Goal: Communication & Community: Answer question/provide support

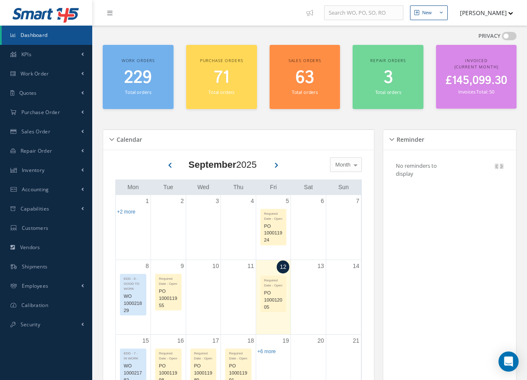
click at [110, 12] on icon at bounding box center [109, 13] width 5 height 6
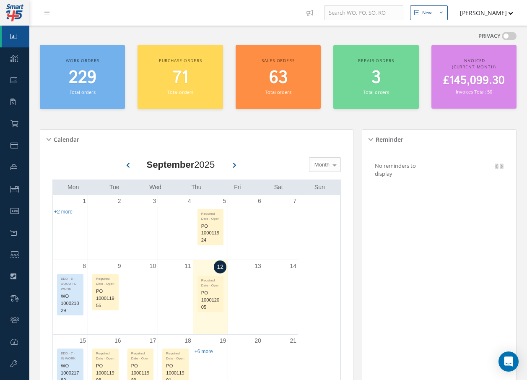
click at [49, 14] on icon at bounding box center [46, 13] width 5 height 6
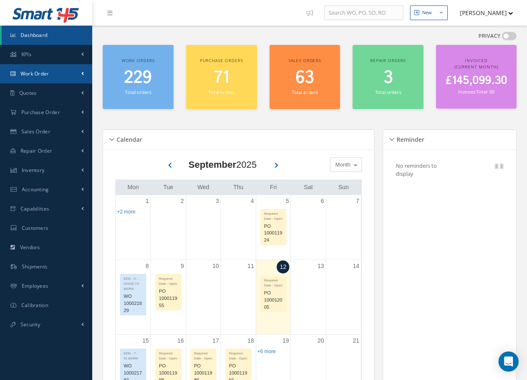
click at [42, 69] on link "Work Order" at bounding box center [46, 73] width 92 height 19
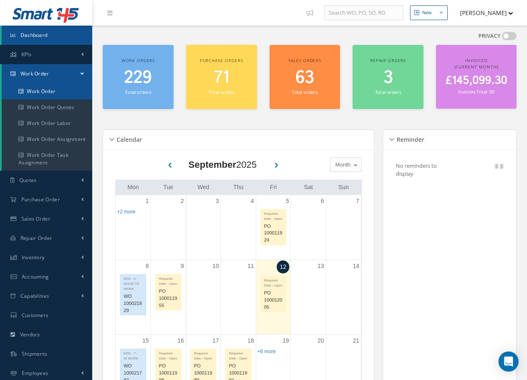
click at [41, 91] on link "Work Order" at bounding box center [47, 91] width 91 height 16
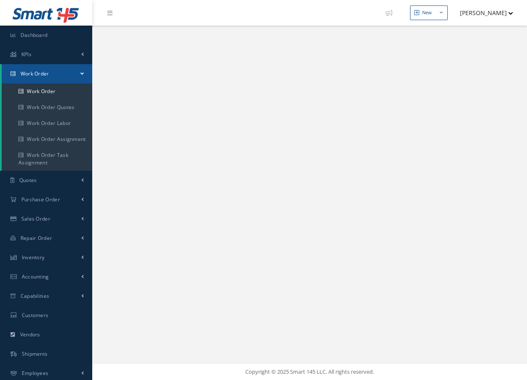
select select "25"
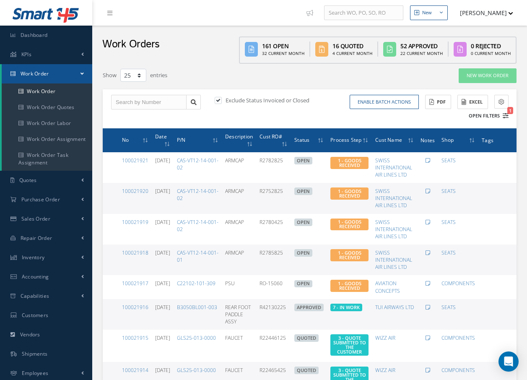
click at [507, 117] on icon "1" at bounding box center [506, 116] width 6 height 6
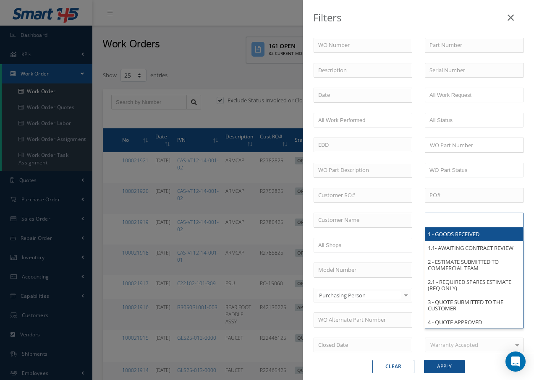
click at [468, 224] on input "text" at bounding box center [455, 220] width 53 height 10
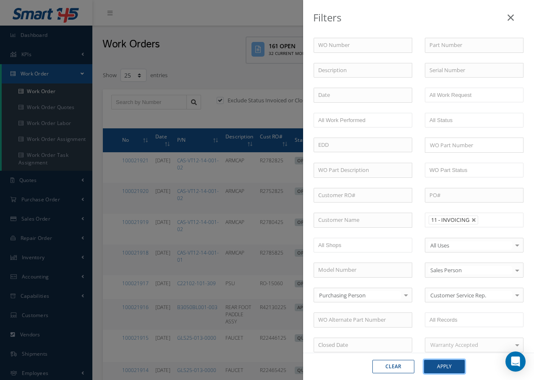
click at [438, 367] on button "Apply" at bounding box center [444, 366] width 41 height 13
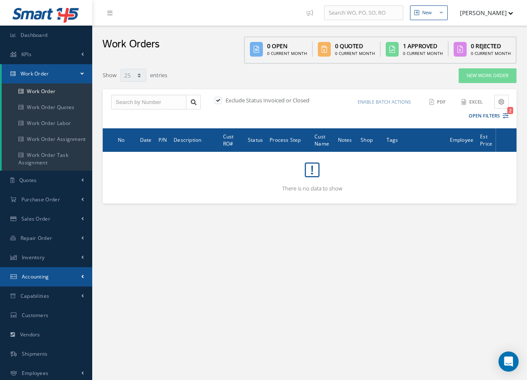
click at [34, 279] on span "Accounting" at bounding box center [35, 276] width 27 height 7
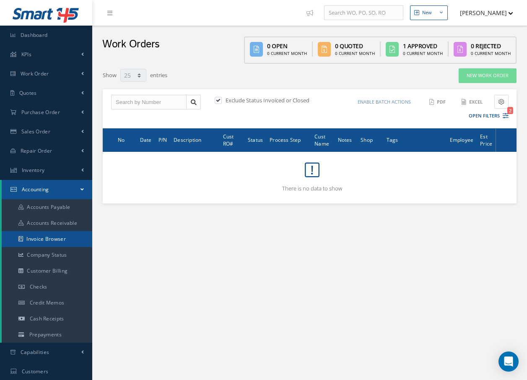
click at [50, 239] on link "Invoice Browser" at bounding box center [47, 239] width 91 height 16
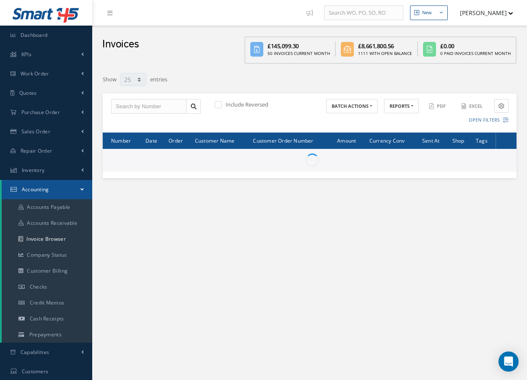
select select "25"
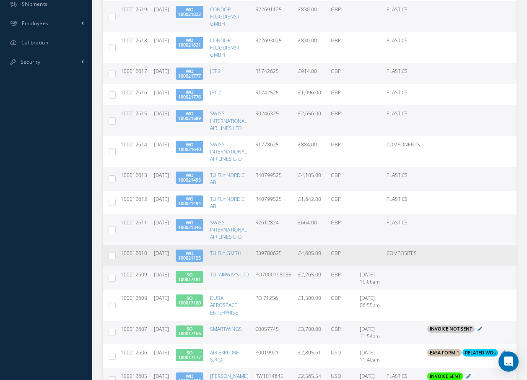
scroll to position [420, 0]
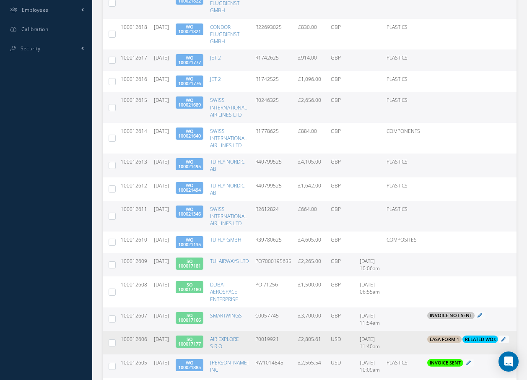
click at [201, 345] on link "SO 100017177" at bounding box center [189, 341] width 23 height 11
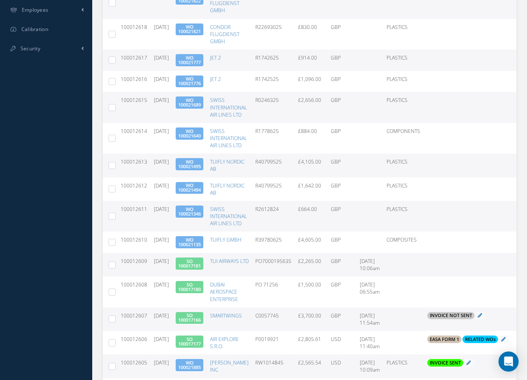
click at [201, 320] on link "SO 100017166" at bounding box center [189, 317] width 23 height 11
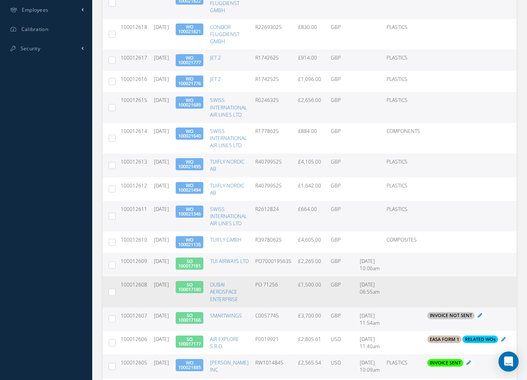
click at [201, 288] on link "SO 100017180" at bounding box center [189, 287] width 23 height 11
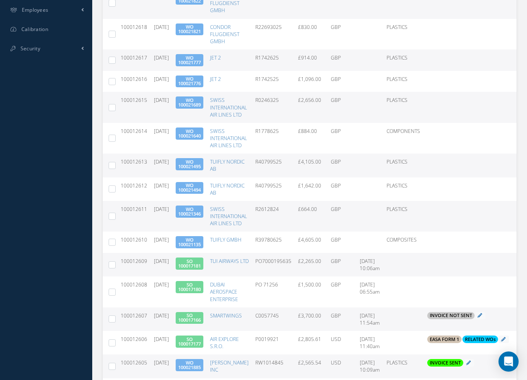
click at [196, 264] on span "SO 100017181" at bounding box center [190, 264] width 28 height 12
click at [199, 268] on link "SO 100017181" at bounding box center [189, 263] width 23 height 11
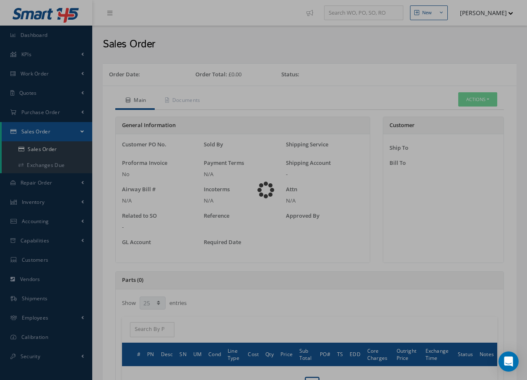
select select "25"
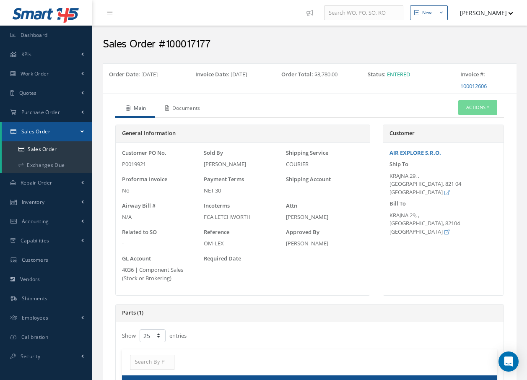
click at [182, 108] on link "Documents" at bounding box center [182, 109] width 54 height 18
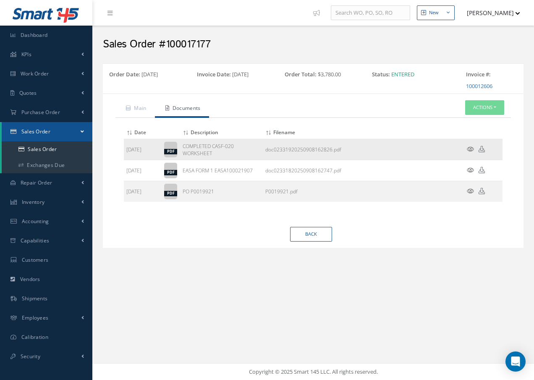
click at [471, 148] on icon at bounding box center [470, 149] width 7 height 6
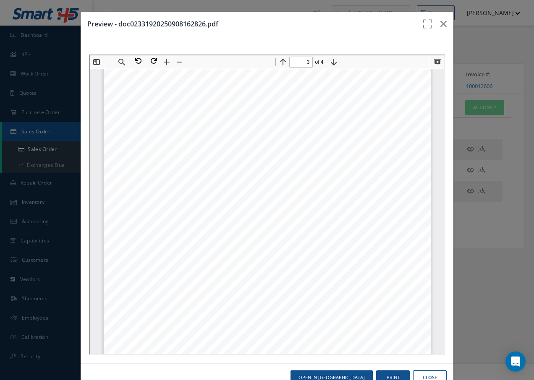
scroll to position [1137, 0]
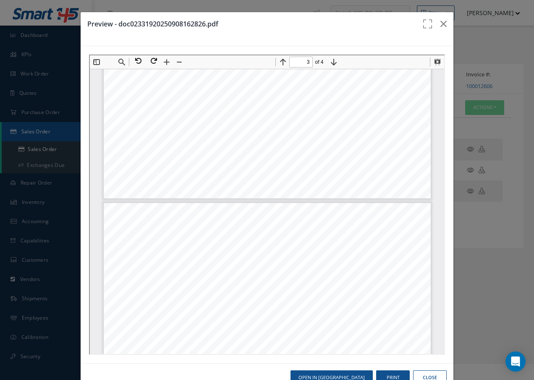
type input "2"
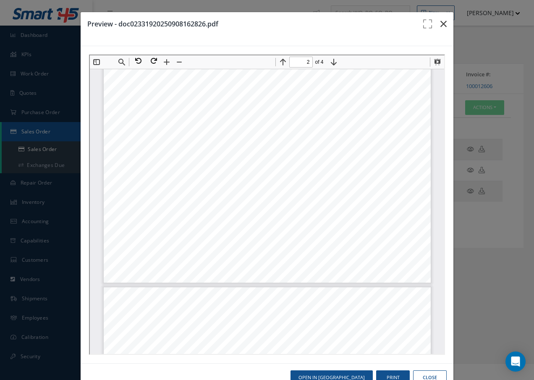
scroll to position [717, 0]
click at [440, 22] on icon "button" at bounding box center [443, 24] width 6 height 10
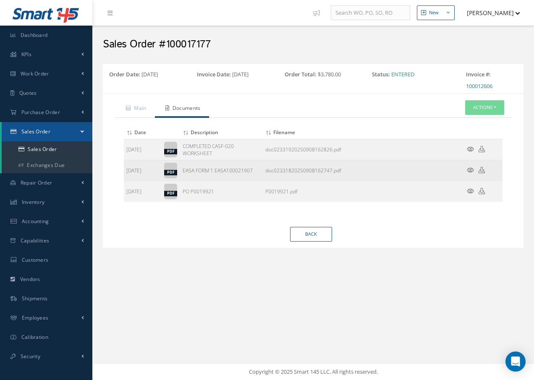
click at [470, 169] on icon at bounding box center [470, 170] width 7 height 6
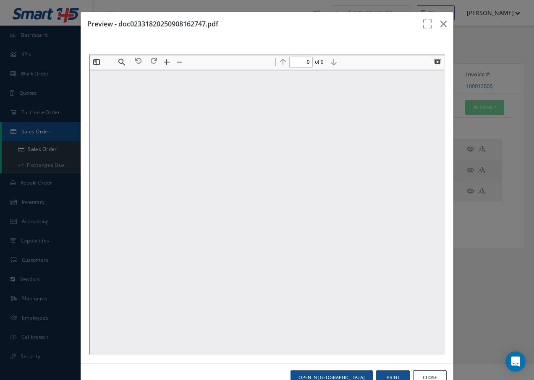
scroll to position [0, 0]
type input "1"
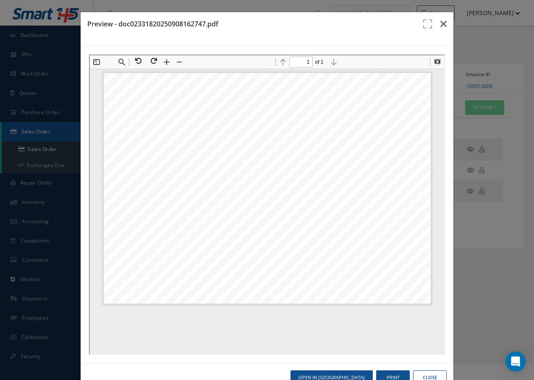
click at [440, 23] on icon "button" at bounding box center [443, 24] width 6 height 10
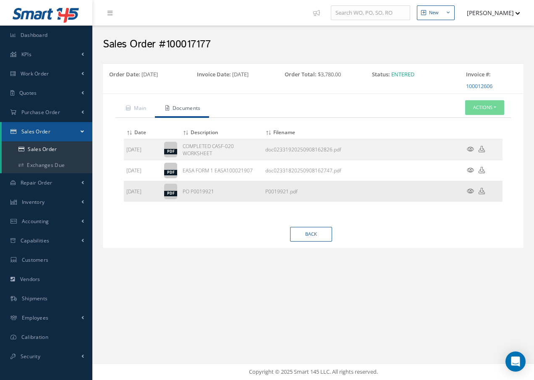
click at [468, 190] on icon at bounding box center [470, 191] width 7 height 6
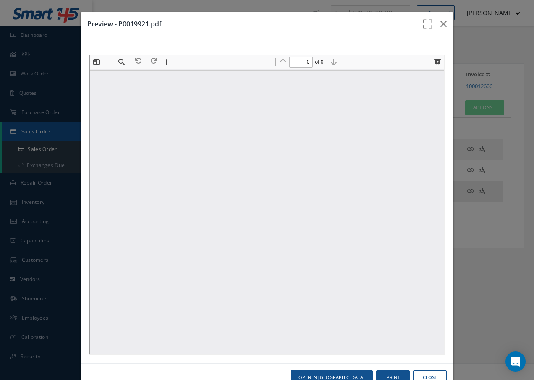
type input "1"
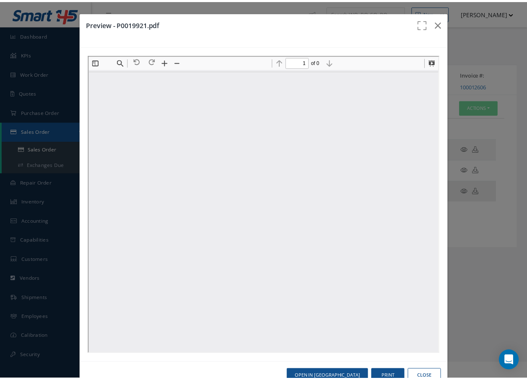
scroll to position [4, 0]
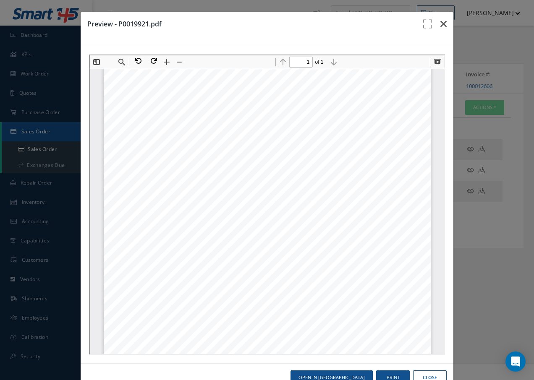
click at [440, 26] on icon "button" at bounding box center [443, 24] width 6 height 10
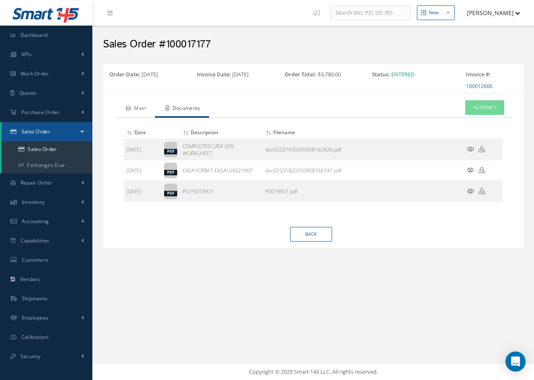
click at [136, 110] on link "Main" at bounding box center [134, 109] width 39 height 18
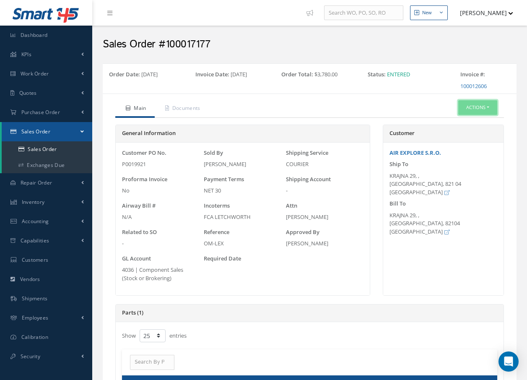
click at [474, 106] on button "Actions" at bounding box center [478, 107] width 39 height 15
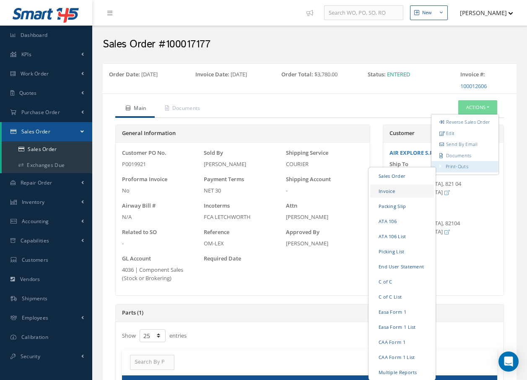
click at [396, 198] on link "Invoice" at bounding box center [402, 191] width 64 height 13
click at [390, 212] on link "Packing Slip" at bounding box center [402, 206] width 64 height 13
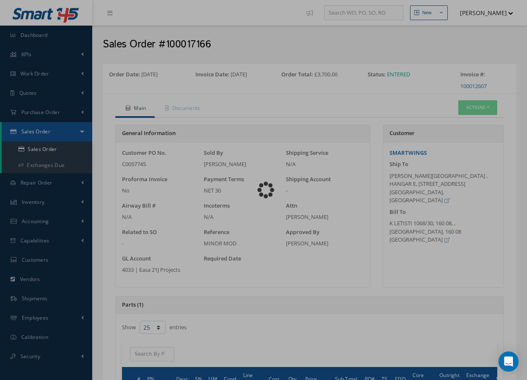
select select "25"
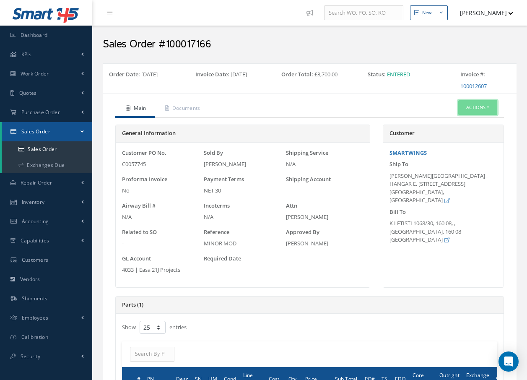
click at [478, 110] on button "Actions" at bounding box center [478, 107] width 39 height 15
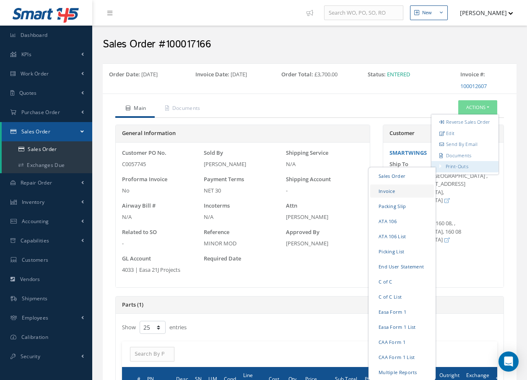
click at [392, 198] on link "Invoice" at bounding box center [402, 191] width 64 height 13
click at [393, 213] on link "Packing Slip" at bounding box center [402, 206] width 64 height 13
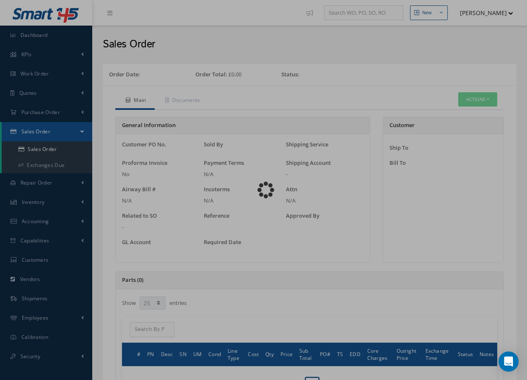
select select "25"
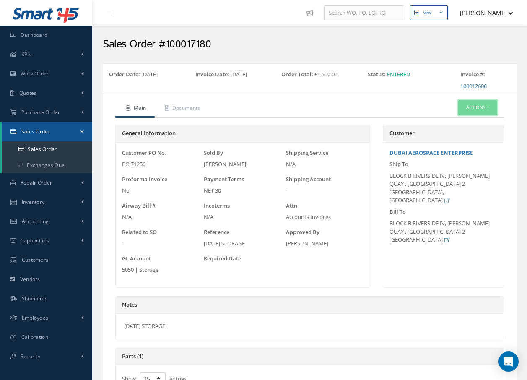
click at [477, 108] on button "Actions" at bounding box center [478, 107] width 39 height 15
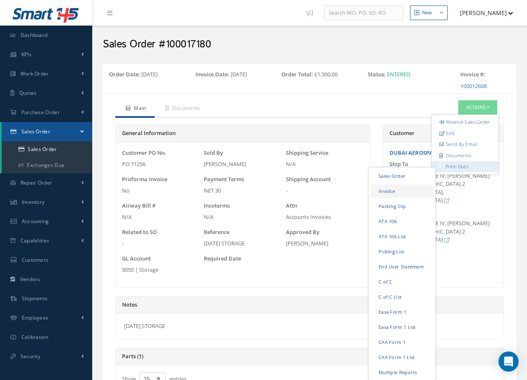
click at [400, 198] on link "Invoice" at bounding box center [402, 191] width 64 height 13
click at [409, 212] on link "Packing Slip" at bounding box center [402, 206] width 64 height 13
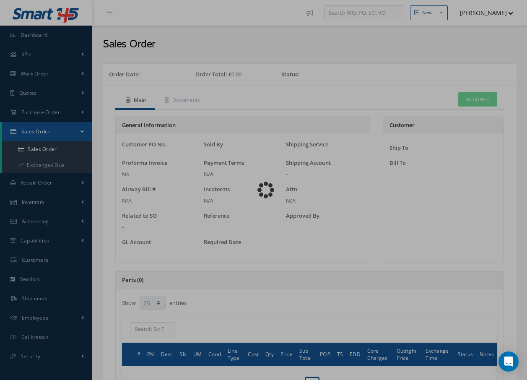
select select "25"
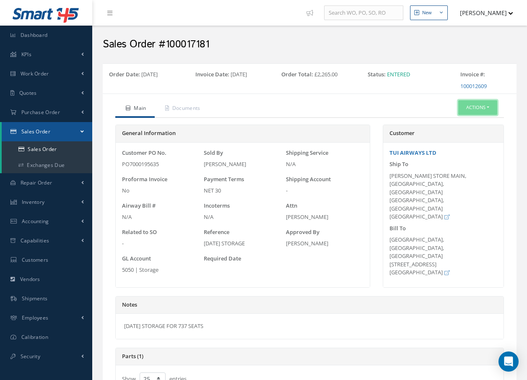
click at [481, 107] on button "Actions" at bounding box center [478, 107] width 39 height 15
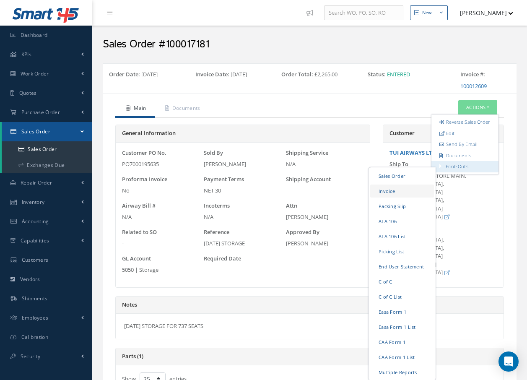
click at [406, 194] on link "Invoice" at bounding box center [402, 191] width 64 height 13
click at [394, 213] on link "Packing Slip" at bounding box center [402, 206] width 64 height 13
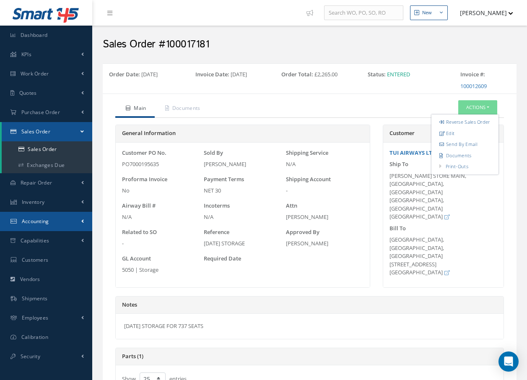
click at [37, 224] on span "Accounting" at bounding box center [35, 221] width 27 height 7
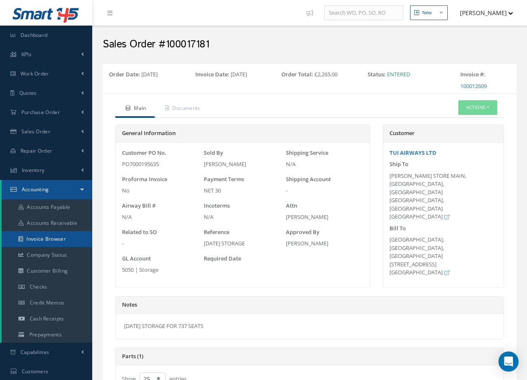
click at [42, 240] on link "Invoice Browser" at bounding box center [47, 239] width 91 height 16
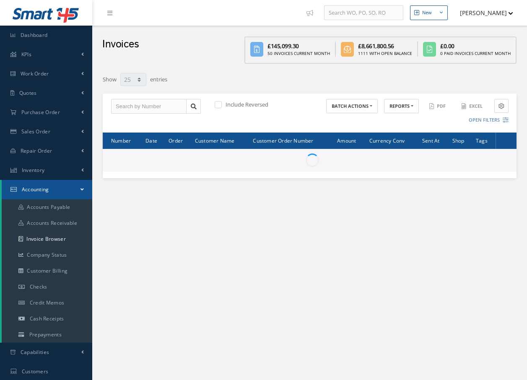
select select "25"
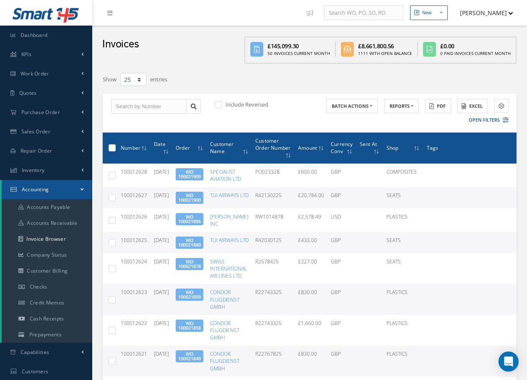
click at [111, 12] on icon at bounding box center [109, 13] width 5 height 6
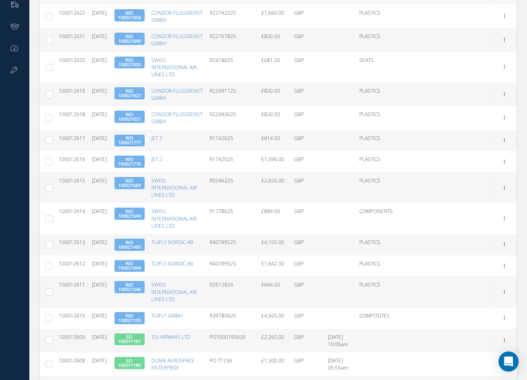
scroll to position [484, 0]
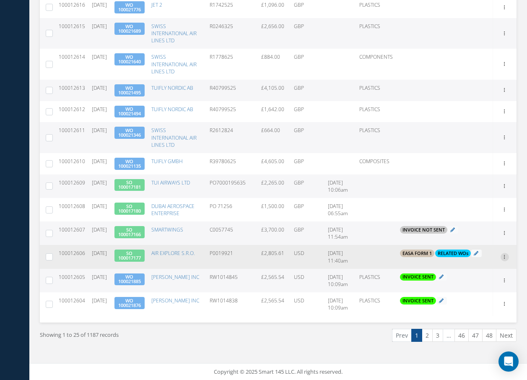
click at [506, 257] on icon at bounding box center [505, 256] width 8 height 7
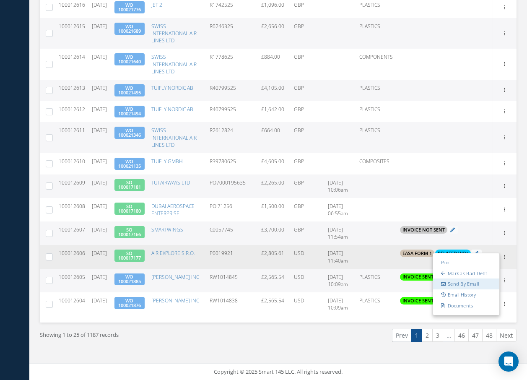
click at [475, 284] on link "Send By Email" at bounding box center [466, 284] width 66 height 11
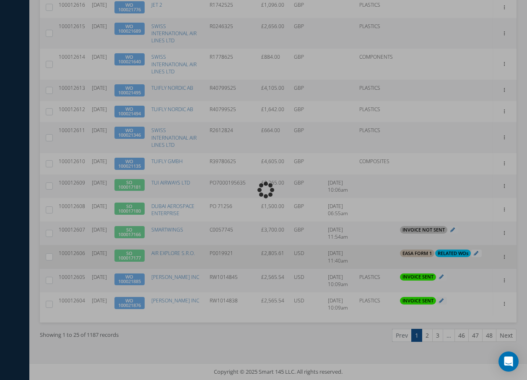
type input "INVOICE - Sales Order 100017177 for AIR EXPLORE S.R.O., PO: P0019921"
type textarea "Dear Accounts, Please find the attached invoice for your recent order P0019921,…"
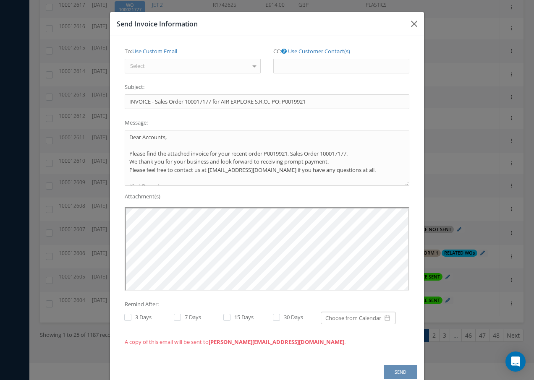
scroll to position [0, 0]
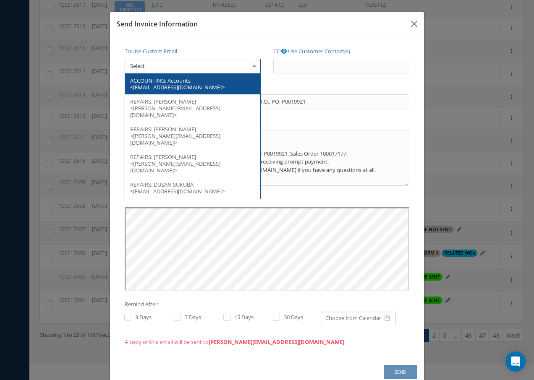
click at [236, 73] on div at bounding box center [193, 66] width 136 height 15
click at [204, 84] on span "ACCOUNTING: Accounts <[EMAIL_ADDRESS][DOMAIN_NAME]>" at bounding box center [192, 83] width 135 height 21
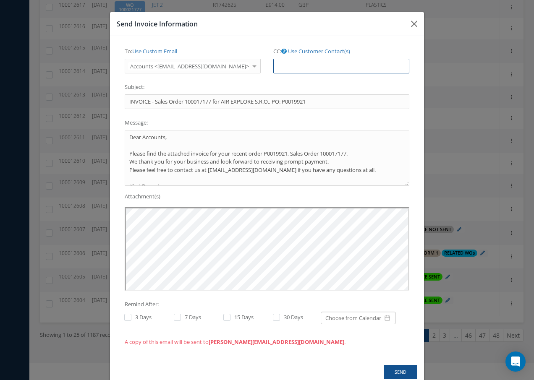
click at [289, 65] on input "CC: Use Customer Contact(s)" at bounding box center [341, 66] width 136 height 15
click at [283, 69] on input "CC: Use Customer Contact(s)" at bounding box center [341, 66] width 136 height 15
paste input "[EMAIL_ADDRESS][DOMAIN_NAME]"
type input "[EMAIL_ADDRESS][DOMAIN_NAME]"
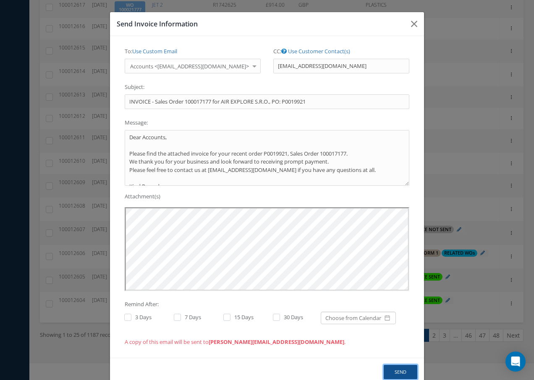
click at [402, 370] on button "Send" at bounding box center [400, 372] width 34 height 15
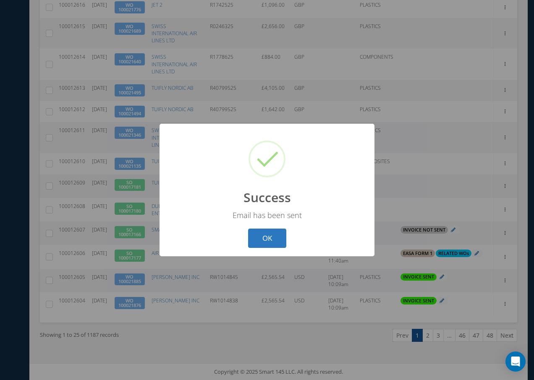
click at [263, 241] on button "OK" at bounding box center [267, 239] width 38 height 20
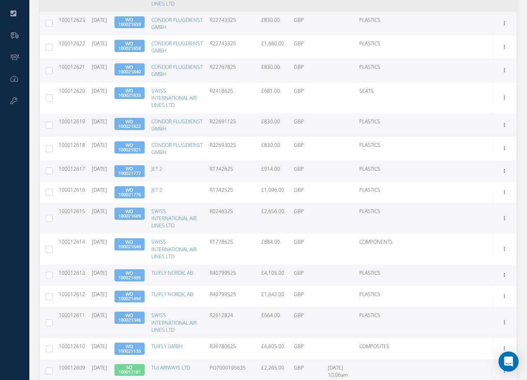
scroll to position [420, 0]
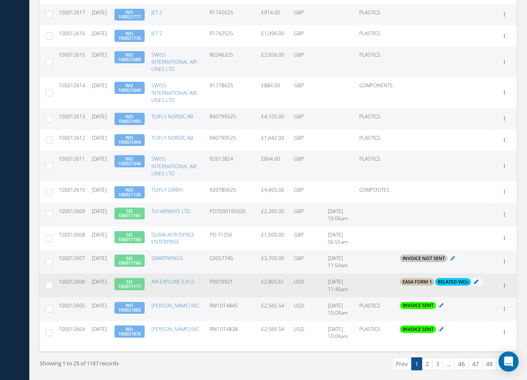
click at [477, 284] on icon at bounding box center [476, 281] width 5 height 5
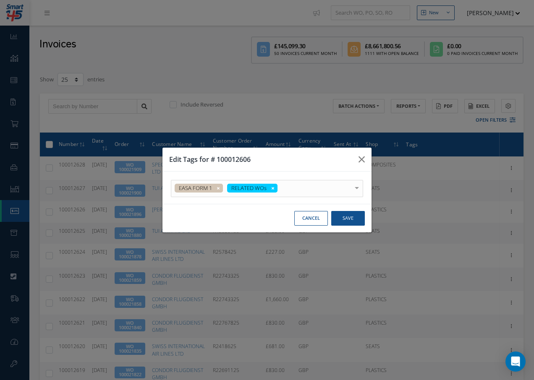
click at [322, 193] on div "EASA FORM 1 RELATED WOs" at bounding box center [267, 188] width 192 height 17
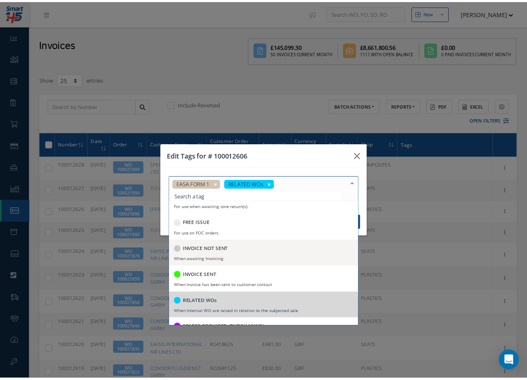
scroll to position [126, 0]
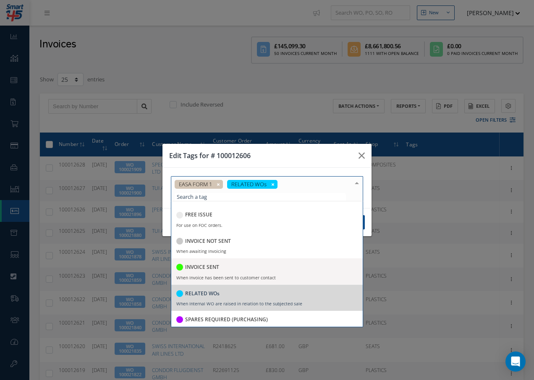
click at [197, 265] on h5 "INVOICE SENT" at bounding box center [202, 267] width 34 height 6
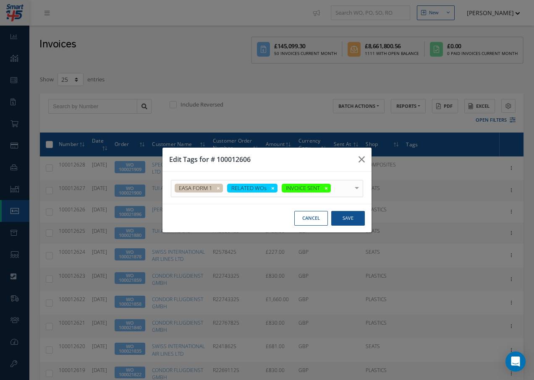
click at [358, 185] on div at bounding box center [357, 187] width 12 height 14
click at [346, 218] on button "Save" at bounding box center [348, 218] width 34 height 15
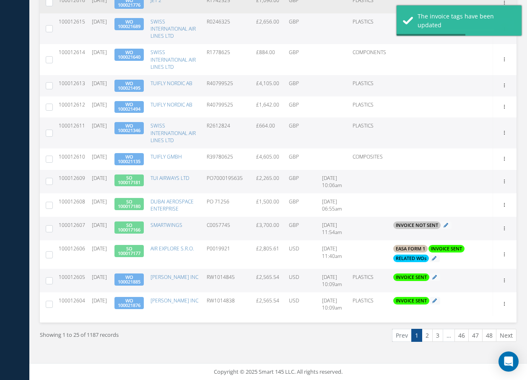
scroll to position [496, 0]
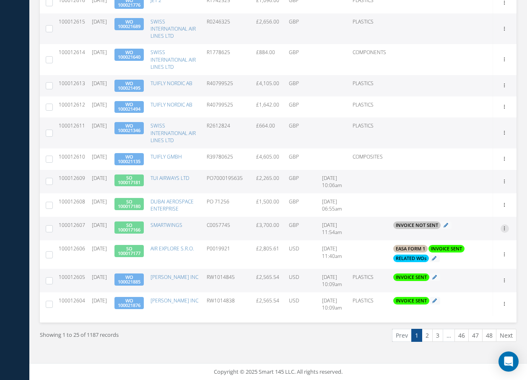
click at [505, 228] on icon at bounding box center [505, 227] width 8 height 7
click at [475, 256] on link "Send By Email" at bounding box center [466, 255] width 66 height 11
type input "INVOICE - Sales Order 100017166 for SMARTWINGS, PO: C0057745"
type textarea "Dear Accounts, Please find the attached invoice for your recent order C0057745,…"
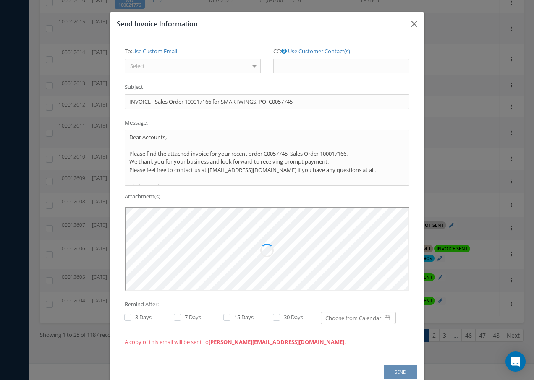
scroll to position [0, 0]
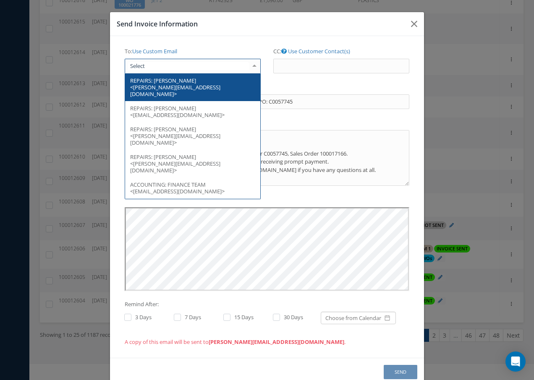
click at [222, 67] on div at bounding box center [193, 66] width 136 height 15
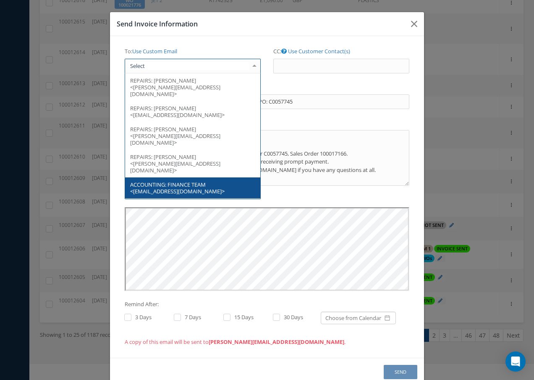
click at [175, 181] on span "FINANCE TEAM <[EMAIL_ADDRESS][DOMAIN_NAME]>" at bounding box center [177, 188] width 94 height 14
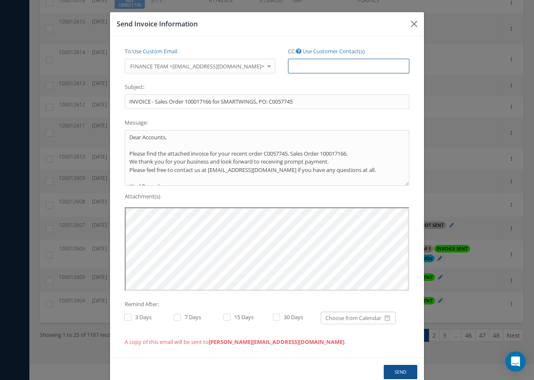
click at [288, 67] on input "CC: Use Customer Contact(s)" at bounding box center [348, 66] width 121 height 15
paste input "[EMAIL_ADDRESS][DOMAIN_NAME]"
type input "[EMAIL_ADDRESS][DOMAIN_NAME]"
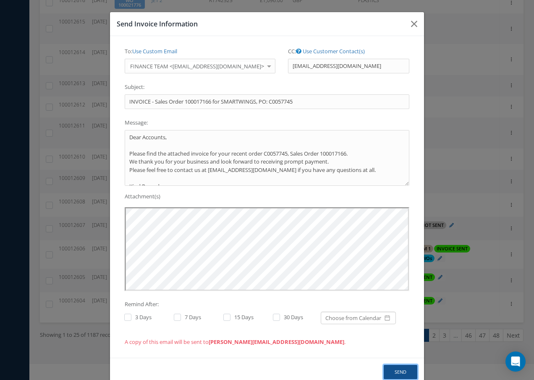
click at [400, 373] on button "Send" at bounding box center [400, 372] width 34 height 15
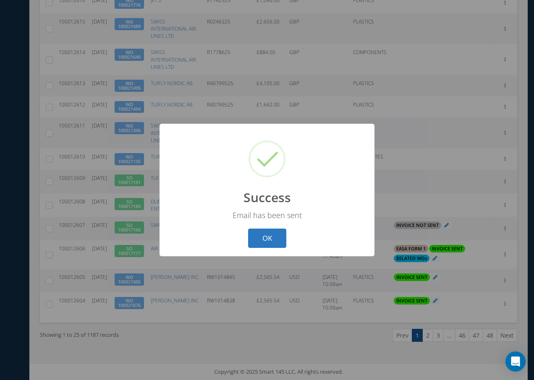
click at [269, 238] on button "OK" at bounding box center [267, 239] width 38 height 20
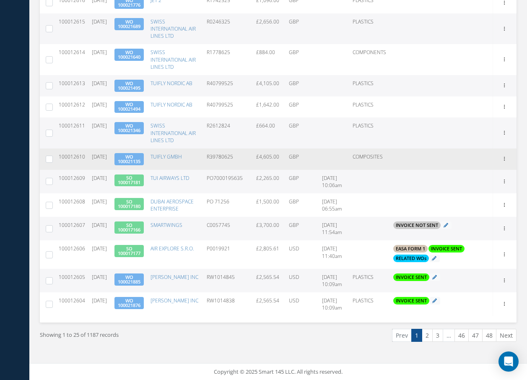
scroll to position [496, 0]
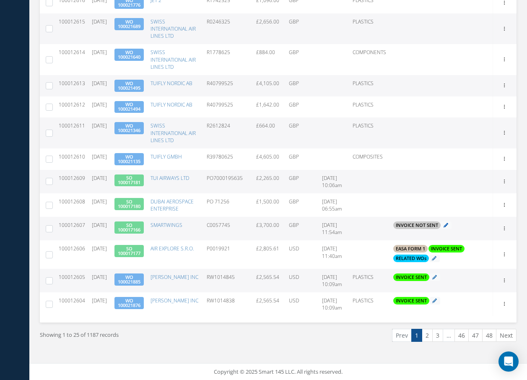
click at [449, 224] on icon at bounding box center [446, 225] width 5 height 5
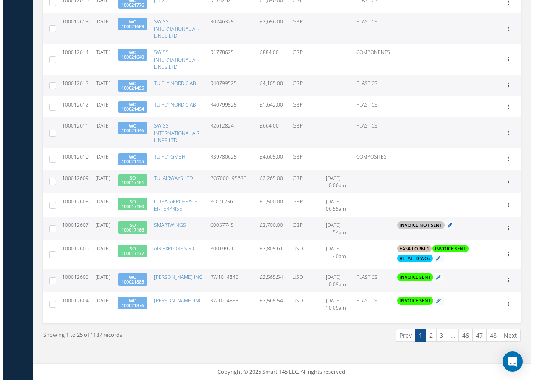
scroll to position [0, 0]
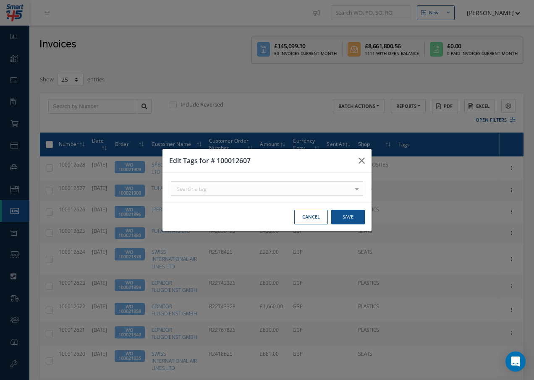
click at [234, 190] on div "Search a tag" at bounding box center [267, 188] width 192 height 15
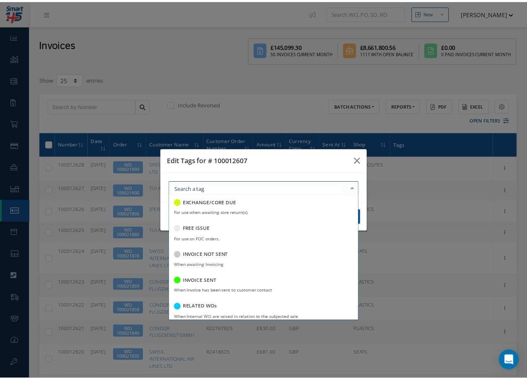
scroll to position [162, 0]
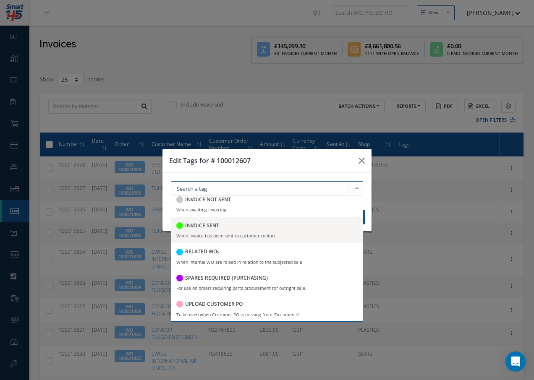
click at [220, 223] on div "INVOICE SENT" at bounding box center [266, 226] width 181 height 11
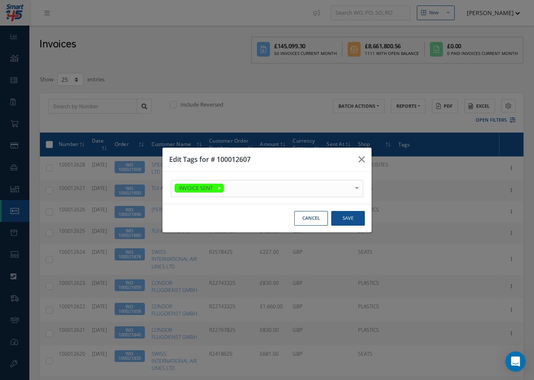
click at [357, 182] on div at bounding box center [357, 187] width 12 height 14
click at [355, 215] on button "Save" at bounding box center [348, 218] width 34 height 15
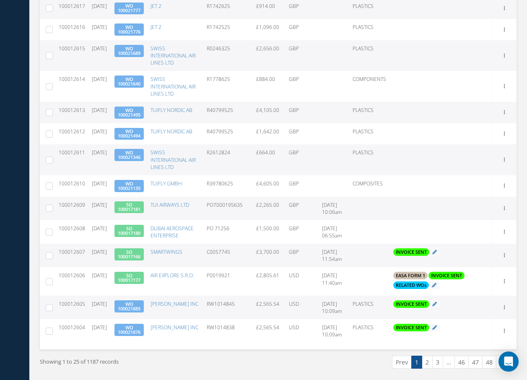
scroll to position [496, 0]
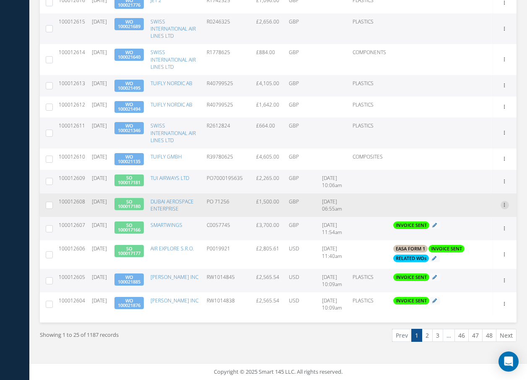
click at [504, 201] on icon at bounding box center [505, 204] width 8 height 7
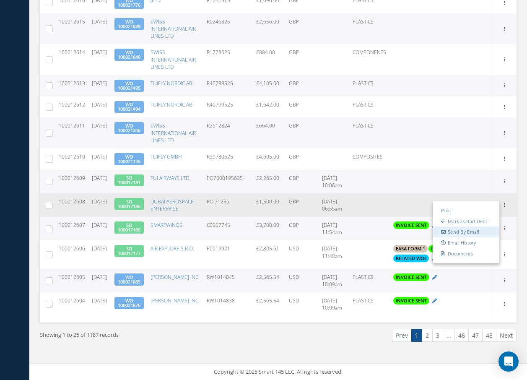
click at [472, 227] on link "Send By Email" at bounding box center [466, 232] width 66 height 11
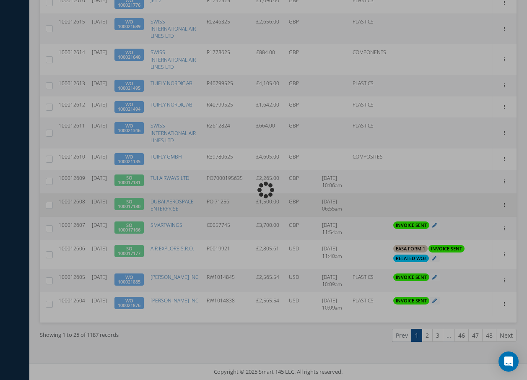
type input "INVOICE - Sales Order 100017180 for DUBAI AEROSPACE ENTERPRISE, PO: PO 71256"
type textarea "Dear Accounts, Please find the attached invoice for your recent order PO 71256,…"
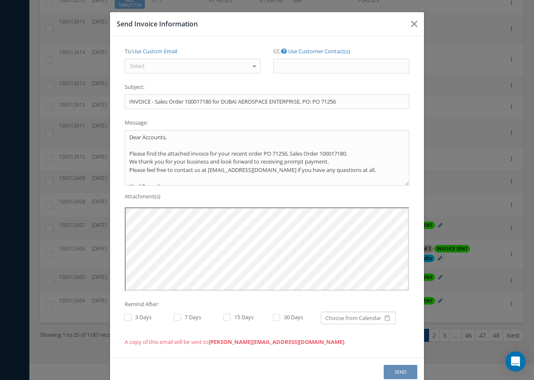
scroll to position [0, 0]
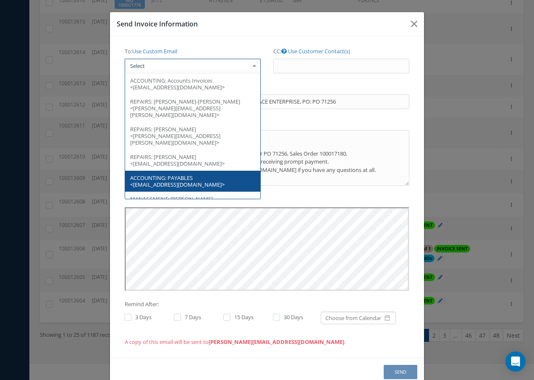
click at [211, 64] on div at bounding box center [193, 66] width 136 height 15
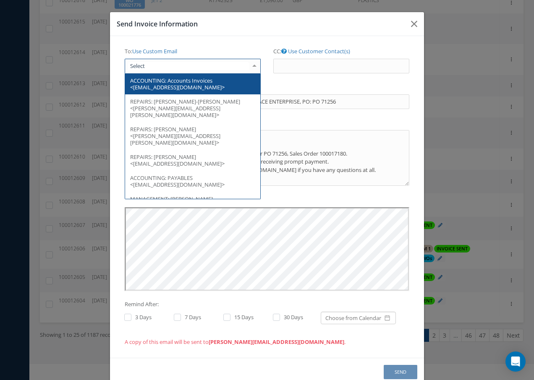
click at [215, 82] on span "ACCOUNTING: Accounts Invoices <[EMAIL_ADDRESS][DOMAIN_NAME]>" at bounding box center [192, 83] width 135 height 21
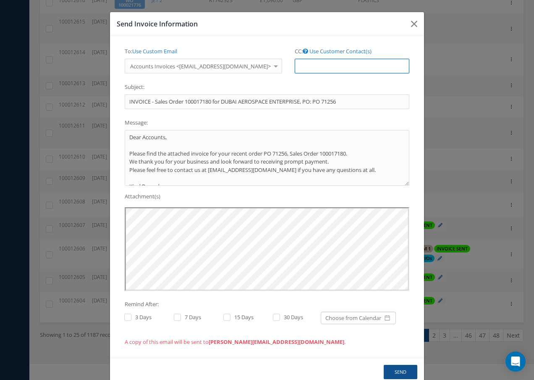
click at [295, 65] on input "CC: Use Customer Contact(s)" at bounding box center [352, 66] width 115 height 15
paste input "[EMAIL_ADDRESS][DOMAIN_NAME]"
type input "[EMAIL_ADDRESS][DOMAIN_NAME]"
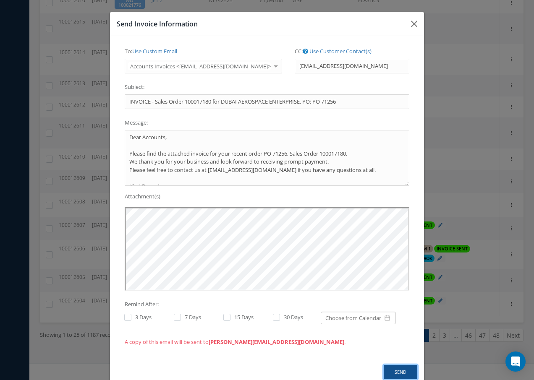
click at [396, 371] on button "Send" at bounding box center [400, 372] width 34 height 15
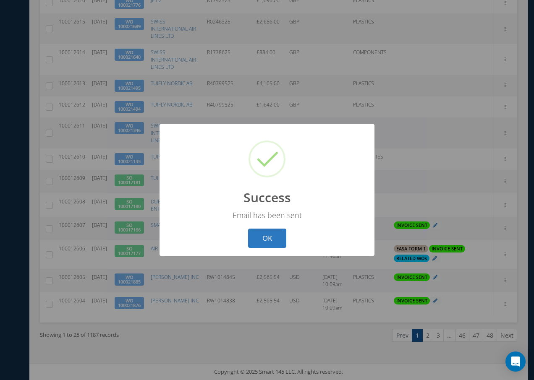
click at [268, 238] on button "OK" at bounding box center [267, 239] width 38 height 20
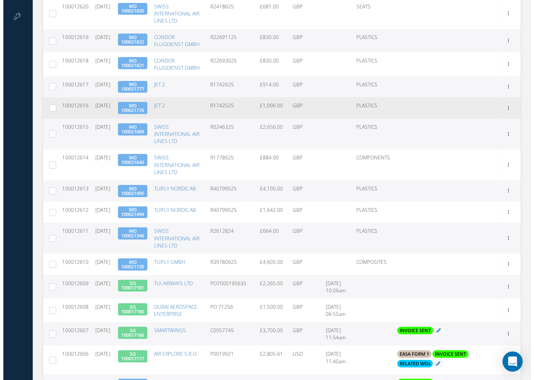
scroll to position [462, 0]
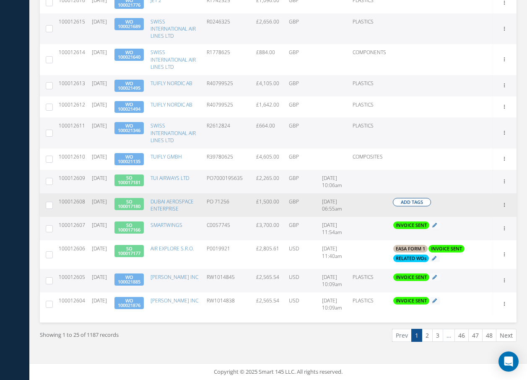
click at [411, 206] on span "Add Tags" at bounding box center [412, 202] width 22 height 7
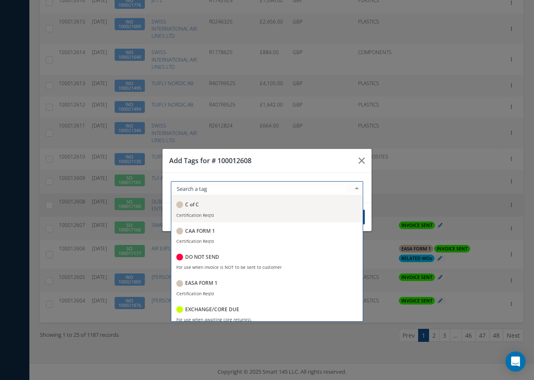
click at [290, 190] on div at bounding box center [267, 188] width 192 height 15
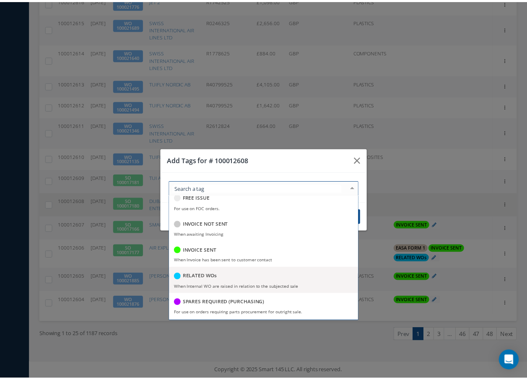
scroll to position [162, 0]
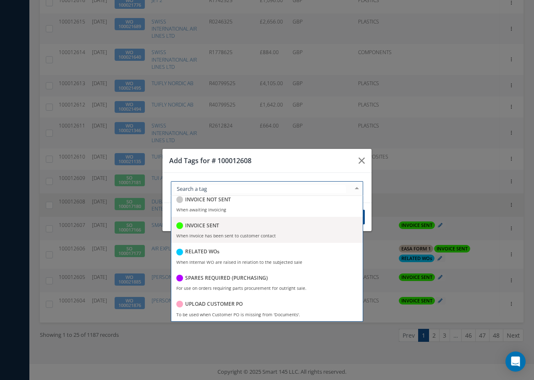
click at [203, 227] on h5 "INVOICE SENT" at bounding box center [202, 226] width 34 height 6
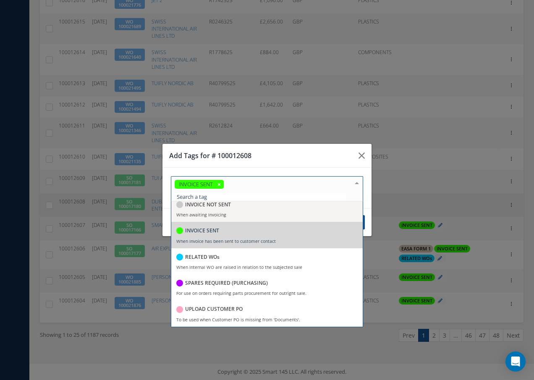
click at [357, 184] on div at bounding box center [357, 184] width 12 height 14
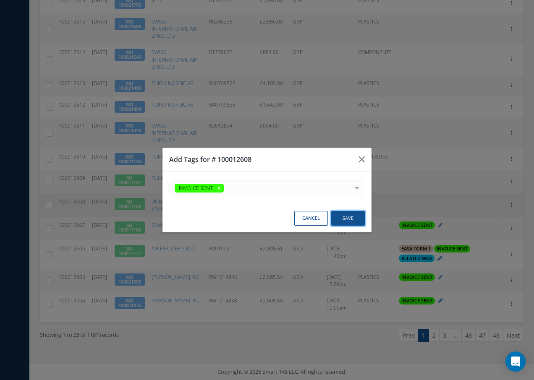
click at [344, 217] on button "Save" at bounding box center [348, 218] width 34 height 15
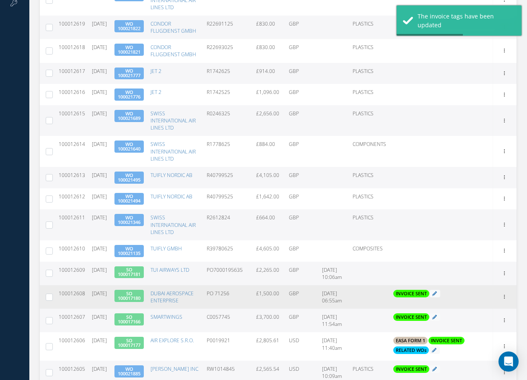
scroll to position [496, 0]
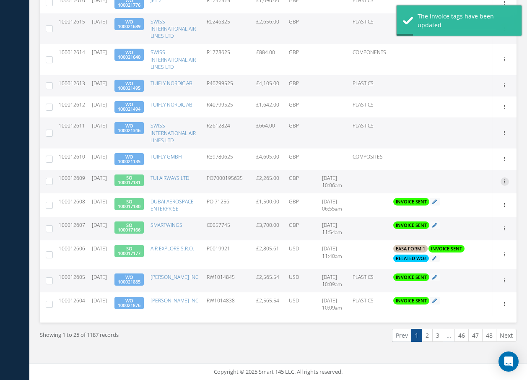
click at [506, 177] on icon at bounding box center [505, 180] width 8 height 7
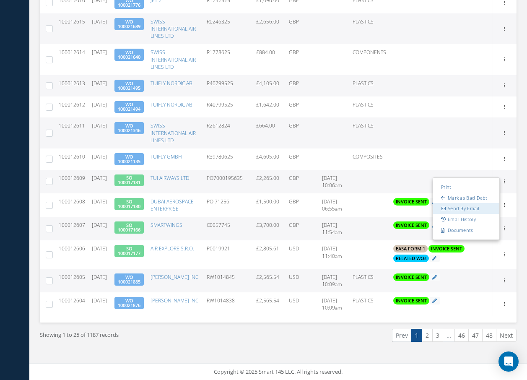
click at [475, 203] on link "Send By Email" at bounding box center [466, 208] width 66 height 11
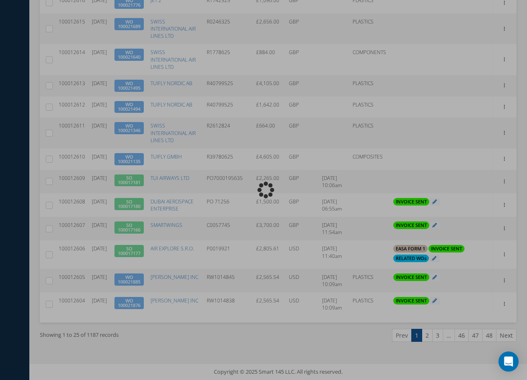
type input "INVOICE - Sales Order 100017181 for TUI AIRWAYS LTD, PO: PO7000195635"
type textarea "Dear Accounts, Please find the attached invoice for your recent order PO7000195…"
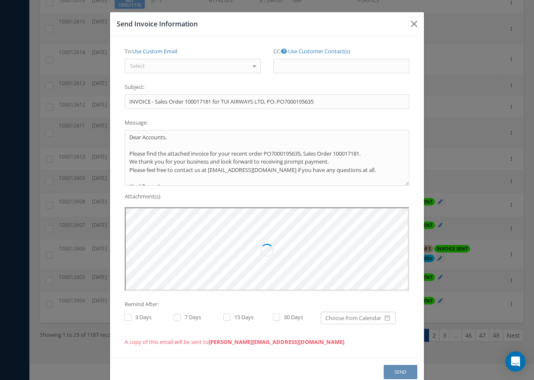
scroll to position [0, 0]
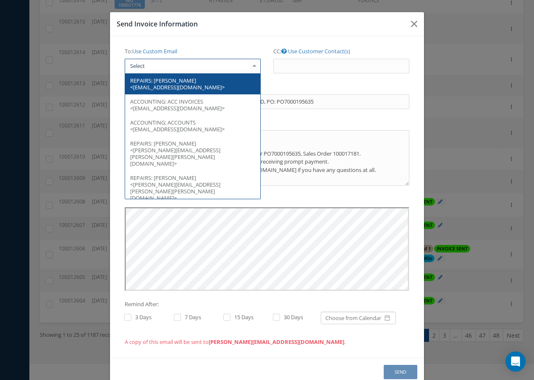
click at [241, 65] on div at bounding box center [193, 66] width 136 height 15
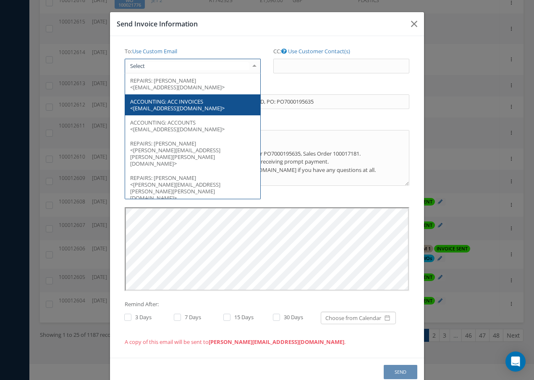
click at [196, 109] on span "ACC INVOICES <[EMAIL_ADDRESS][DOMAIN_NAME]>" at bounding box center [177, 105] width 94 height 14
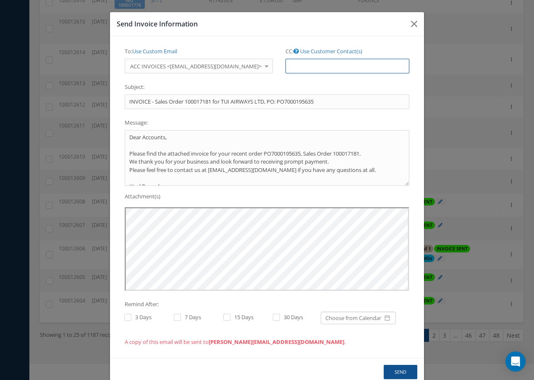
click at [301, 67] on input "CC: Use Customer Contact(s)" at bounding box center [347, 66] width 124 height 15
paste input "[EMAIL_ADDRESS][DOMAIN_NAME]"
type input "[EMAIL_ADDRESS][DOMAIN_NAME]"
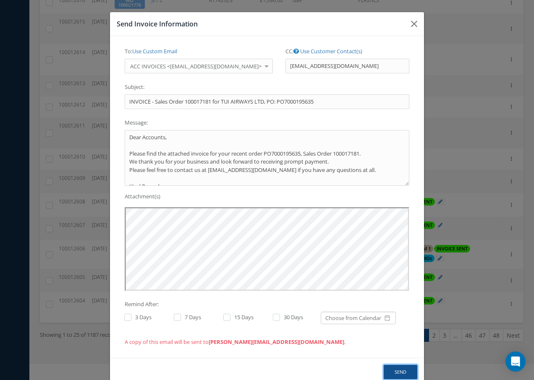
click at [398, 370] on button "Send" at bounding box center [400, 372] width 34 height 15
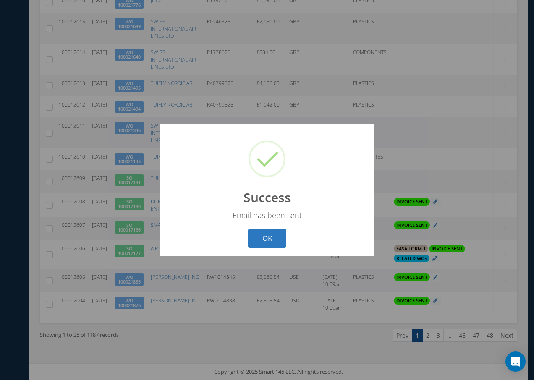
click at [269, 239] on button "OK" at bounding box center [267, 239] width 38 height 20
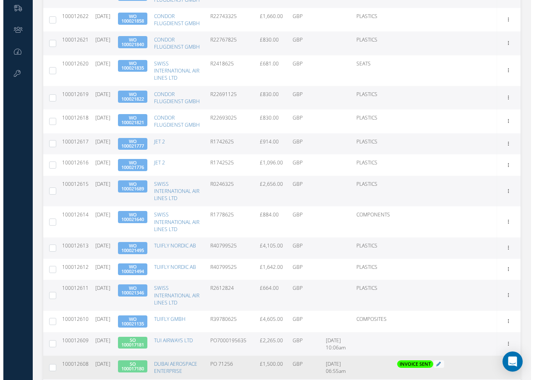
scroll to position [462, 0]
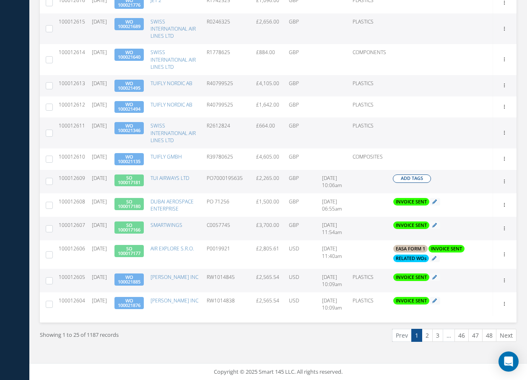
click at [404, 182] on span "Add Tags" at bounding box center [412, 178] width 22 height 7
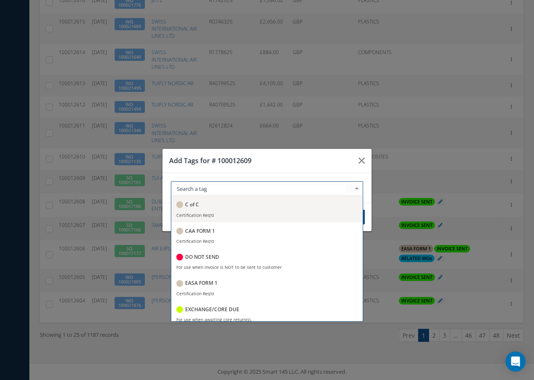
click at [248, 194] on div at bounding box center [267, 188] width 192 height 15
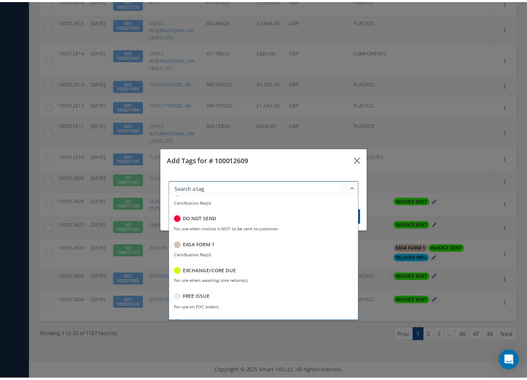
scroll to position [162, 0]
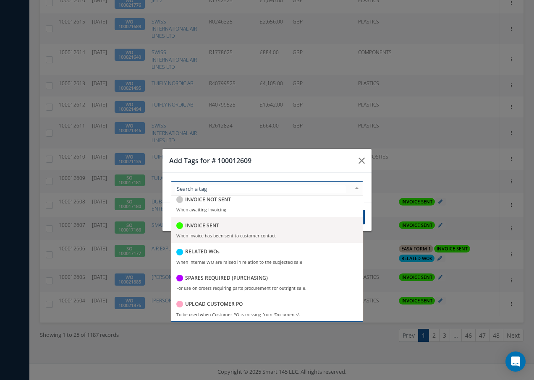
click at [204, 226] on h5 "INVOICE SENT" at bounding box center [202, 226] width 34 height 6
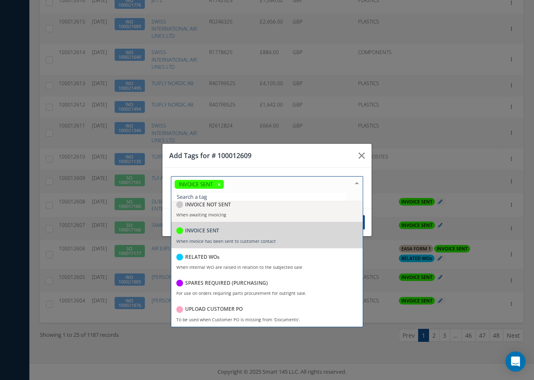
click at [355, 183] on div at bounding box center [357, 184] width 12 height 14
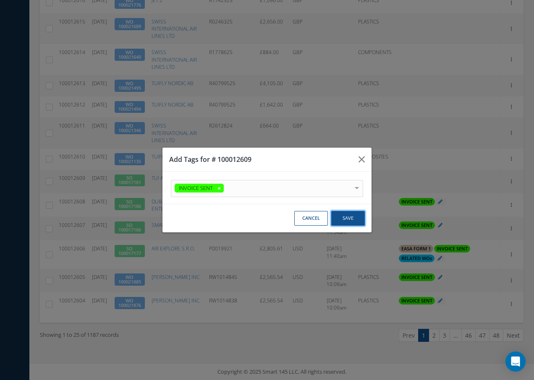
click at [350, 220] on button "Save" at bounding box center [348, 218] width 34 height 15
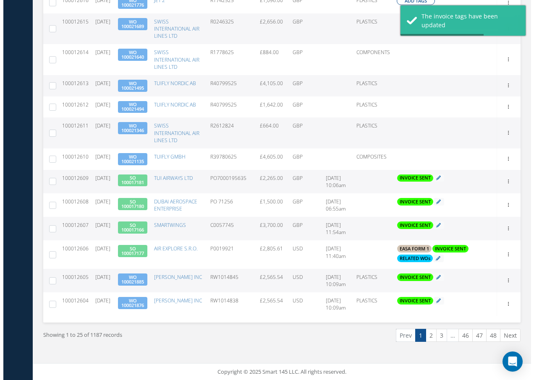
scroll to position [462, 0]
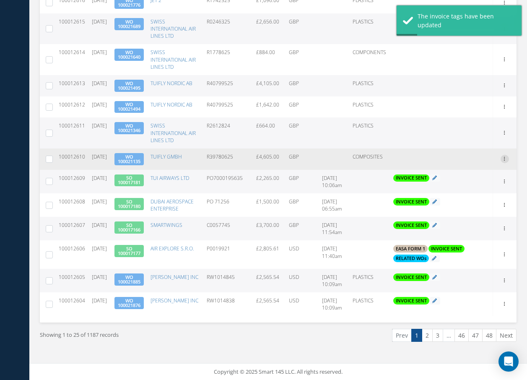
click at [506, 162] on icon at bounding box center [505, 158] width 8 height 7
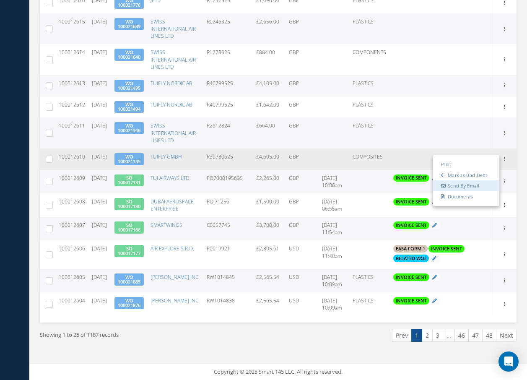
click at [471, 192] on link "Send By Email" at bounding box center [466, 186] width 66 height 11
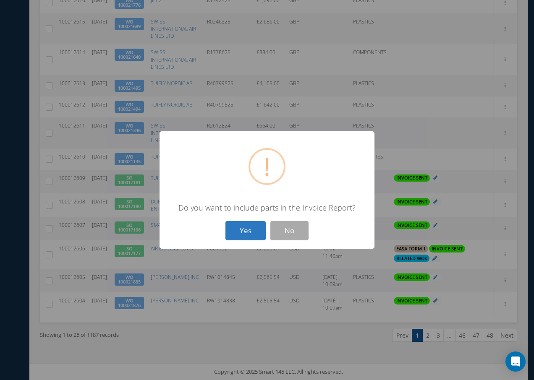
click at [248, 232] on button "Yes" at bounding box center [245, 231] width 40 height 20
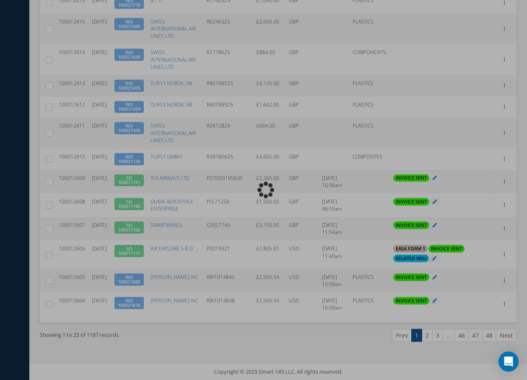
type input "INVOICE - Work Order 100021135 for TUIFLY GMBH, PO: R39780625"
type textarea "Dear Accounts, Please find the attached invoice for your recent order R39780625…"
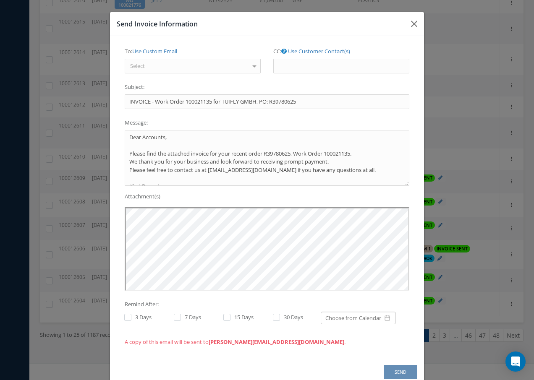
scroll to position [0, 0]
click at [151, 70] on div "Select" at bounding box center [193, 66] width 136 height 15
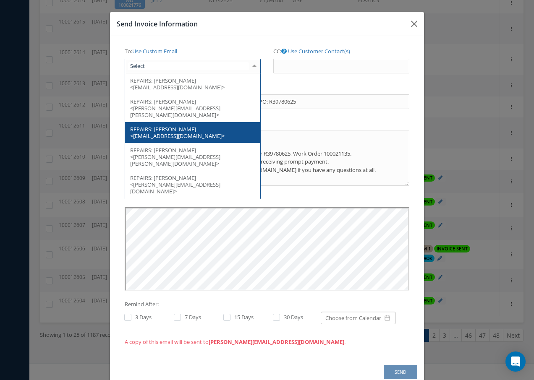
click at [197, 123] on span "REPAIRS: [PERSON_NAME] <[EMAIL_ADDRESS][DOMAIN_NAME]>" at bounding box center [192, 132] width 135 height 21
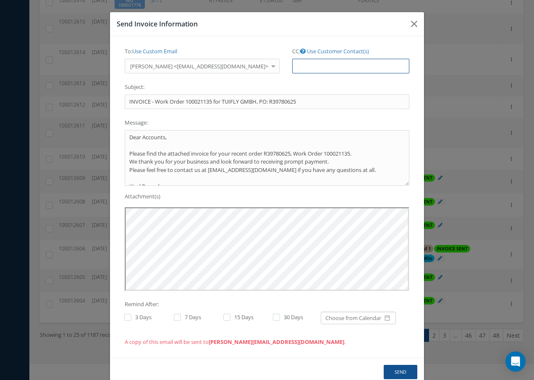
click at [292, 65] on input "CC: Use Customer Contact(s)" at bounding box center [350, 66] width 117 height 15
paste input "[EMAIL_ADDRESS][DOMAIN_NAME]"
type input "[EMAIL_ADDRESS][DOMAIN_NAME]"
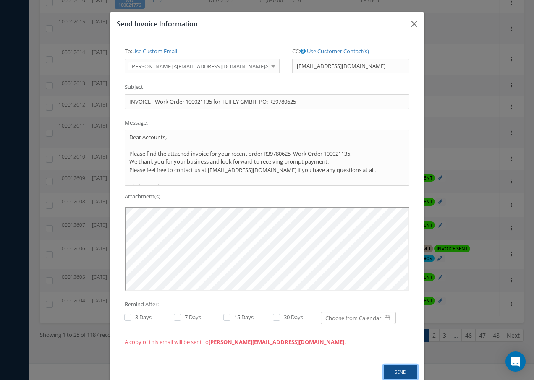
click at [399, 370] on button "Send" at bounding box center [400, 372] width 34 height 15
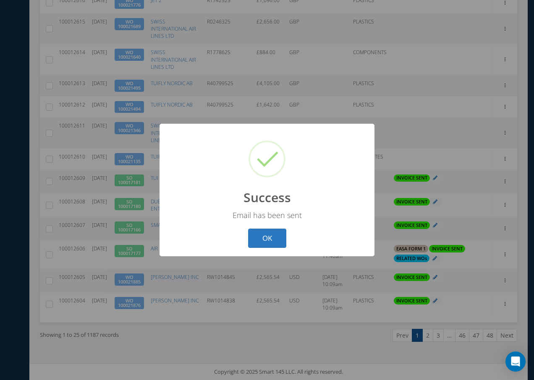
click at [271, 238] on button "OK" at bounding box center [267, 239] width 38 height 20
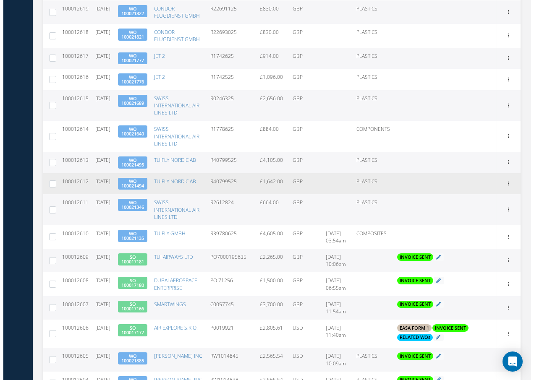
scroll to position [378, 0]
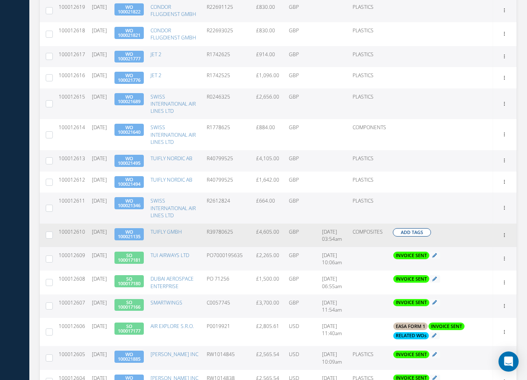
click at [420, 236] on span "Add Tags" at bounding box center [412, 232] width 22 height 7
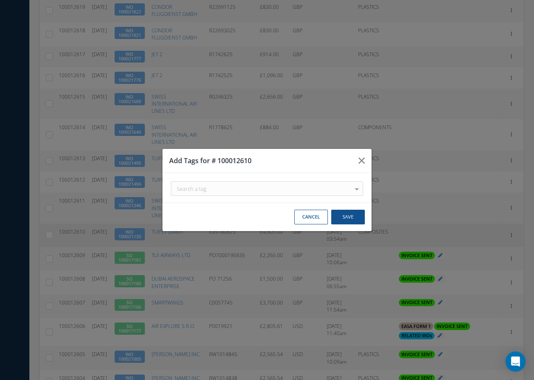
click at [296, 195] on div "Search a tag" at bounding box center [267, 188] width 192 height 15
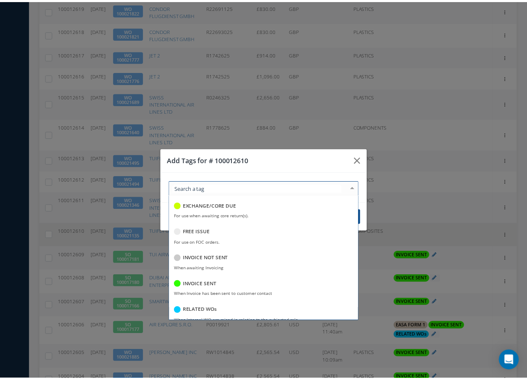
scroll to position [162, 0]
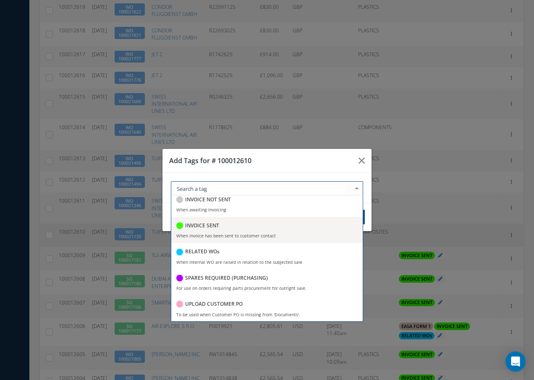
click at [216, 225] on h5 "INVOICE SENT" at bounding box center [202, 226] width 34 height 6
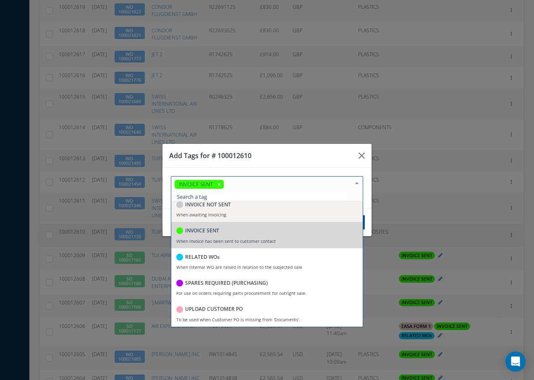
click at [357, 185] on div at bounding box center [357, 184] width 12 height 14
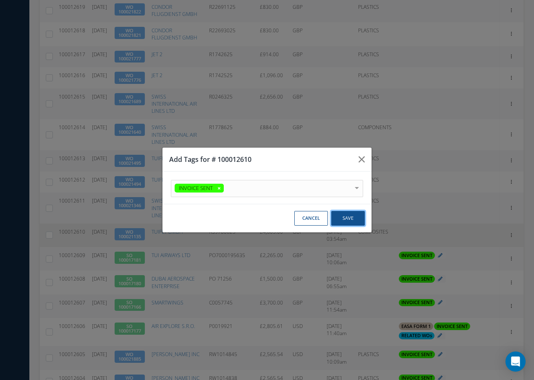
click at [346, 218] on button "Save" at bounding box center [348, 218] width 34 height 15
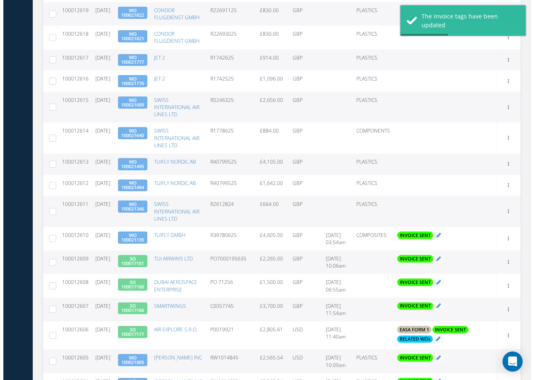
scroll to position [420, 0]
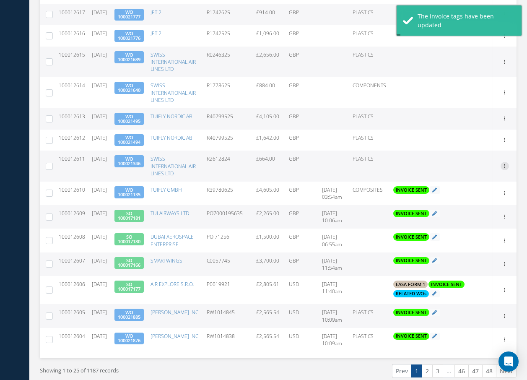
click at [505, 169] on icon at bounding box center [505, 165] width 8 height 7
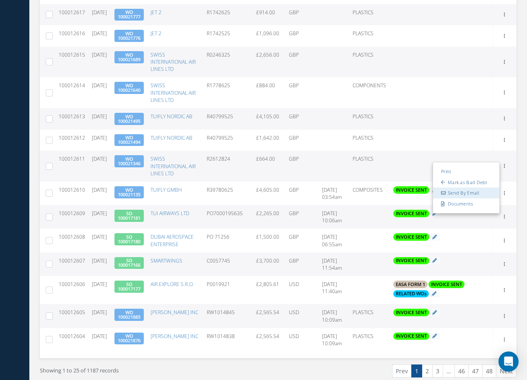
click at [466, 199] on link "Send By Email" at bounding box center [466, 193] width 66 height 11
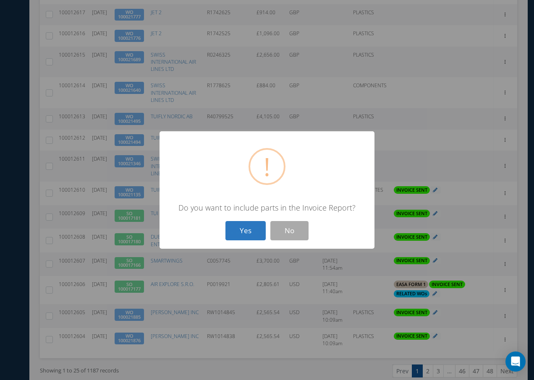
click at [248, 232] on button "Yes" at bounding box center [245, 231] width 40 height 20
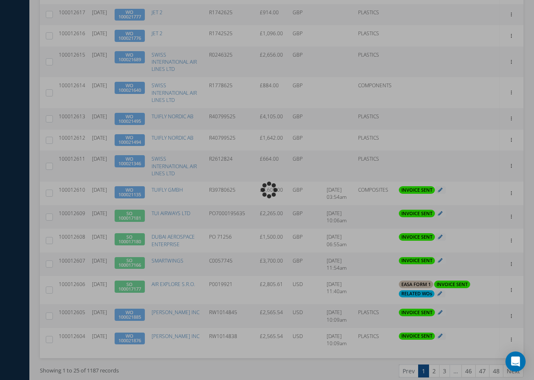
type input "INVOICE - Work Order 100021346 for SWISS INTERNATIONAL AIR LINES LTD, PO: R2612…"
type textarea "Dear Accounts, Please find the attached invoice for your recent order R2612824,…"
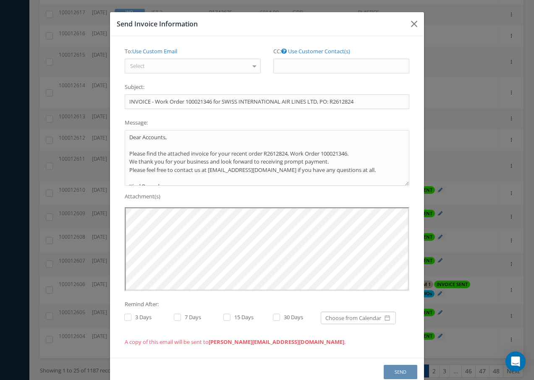
scroll to position [0, 0]
click at [192, 70] on div "Select" at bounding box center [193, 66] width 136 height 15
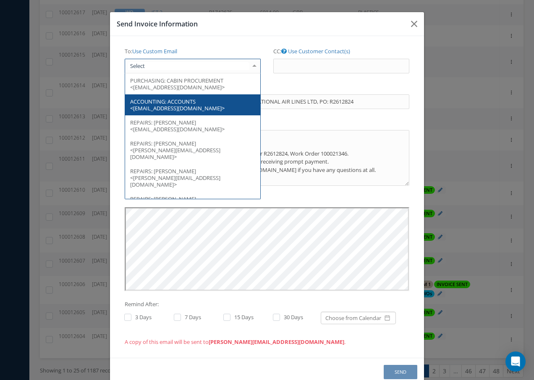
click at [192, 107] on span "ACCOUNTS <[EMAIL_ADDRESS][DOMAIN_NAME]>" at bounding box center [177, 105] width 94 height 14
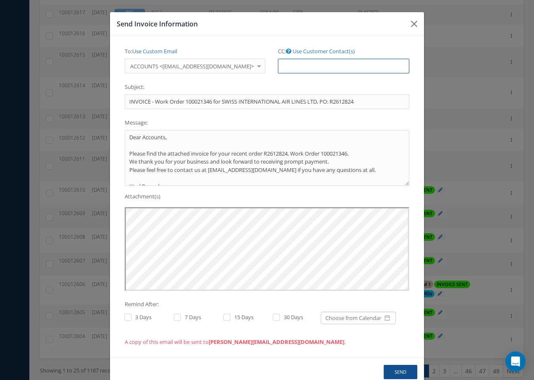
click at [311, 67] on input "CC: Use Customer Contact(s)" at bounding box center [343, 66] width 131 height 15
paste input "[EMAIL_ADDRESS][DOMAIN_NAME]"
type input "[EMAIL_ADDRESS][DOMAIN_NAME]"
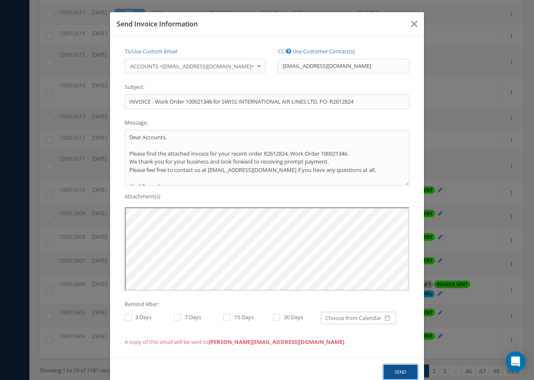
click at [397, 373] on button "Send" at bounding box center [400, 372] width 34 height 15
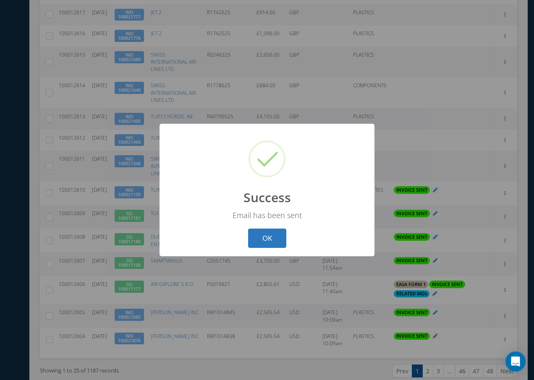
click at [265, 236] on button "OK" at bounding box center [267, 239] width 38 height 20
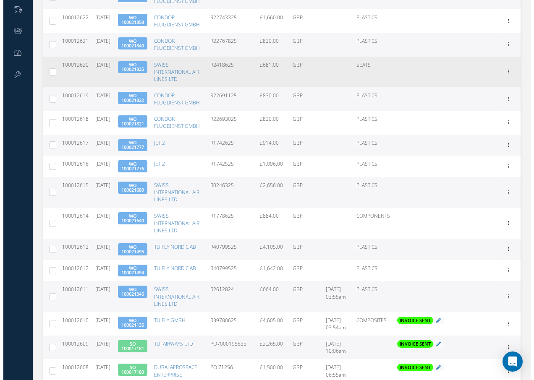
scroll to position [294, 0]
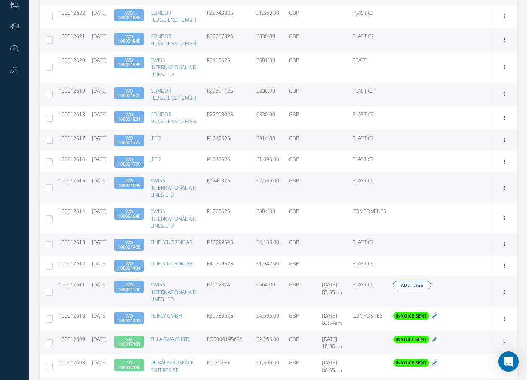
click at [421, 289] on span "Add Tags" at bounding box center [412, 285] width 22 height 7
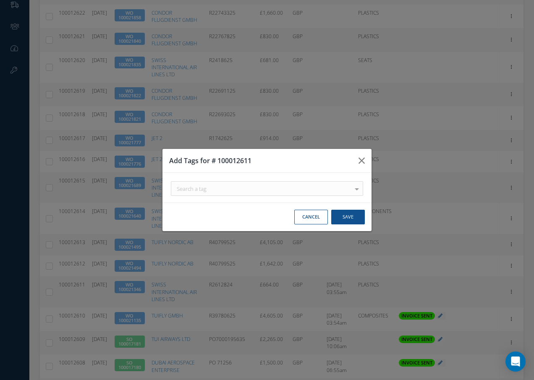
click at [250, 190] on div "Search a tag" at bounding box center [267, 188] width 192 height 15
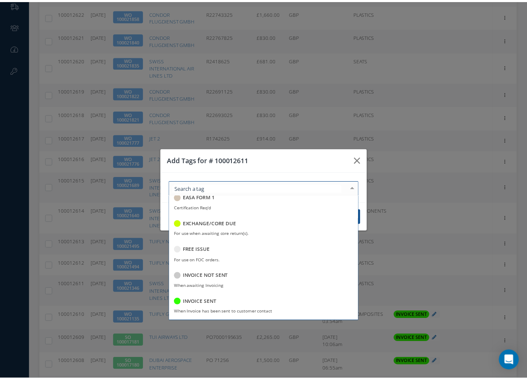
scroll to position [126, 0]
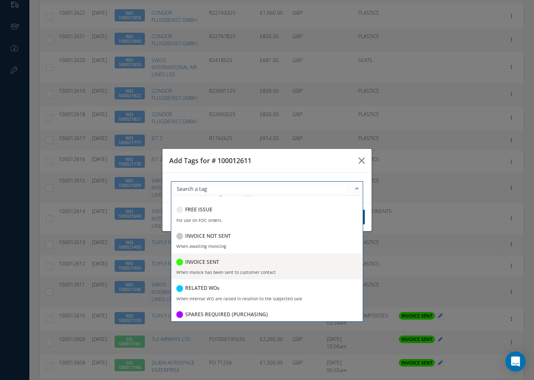
click at [219, 263] on div "INVOICE SENT" at bounding box center [266, 262] width 181 height 11
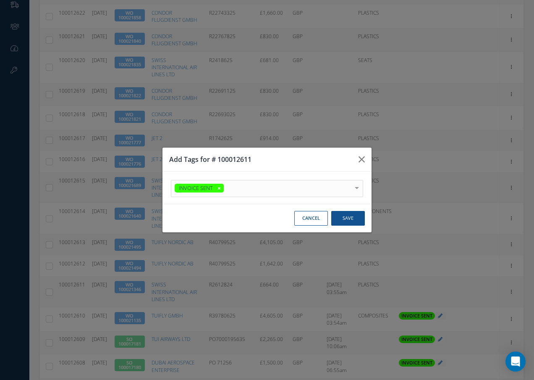
click at [356, 183] on div at bounding box center [357, 187] width 12 height 14
click at [343, 216] on button "Save" at bounding box center [348, 218] width 34 height 15
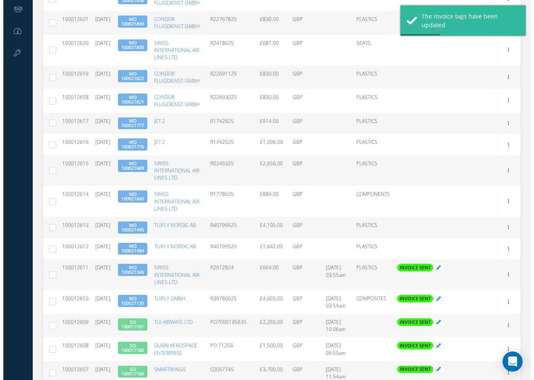
scroll to position [420, 0]
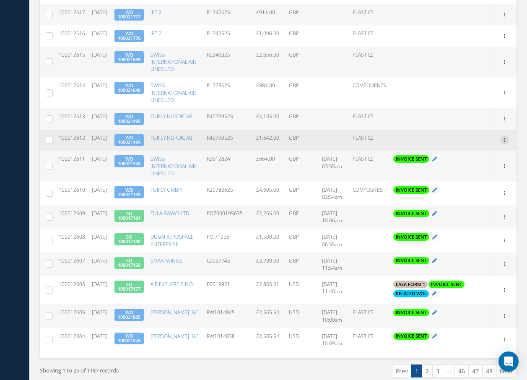
click at [504, 143] on icon at bounding box center [505, 139] width 8 height 7
click at [469, 172] on link "Send By Email" at bounding box center [466, 167] width 66 height 11
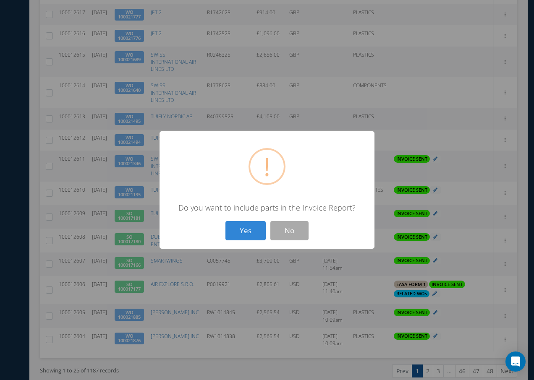
click at [246, 230] on button "Yes" at bounding box center [245, 231] width 40 height 20
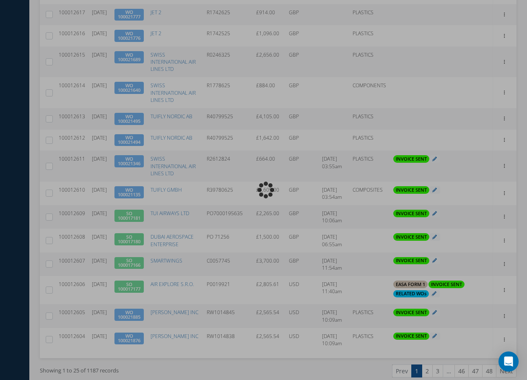
type input "INVOICE - Work Order 100021494 for TUIFLY NORDIC AB, PO: R40799525"
type textarea "Dear Accounts, Please find the attached invoice for your recent order R40799525…"
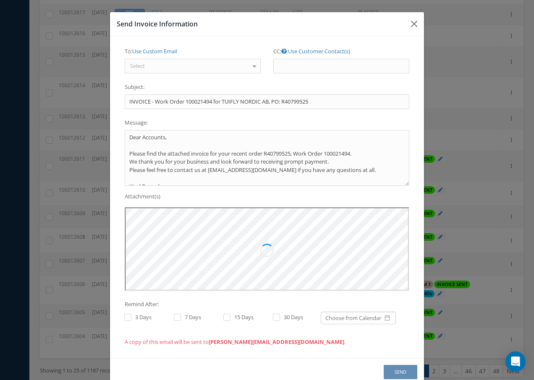
scroll to position [0, 0]
click at [169, 68] on div "Select" at bounding box center [193, 66] width 136 height 15
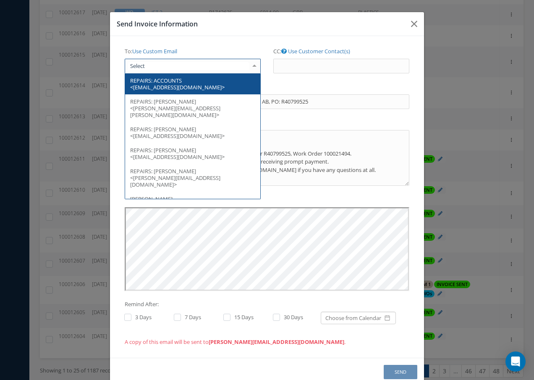
click at [184, 85] on span "REPAIRS: ACCOUNTS <[EMAIL_ADDRESS][DOMAIN_NAME]>" at bounding box center [192, 83] width 135 height 21
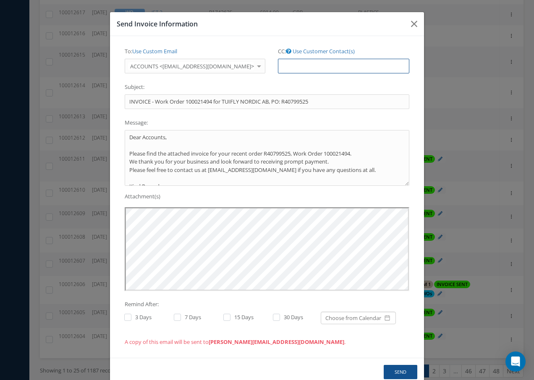
click at [283, 68] on input "CC: Use Customer Contact(s)" at bounding box center [343, 66] width 131 height 15
paste input "[EMAIL_ADDRESS][DOMAIN_NAME]"
type input "[EMAIL_ADDRESS][DOMAIN_NAME]"
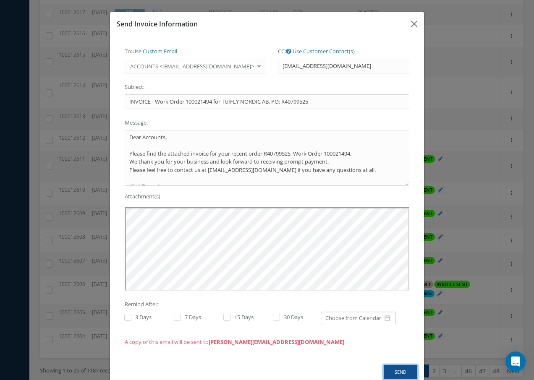
click at [400, 373] on button "Send" at bounding box center [400, 372] width 34 height 15
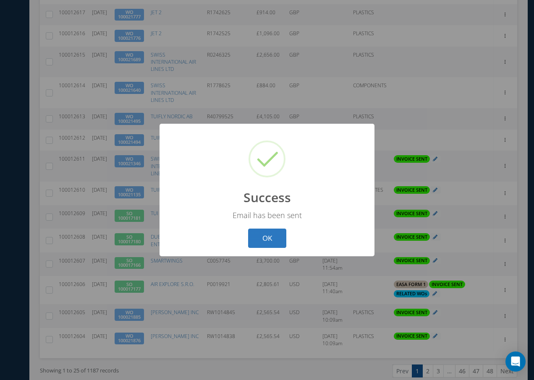
click at [266, 236] on button "OK" at bounding box center [267, 239] width 38 height 20
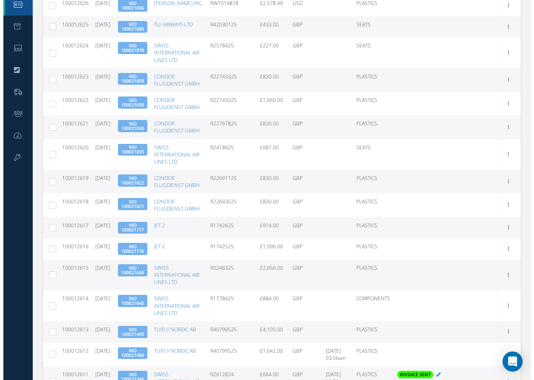
scroll to position [252, 0]
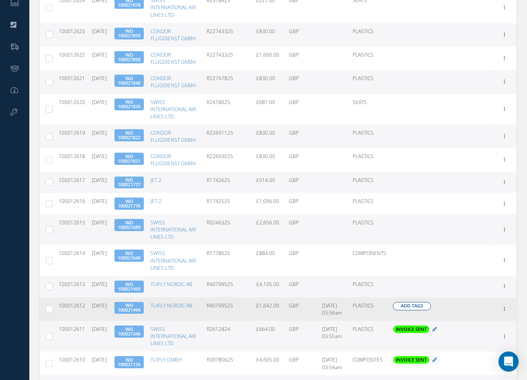
click at [420, 310] on span "Add Tags" at bounding box center [412, 306] width 22 height 7
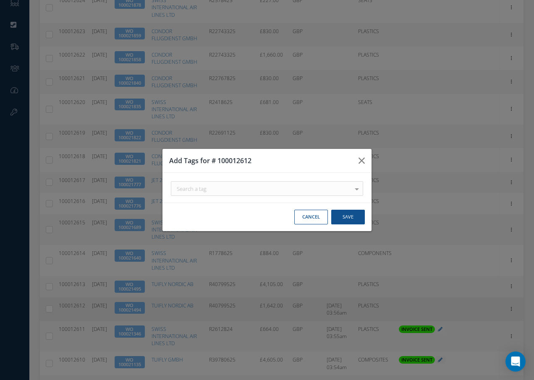
click at [216, 188] on div "Search a tag" at bounding box center [267, 188] width 192 height 15
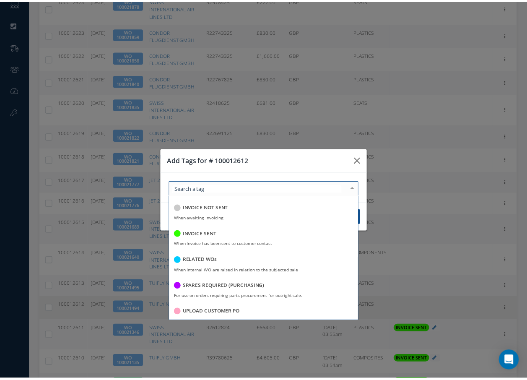
scroll to position [162, 0]
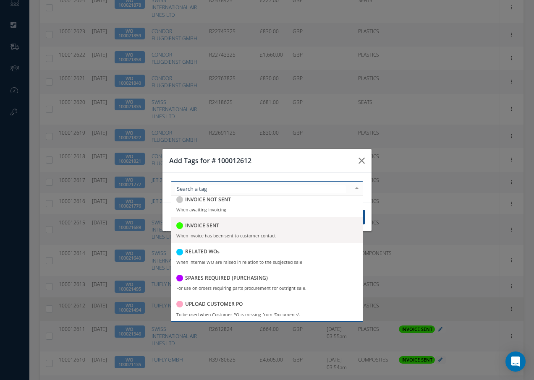
click at [212, 227] on h5 "INVOICE SENT" at bounding box center [202, 226] width 34 height 6
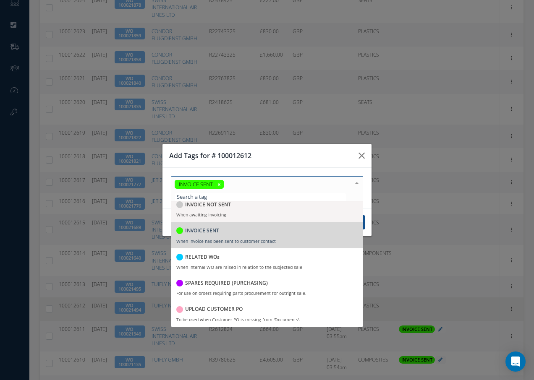
click at [359, 182] on div at bounding box center [357, 184] width 12 height 14
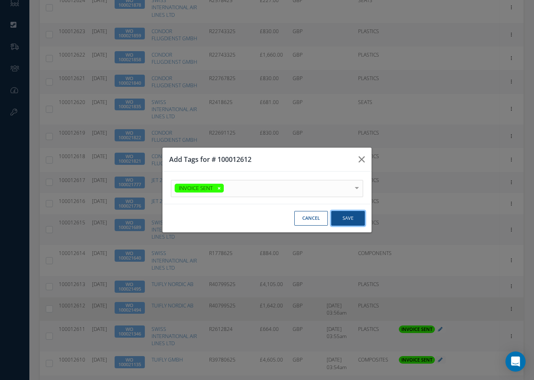
click at [350, 219] on button "Save" at bounding box center [348, 218] width 34 height 15
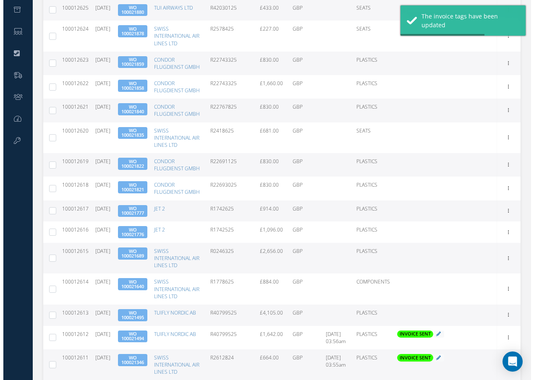
scroll to position [294, 0]
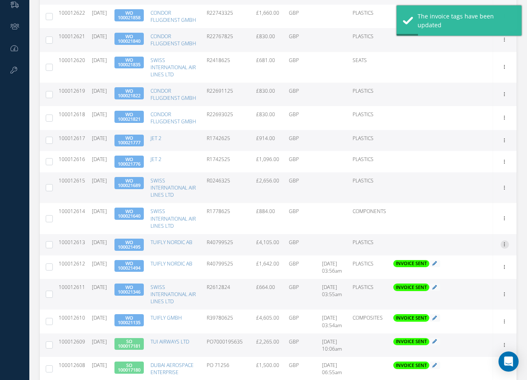
click at [506, 247] on icon at bounding box center [505, 243] width 8 height 7
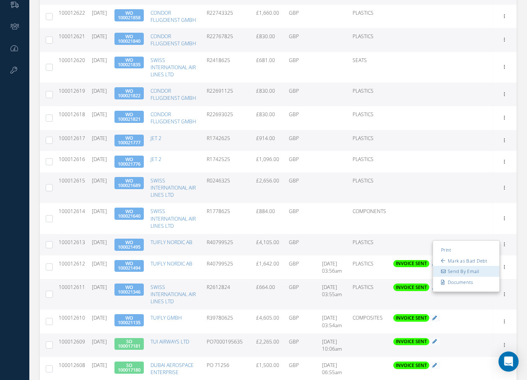
click at [466, 277] on link "Send By Email" at bounding box center [466, 271] width 66 height 11
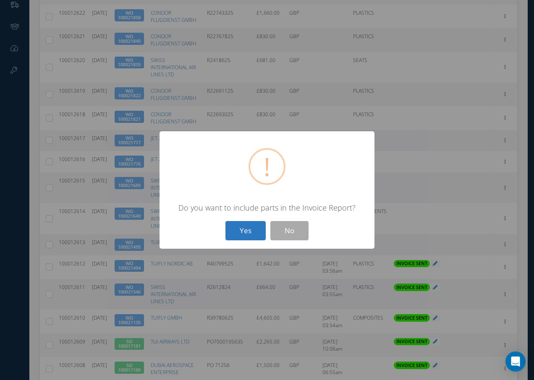
click at [244, 230] on button "Yes" at bounding box center [245, 231] width 40 height 20
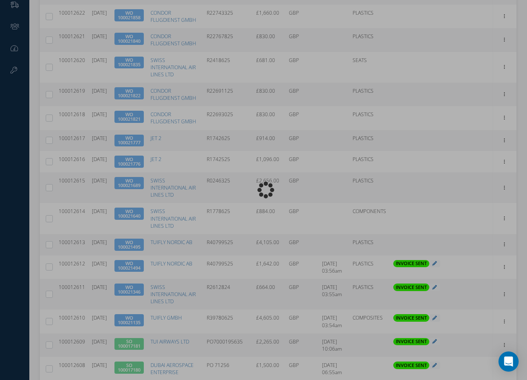
type input "INVOICE - Work Order 100021495 for TUIFLY NORDIC AB, PO: R40799525"
type textarea "Dear Accounts, Please find the attached invoice for your recent order R40799525…"
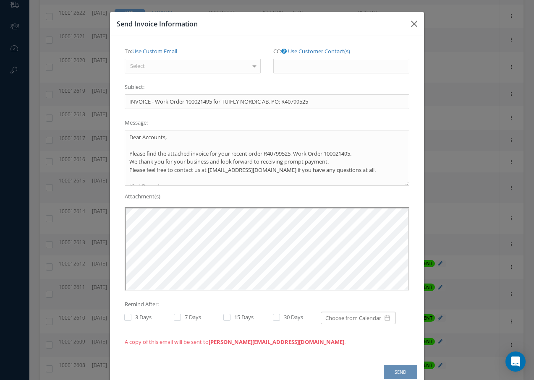
scroll to position [0, 0]
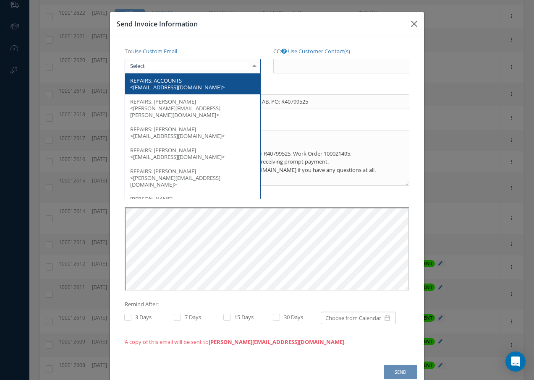
click at [199, 68] on div at bounding box center [193, 66] width 136 height 15
click at [174, 83] on span "ACCOUNTS <[EMAIL_ADDRESS][DOMAIN_NAME]>" at bounding box center [177, 84] width 94 height 14
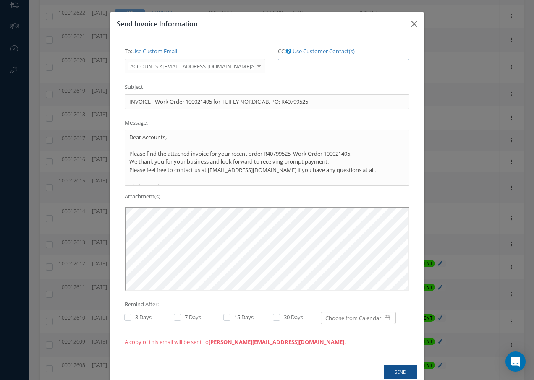
click at [285, 68] on input "CC: Use Customer Contact(s)" at bounding box center [343, 66] width 131 height 15
paste input "[EMAIL_ADDRESS][DOMAIN_NAME]"
type input "[EMAIL_ADDRESS][DOMAIN_NAME]"
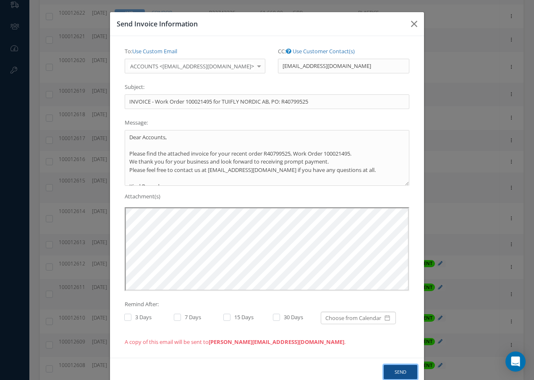
click at [396, 371] on button "Send" at bounding box center [400, 372] width 34 height 15
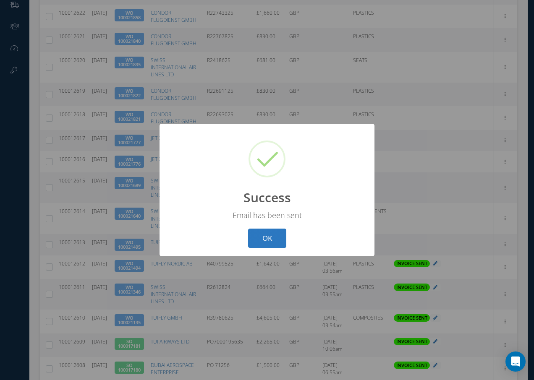
click at [268, 239] on button "OK" at bounding box center [267, 239] width 38 height 20
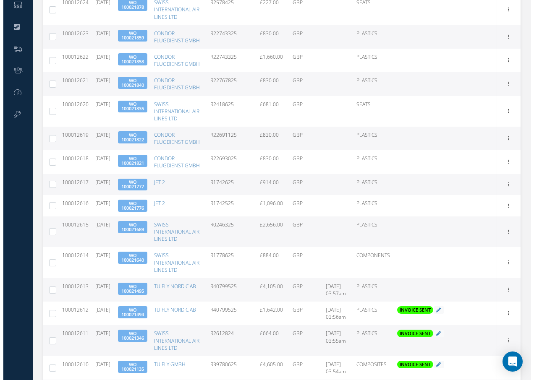
scroll to position [252, 0]
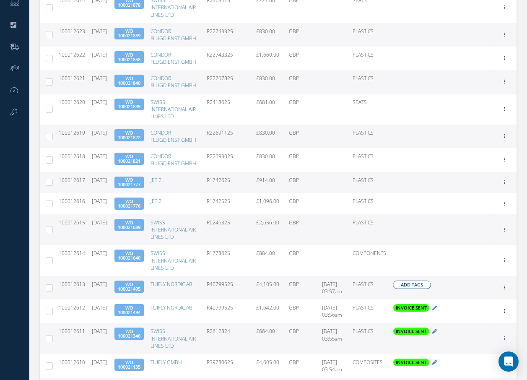
click at [412, 289] on span "Add Tags" at bounding box center [412, 285] width 22 height 7
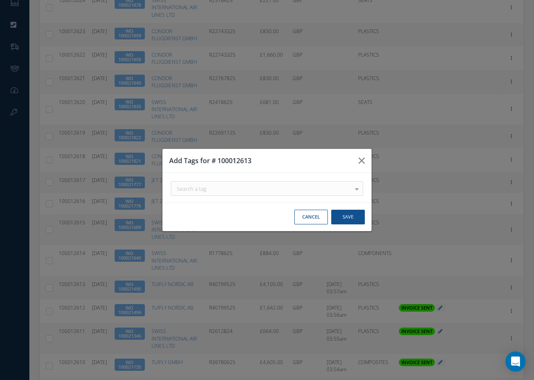
click at [258, 190] on div "Search a tag" at bounding box center [267, 188] width 192 height 15
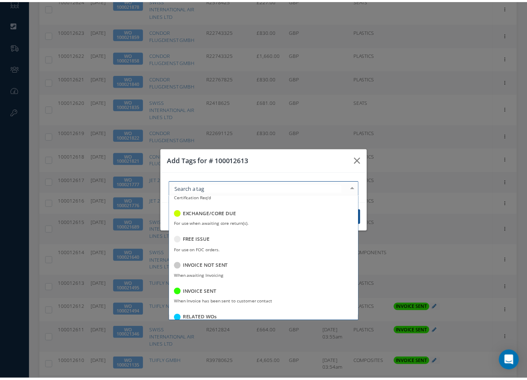
scroll to position [126, 0]
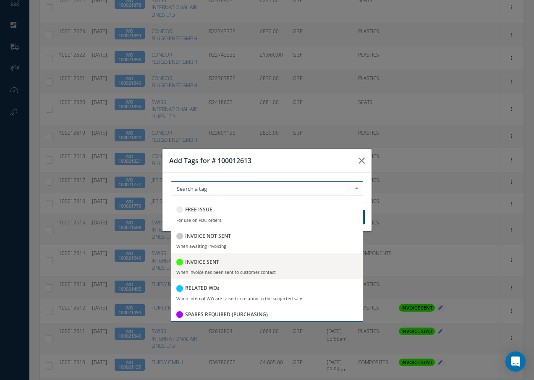
click at [201, 262] on h5 "INVOICE SENT" at bounding box center [202, 262] width 34 height 6
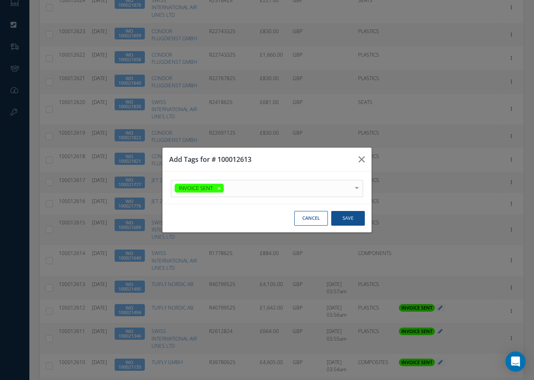
click at [357, 183] on div at bounding box center [357, 187] width 12 height 14
click at [343, 218] on button "Save" at bounding box center [348, 218] width 34 height 15
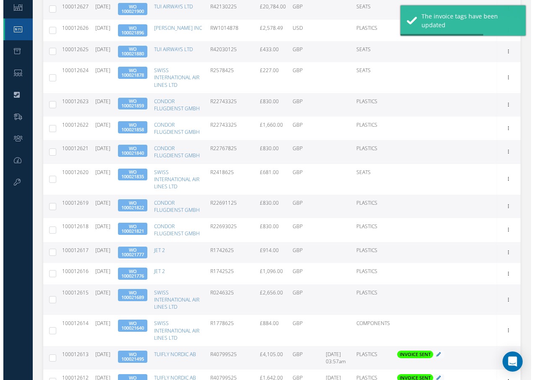
scroll to position [252, 0]
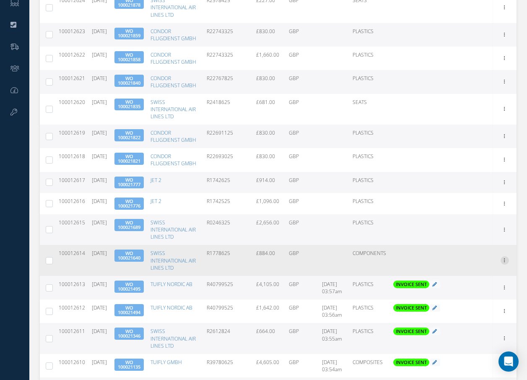
click at [506, 263] on icon at bounding box center [505, 259] width 8 height 7
click at [463, 293] on link "Send By Email" at bounding box center [466, 287] width 66 height 11
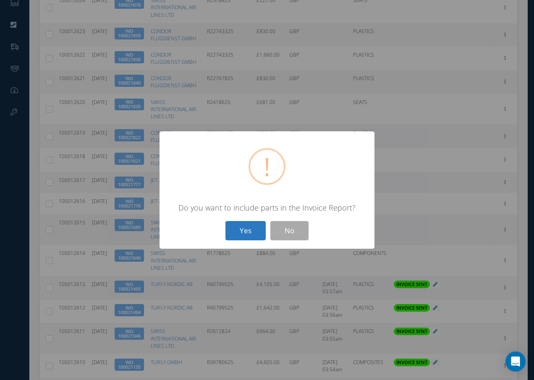
click at [245, 230] on button "Yes" at bounding box center [245, 231] width 40 height 20
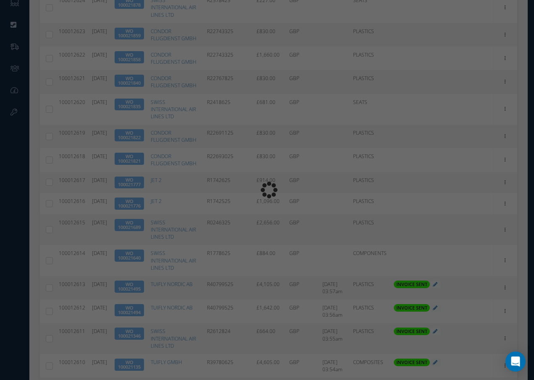
type input "INVOICE - Work Order 100021640 for SWISS INTERNATIONAL AIR LINES LTD, PO: R1778…"
type textarea "Dear Accounts, Please find the attached invoice for your recent order R1778625,…"
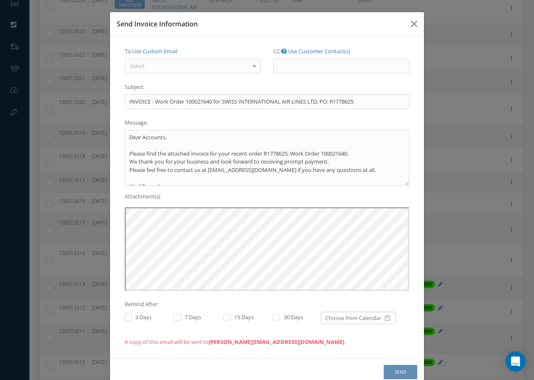
scroll to position [0, 0]
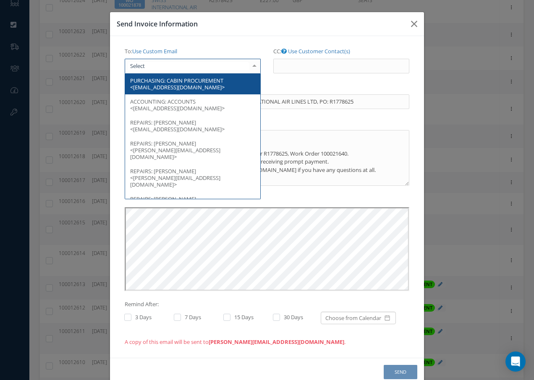
click at [191, 68] on div at bounding box center [193, 66] width 136 height 15
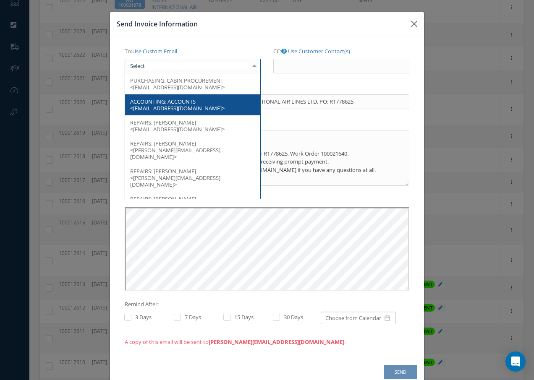
click at [188, 104] on span "ACCOUNTS <[EMAIL_ADDRESS][DOMAIN_NAME]>" at bounding box center [177, 105] width 94 height 14
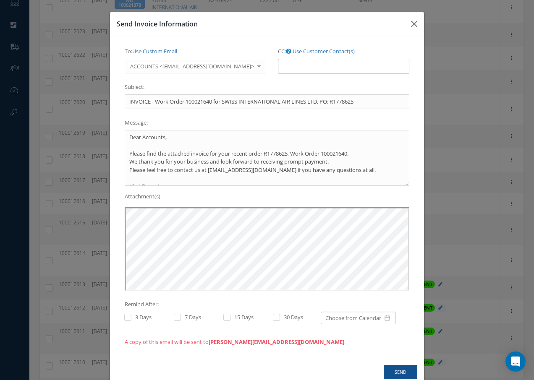
click at [296, 63] on input "CC: Use Customer Contact(s)" at bounding box center [343, 66] width 131 height 15
paste input "[EMAIL_ADDRESS][DOMAIN_NAME]"
type input "[EMAIL_ADDRESS][DOMAIN_NAME]"
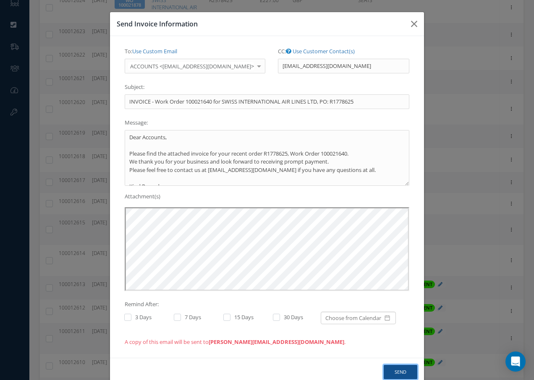
click at [394, 373] on button "Send" at bounding box center [400, 372] width 34 height 15
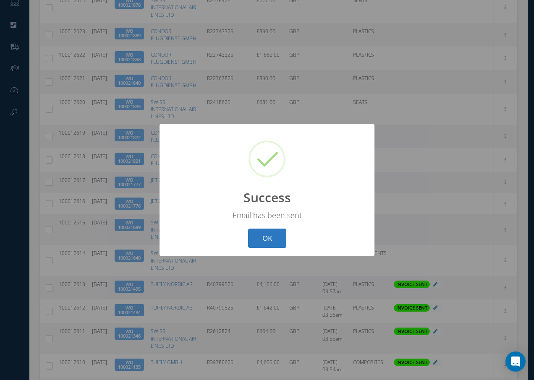
click at [263, 237] on button "OK" at bounding box center [267, 239] width 38 height 20
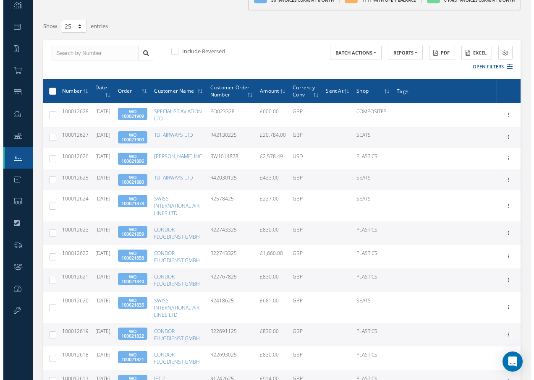
scroll to position [252, 0]
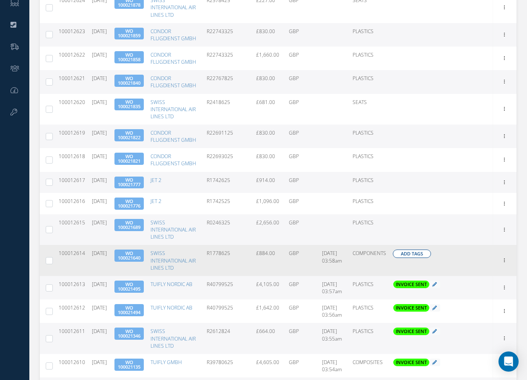
click at [407, 258] on span "Add Tags" at bounding box center [412, 253] width 22 height 7
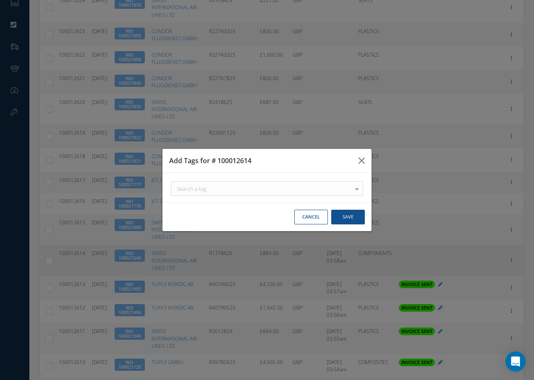
click at [222, 193] on div "Search a tag" at bounding box center [267, 188] width 192 height 15
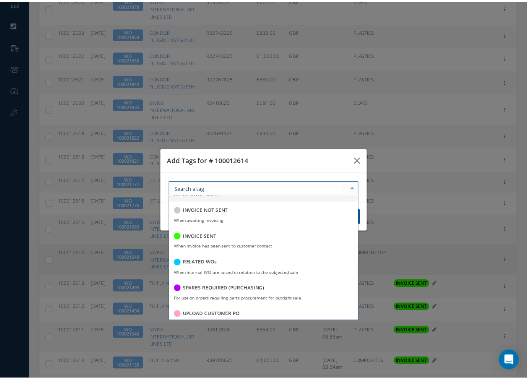
scroll to position [162, 0]
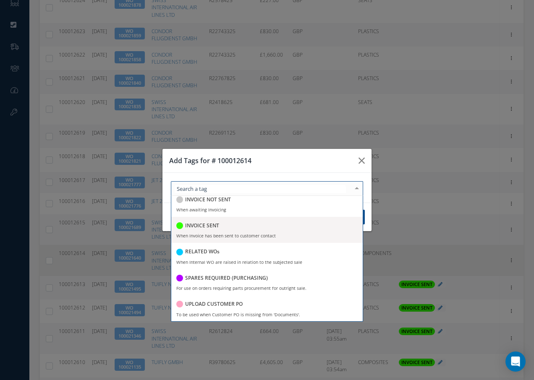
click at [214, 224] on h5 "INVOICE SENT" at bounding box center [202, 226] width 34 height 6
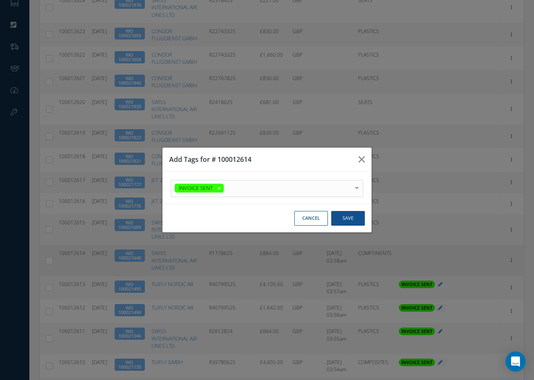
click at [355, 183] on div at bounding box center [357, 187] width 12 height 14
click at [349, 219] on button "Save" at bounding box center [348, 218] width 34 height 15
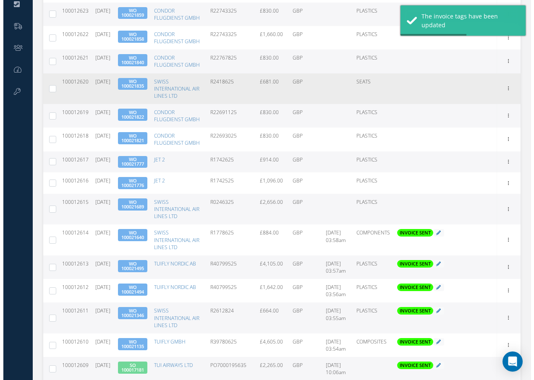
scroll to position [294, 0]
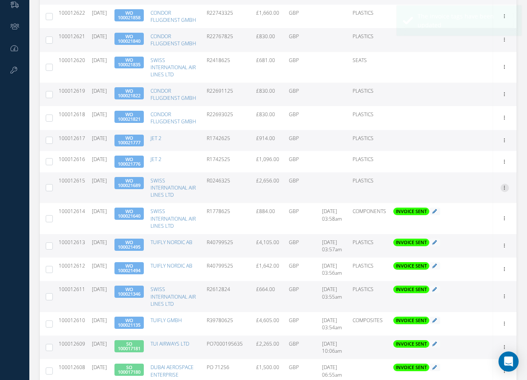
click at [506, 190] on icon at bounding box center [505, 187] width 8 height 7
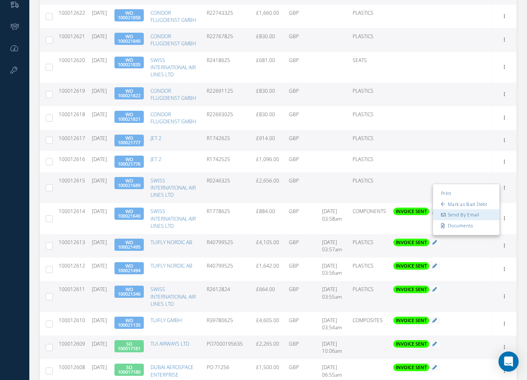
click at [456, 220] on link "Send By Email" at bounding box center [466, 214] width 66 height 11
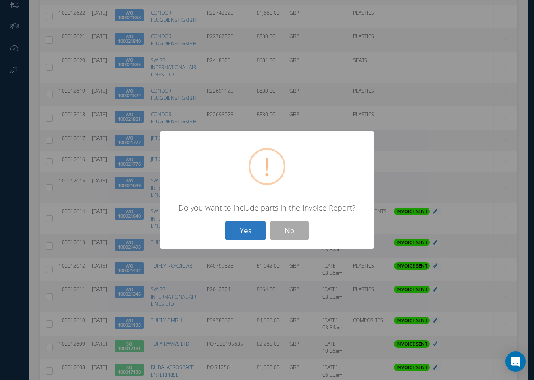
click at [247, 235] on button "Yes" at bounding box center [245, 231] width 40 height 20
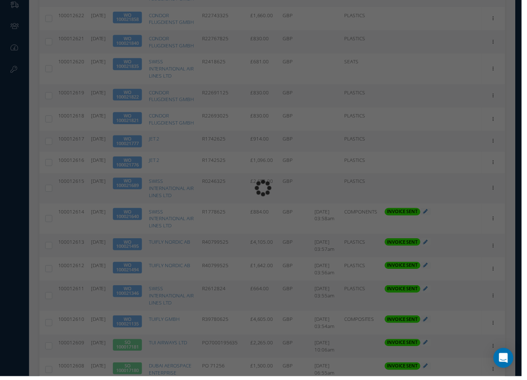
type input "INVOICE - Work Order 100021689 for SWISS INTERNATIONAL AIR LINES LTD, PO: R0246…"
type textarea "Dear Accounts, Please find the attached invoice for your recent order R0246325,…"
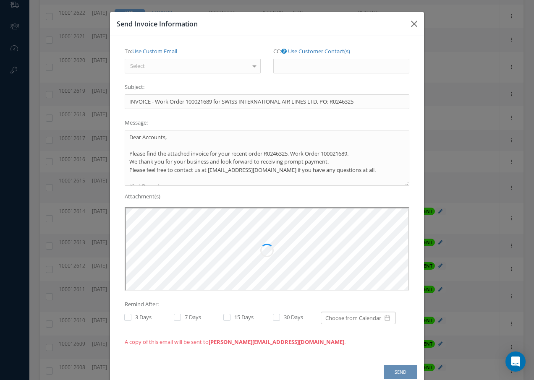
scroll to position [0, 0]
click at [180, 71] on div "Select" at bounding box center [193, 66] width 136 height 15
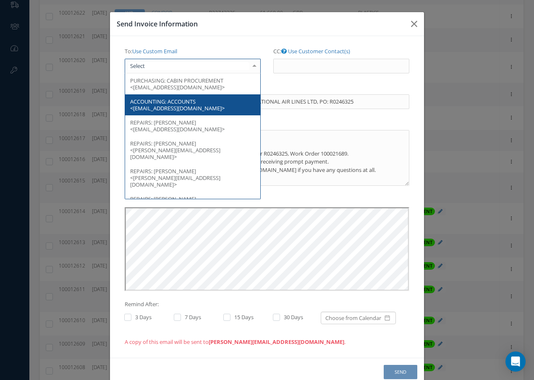
click at [191, 103] on span "ACCOUNTS <[EMAIL_ADDRESS][DOMAIN_NAME]>" at bounding box center [177, 105] width 94 height 14
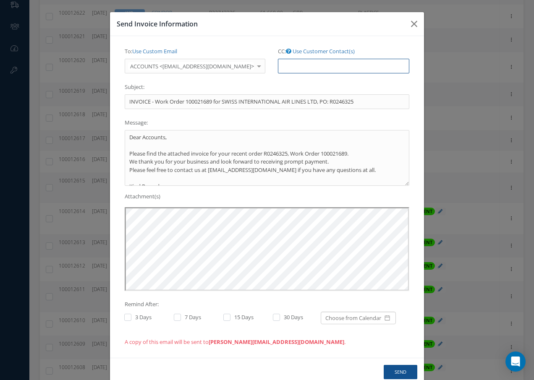
click at [290, 65] on input "CC: Use Customer Contact(s)" at bounding box center [343, 66] width 131 height 15
paste input "[EMAIL_ADDRESS][DOMAIN_NAME]"
type input "[EMAIL_ADDRESS][DOMAIN_NAME]"
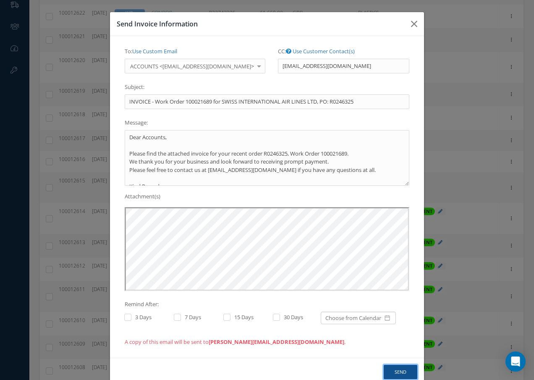
click at [398, 370] on button "Send" at bounding box center [400, 372] width 34 height 15
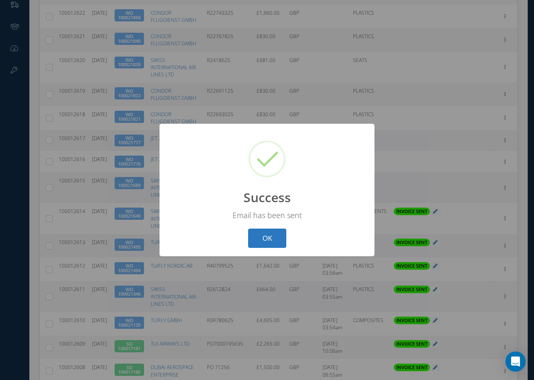
click at [267, 240] on button "OK" at bounding box center [267, 239] width 38 height 20
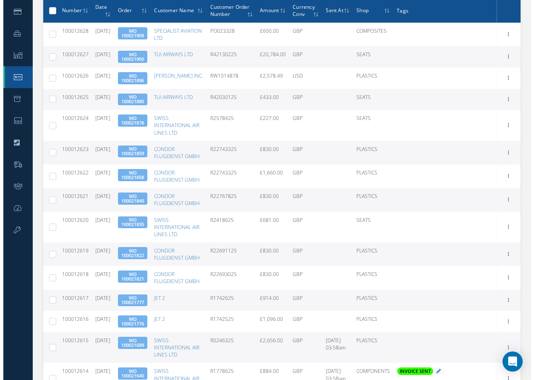
scroll to position [168, 0]
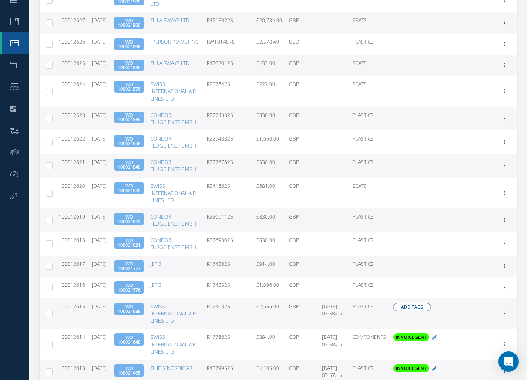
click at [405, 311] on span "Add Tags" at bounding box center [412, 307] width 22 height 7
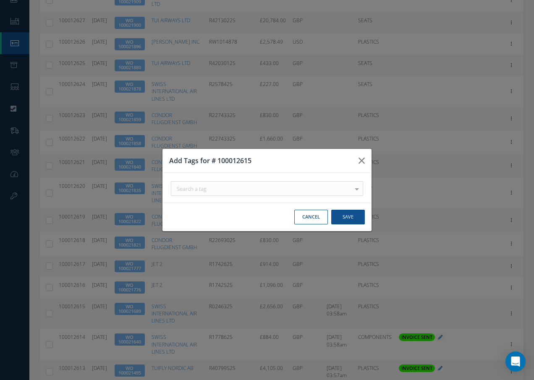
click at [216, 191] on div "Search a tag" at bounding box center [267, 188] width 192 height 15
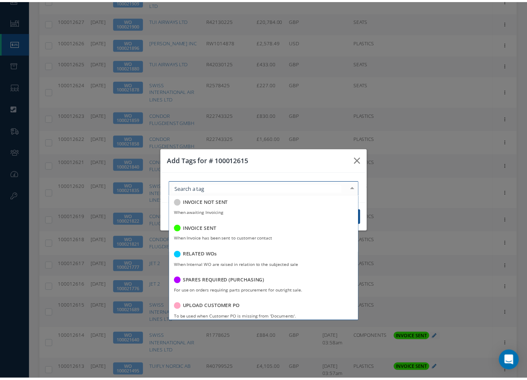
scroll to position [162, 0]
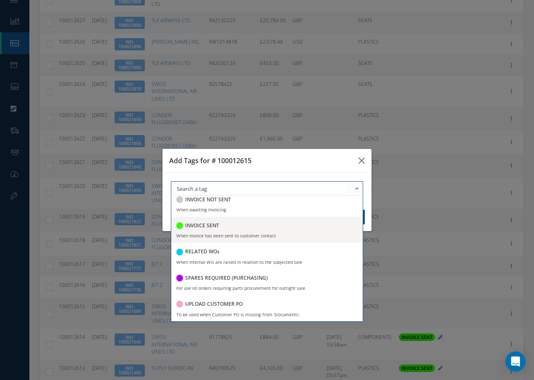
click at [201, 227] on h5 "INVOICE SENT" at bounding box center [202, 226] width 34 height 6
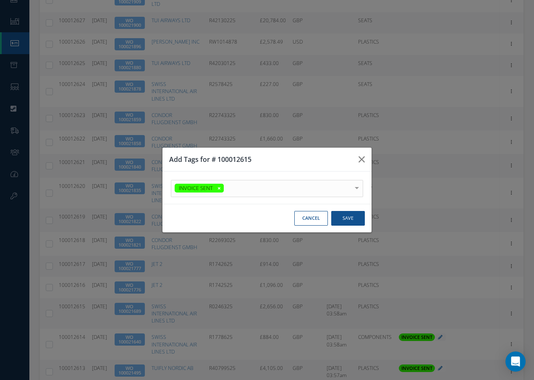
click at [358, 183] on div at bounding box center [357, 187] width 12 height 14
click at [348, 221] on button "Save" at bounding box center [348, 218] width 34 height 15
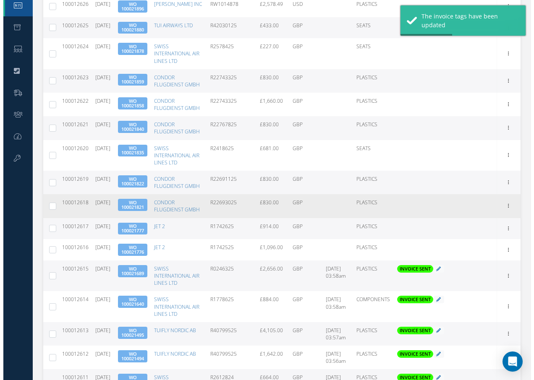
scroll to position [252, 0]
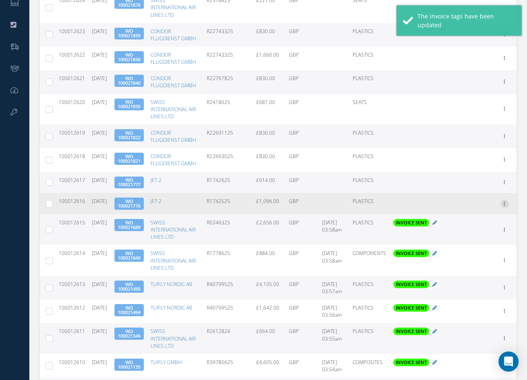
click at [503, 206] on icon at bounding box center [505, 203] width 8 height 7
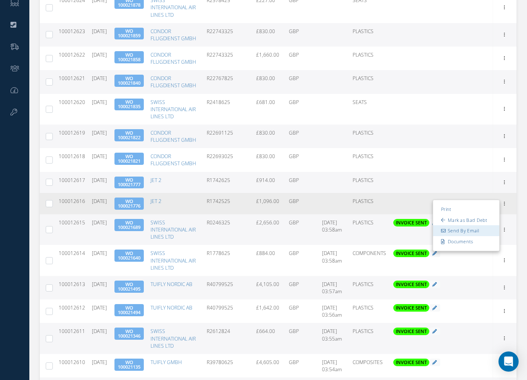
click at [472, 236] on link "Send By Email" at bounding box center [466, 230] width 66 height 11
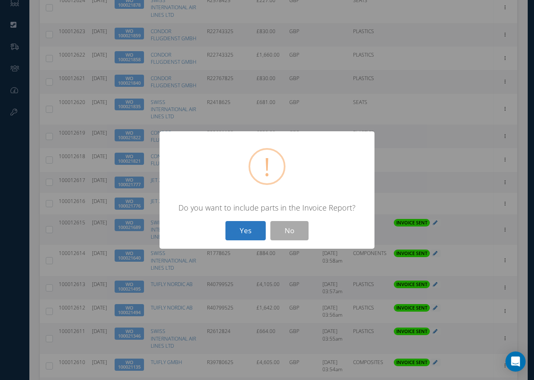
click at [248, 232] on button "Yes" at bounding box center [245, 231] width 40 height 20
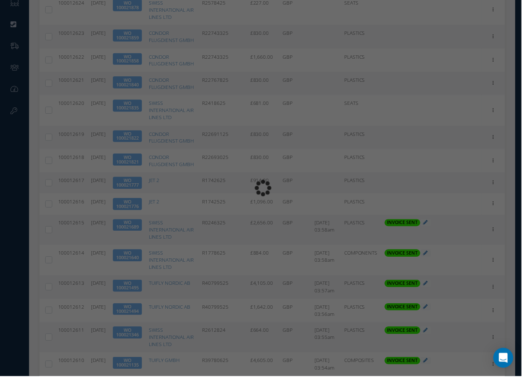
type input "INVOICE - Work Order 100021776 for JET 2, PO: R1742525"
type textarea "Dear Accounts, Please find the attached invoice for your recent order R1742525,…"
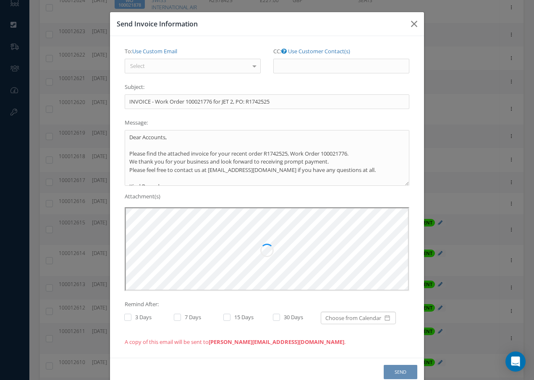
scroll to position [0, 0]
click at [178, 65] on div "Select" at bounding box center [193, 66] width 136 height 15
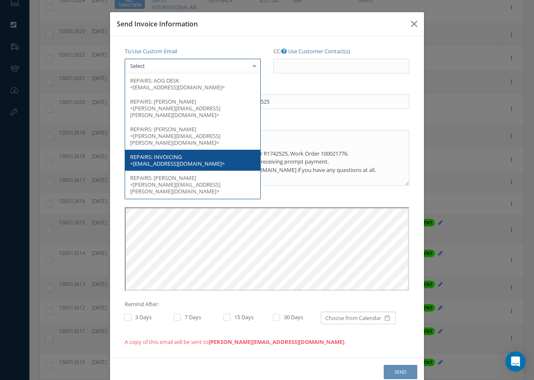
click at [165, 153] on span "INVOICING <[EMAIL_ADDRESS][DOMAIN_NAME]>" at bounding box center [177, 160] width 94 height 14
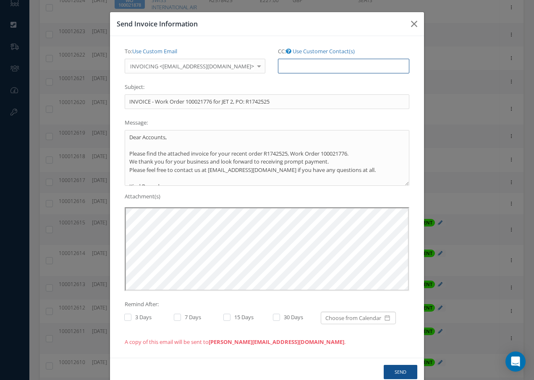
click at [281, 65] on input "CC: Use Customer Contact(s)" at bounding box center [343, 66] width 131 height 15
paste input "[EMAIL_ADDRESS][DOMAIN_NAME]"
type input "[EMAIL_ADDRESS][DOMAIN_NAME]"
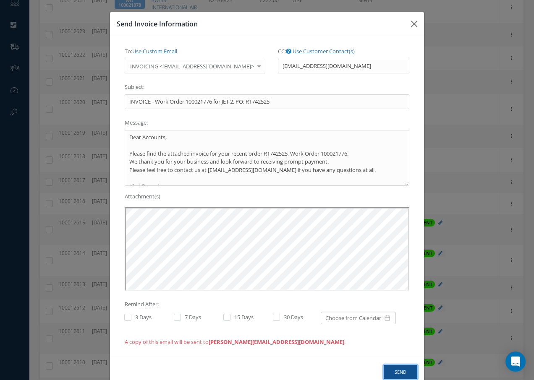
click at [396, 370] on button "Send" at bounding box center [400, 372] width 34 height 15
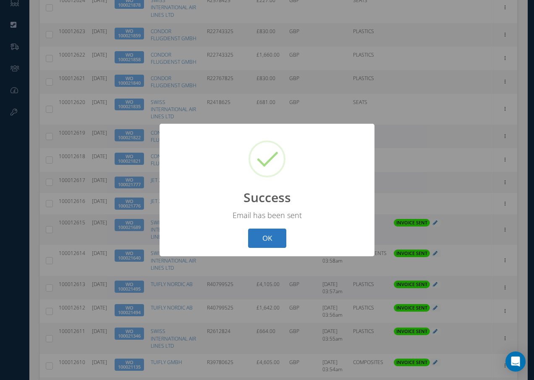
click at [271, 240] on button "OK" at bounding box center [267, 239] width 38 height 20
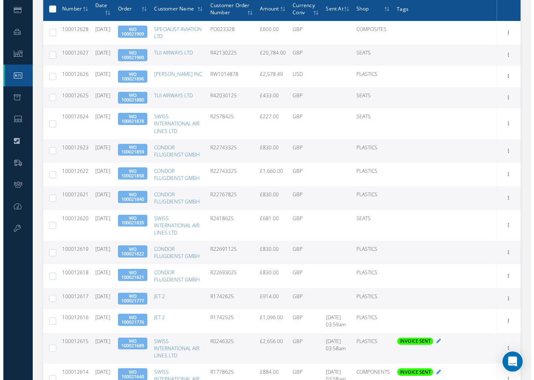
scroll to position [168, 0]
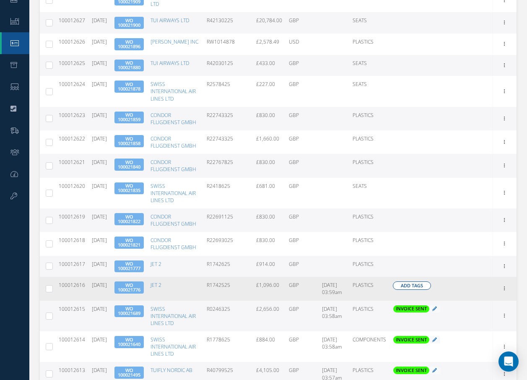
click at [414, 290] on span "Add Tags" at bounding box center [412, 285] width 22 height 7
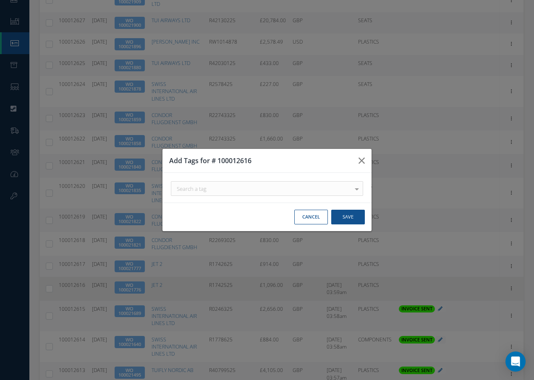
click at [277, 193] on div "Search a tag" at bounding box center [267, 188] width 192 height 15
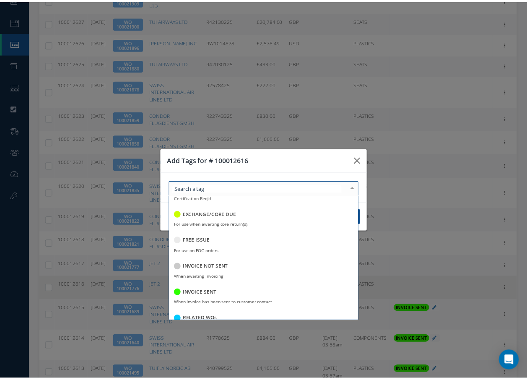
scroll to position [162, 0]
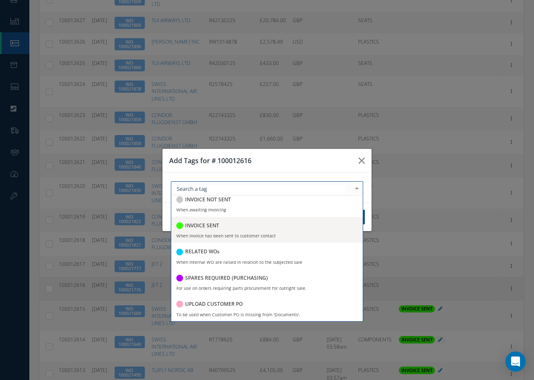
click at [205, 226] on h5 "INVOICE SENT" at bounding box center [202, 226] width 34 height 6
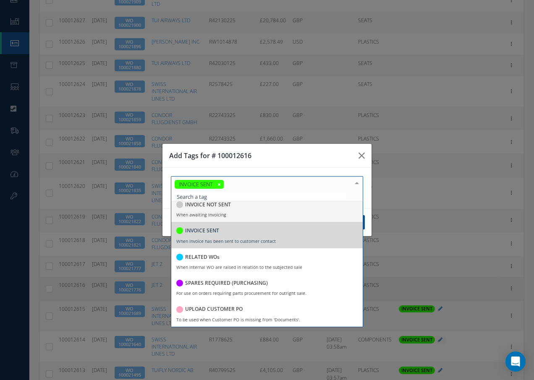
click at [359, 183] on div at bounding box center [357, 184] width 12 height 14
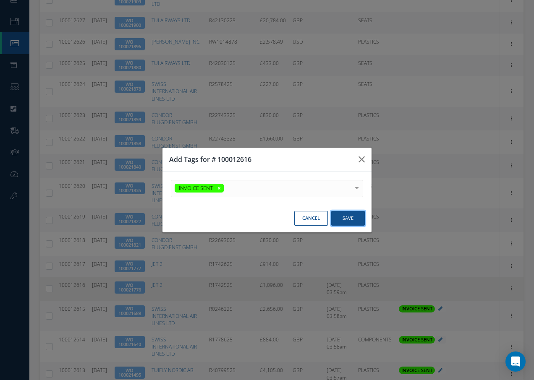
click at [347, 219] on button "Save" at bounding box center [348, 218] width 34 height 15
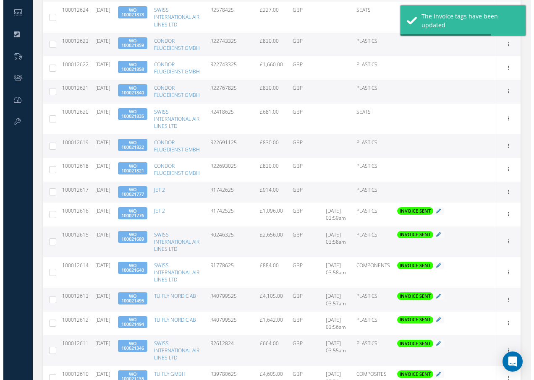
scroll to position [252, 0]
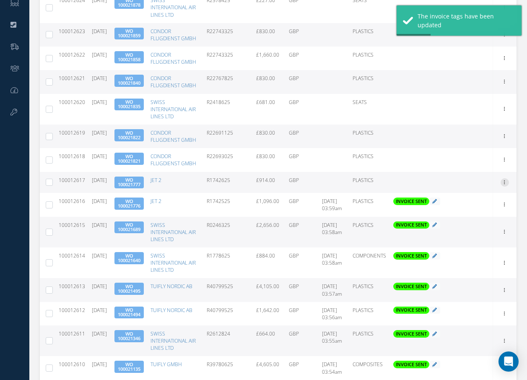
click at [506, 185] on icon at bounding box center [505, 181] width 8 height 7
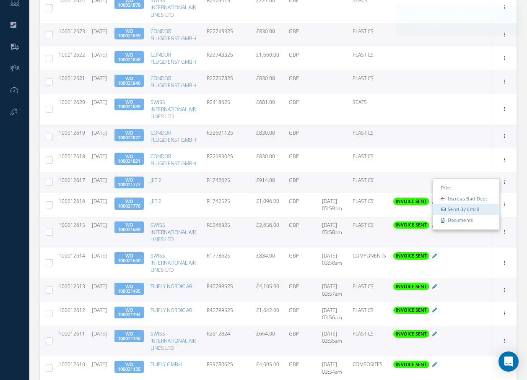
click at [460, 215] on link "Send By Email" at bounding box center [466, 209] width 66 height 11
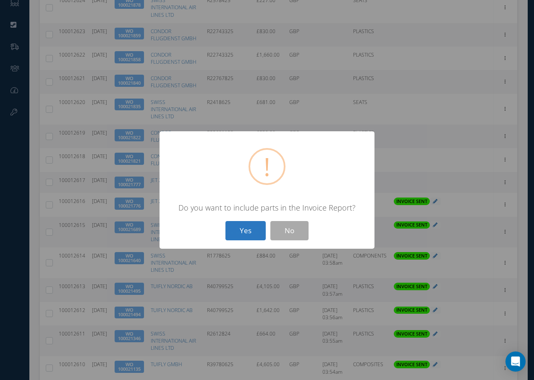
click at [245, 230] on button "Yes" at bounding box center [245, 231] width 40 height 20
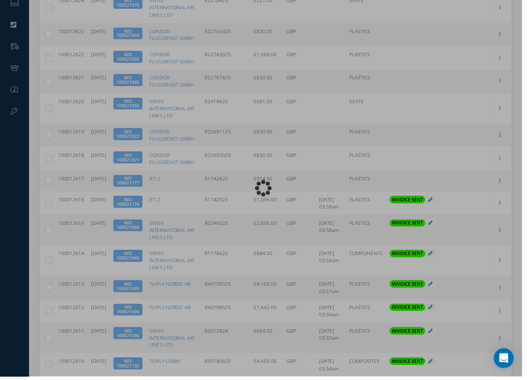
type input "INVOICE - Work Order 100021777 for JET 2, PO: R1742625"
type textarea "Dear Accounts, Please find the attached invoice for your recent order R1742625,…"
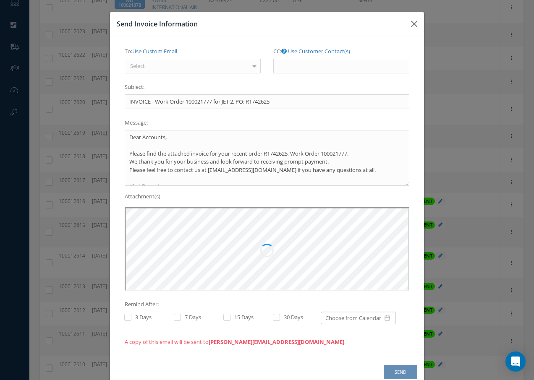
scroll to position [0, 0]
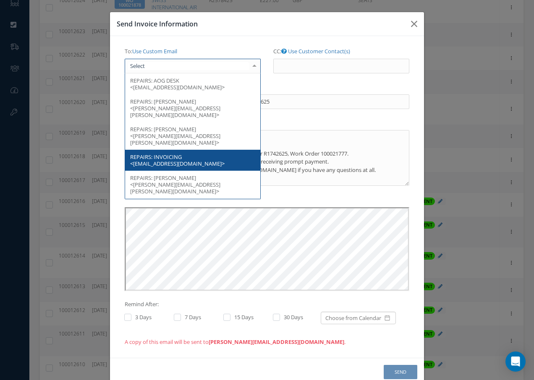
click at [198, 70] on div at bounding box center [193, 66] width 136 height 15
click at [180, 153] on span "INVOICING <[EMAIL_ADDRESS][DOMAIN_NAME]>" at bounding box center [177, 160] width 94 height 14
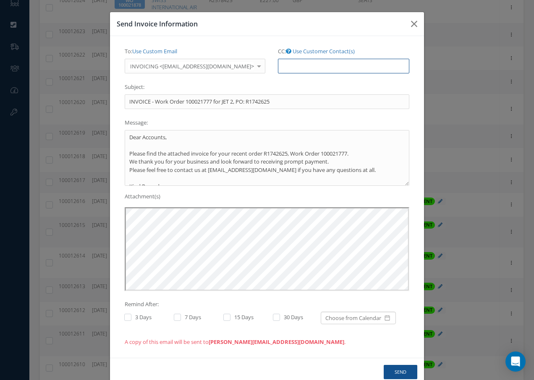
click at [297, 68] on input "CC: Use Customer Contact(s)" at bounding box center [343, 66] width 131 height 15
paste input "[EMAIL_ADDRESS][DOMAIN_NAME]"
type input "[EMAIL_ADDRESS][DOMAIN_NAME]"
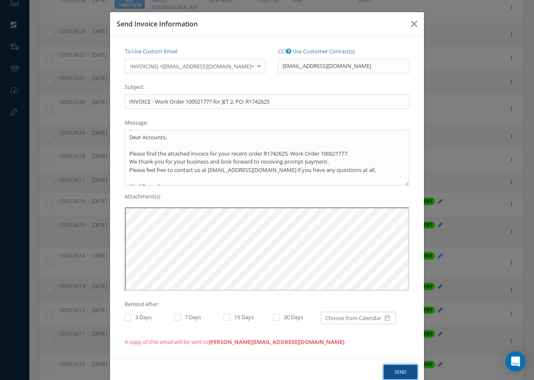
click at [392, 373] on button "Send" at bounding box center [400, 372] width 34 height 15
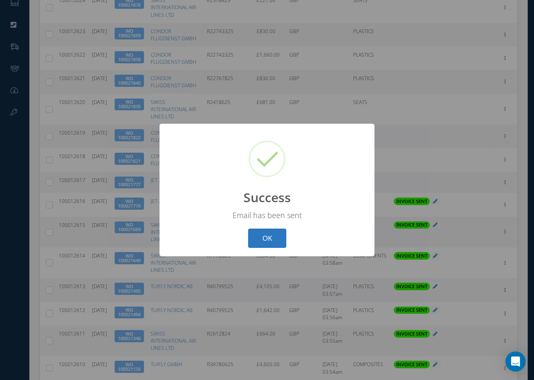
click at [280, 246] on button "OK" at bounding box center [267, 239] width 38 height 20
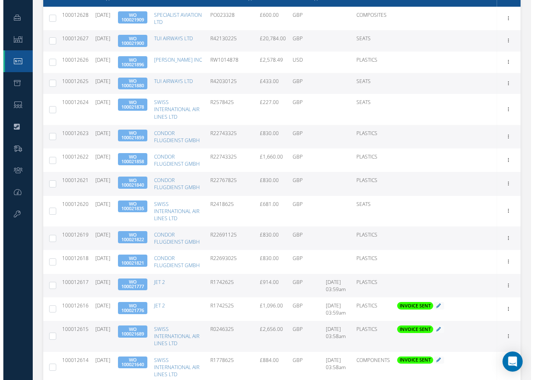
scroll to position [168, 0]
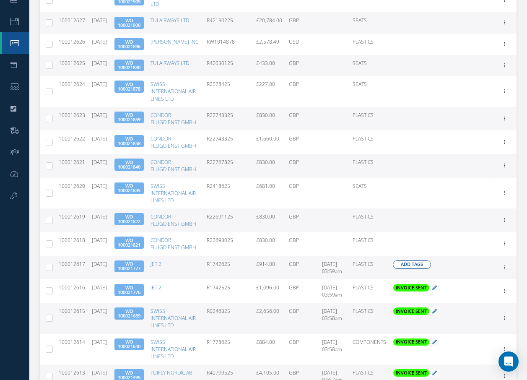
click at [406, 268] on span "Add Tags" at bounding box center [412, 264] width 22 height 7
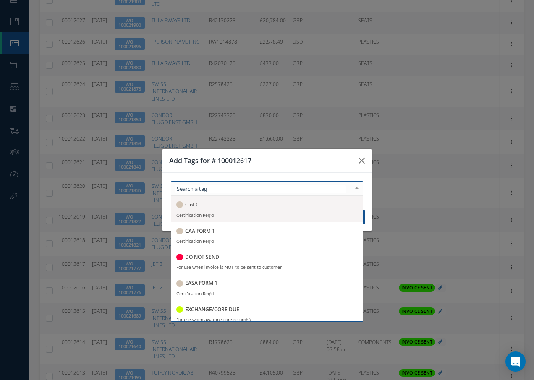
click at [232, 189] on div at bounding box center [267, 188] width 192 height 15
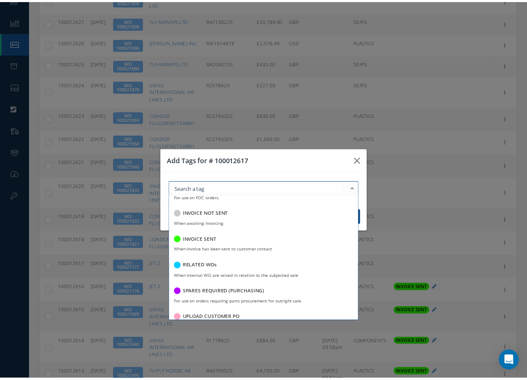
scroll to position [162, 0]
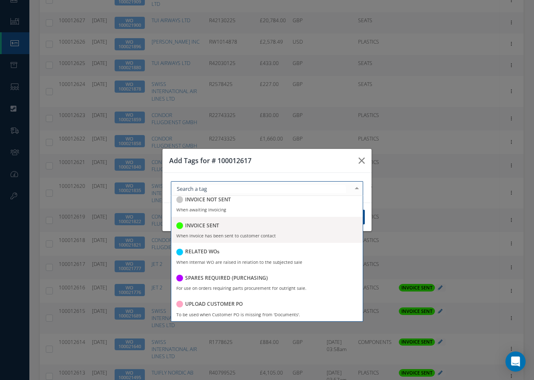
click at [215, 225] on h5 "INVOICE SENT" at bounding box center [202, 226] width 34 height 6
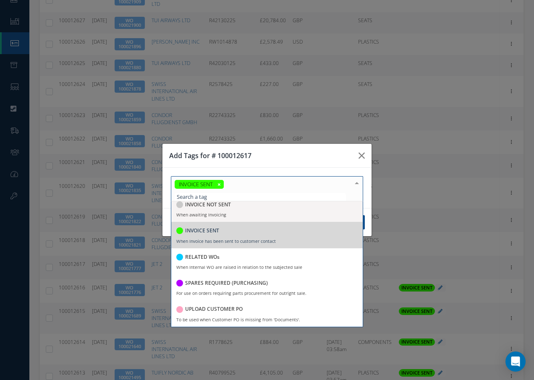
click at [357, 182] on div at bounding box center [357, 184] width 12 height 14
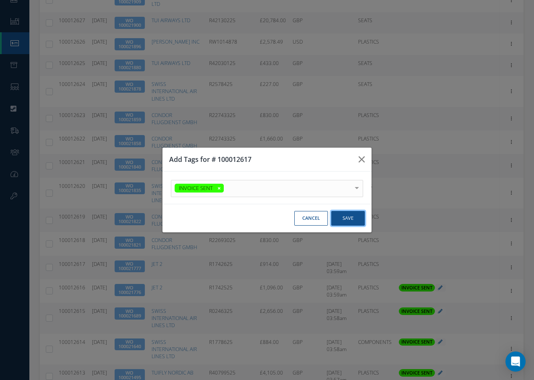
click at [349, 216] on button "Save" at bounding box center [348, 218] width 34 height 15
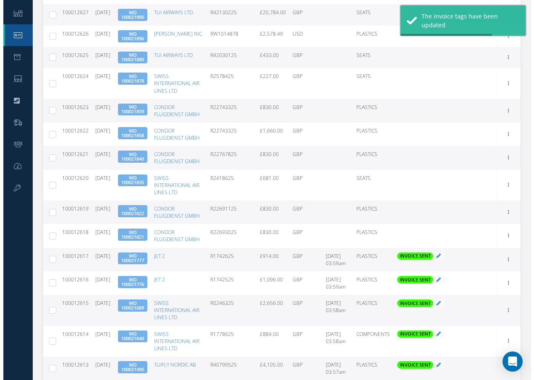
scroll to position [210, 0]
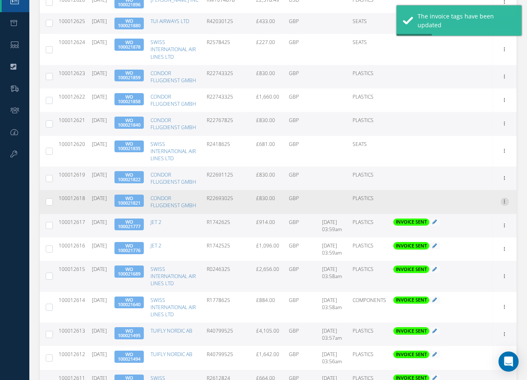
click at [505, 204] on icon at bounding box center [505, 201] width 8 height 7
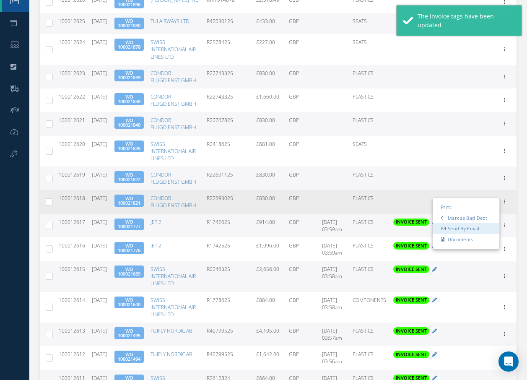
click at [467, 235] on link "Send By Email" at bounding box center [466, 229] width 66 height 11
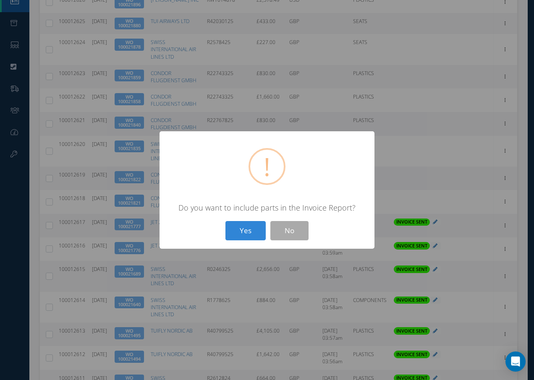
click at [250, 228] on button "Yes" at bounding box center [245, 231] width 40 height 20
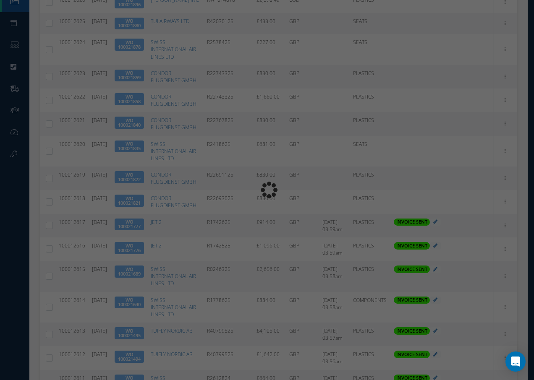
type input "INVOICE - Work Order 100021821 for CONDOR FLUGDIENST GMBH, PO: R22693025"
type textarea "Dear Accounts, Please find the attached invoice for your recent order R22693025…"
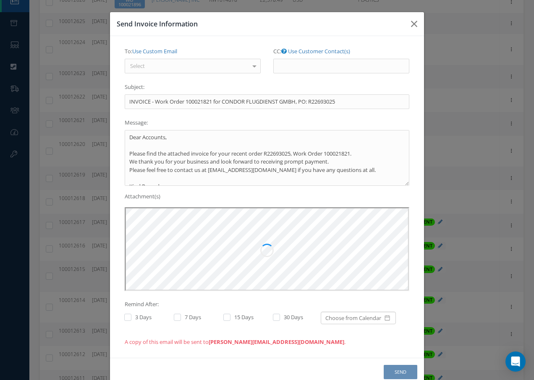
scroll to position [0, 0]
click at [164, 68] on div "Select" at bounding box center [193, 66] width 136 height 15
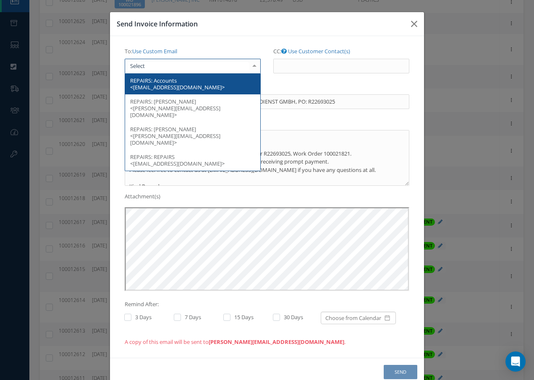
click at [167, 86] on span "Accounts <[EMAIL_ADDRESS][DOMAIN_NAME]>" at bounding box center [177, 84] width 94 height 14
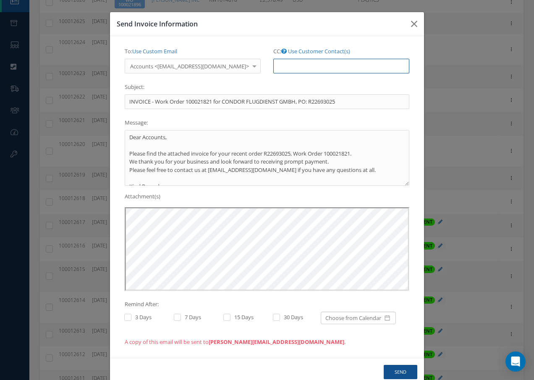
click at [278, 65] on input "CC: Use Customer Contact(s)" at bounding box center [341, 66] width 136 height 15
paste input "[EMAIL_ADDRESS][DOMAIN_NAME]"
type input "[EMAIL_ADDRESS][DOMAIN_NAME]"
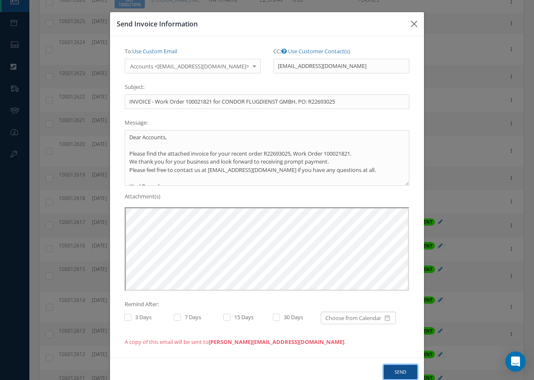
click at [400, 370] on button "Send" at bounding box center [400, 372] width 34 height 15
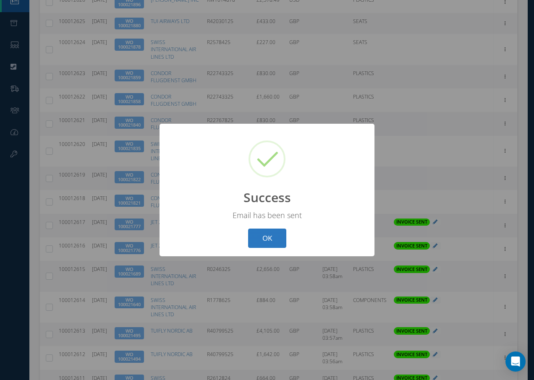
click at [265, 237] on button "OK" at bounding box center [267, 239] width 38 height 20
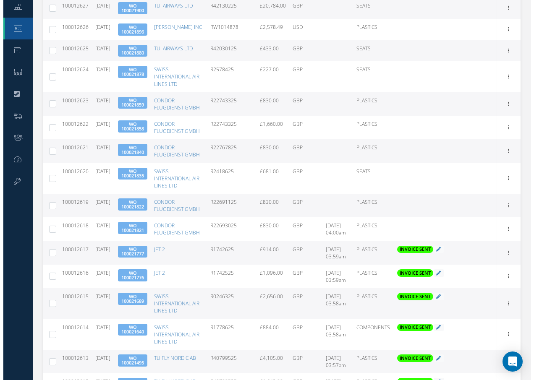
scroll to position [210, 0]
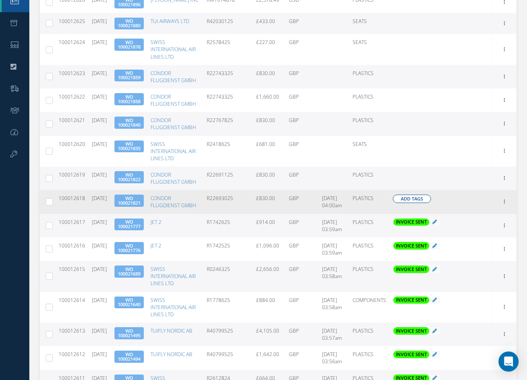
click at [411, 203] on span "Add Tags" at bounding box center [412, 199] width 22 height 7
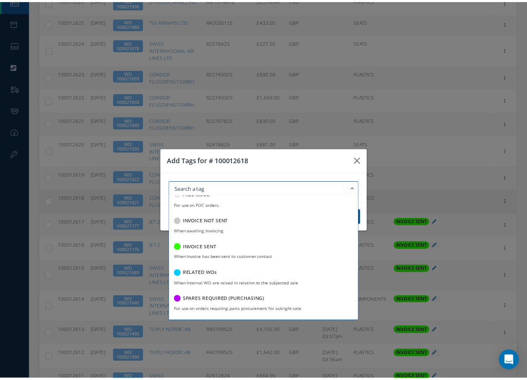
scroll to position [162, 0]
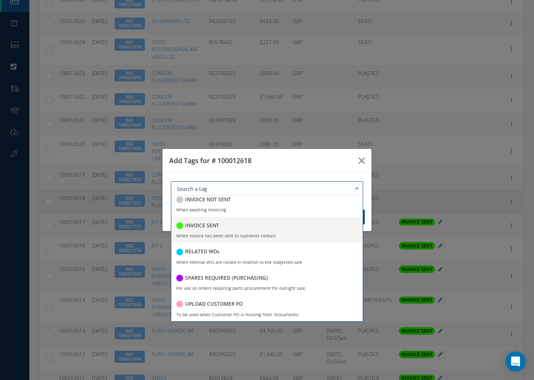
click at [200, 229] on h5 "INVOICE SENT" at bounding box center [202, 226] width 34 height 6
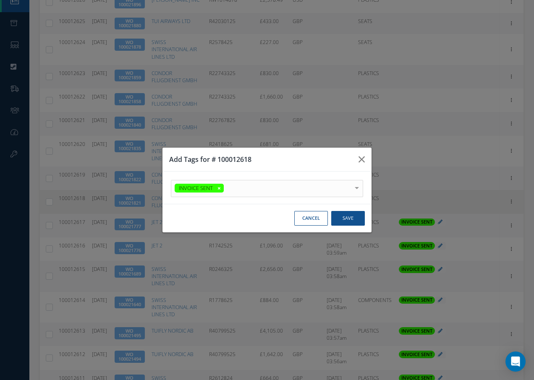
click at [357, 185] on div at bounding box center [357, 187] width 12 height 14
click at [346, 219] on button "Save" at bounding box center [348, 218] width 34 height 15
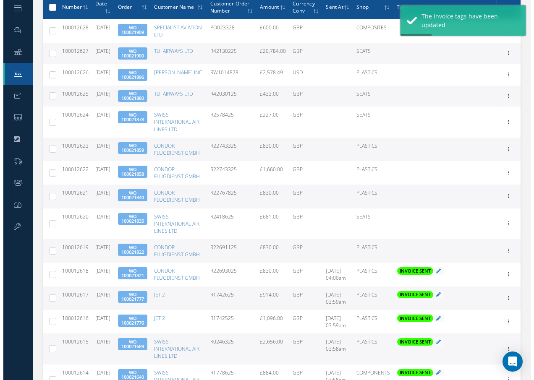
scroll to position [168, 0]
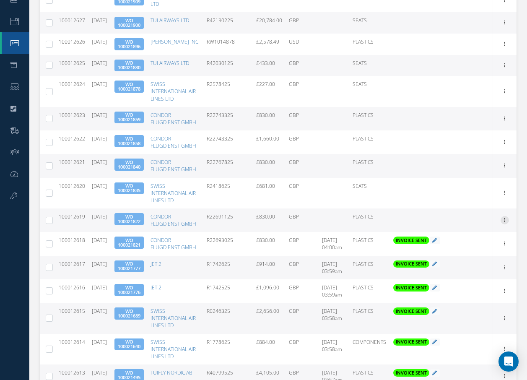
click at [505, 223] on icon at bounding box center [505, 219] width 8 height 7
click at [470, 253] on link "Send By Email" at bounding box center [466, 247] width 66 height 11
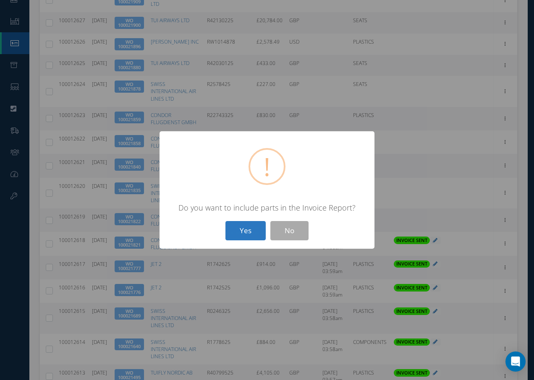
click at [250, 233] on button "Yes" at bounding box center [245, 231] width 40 height 20
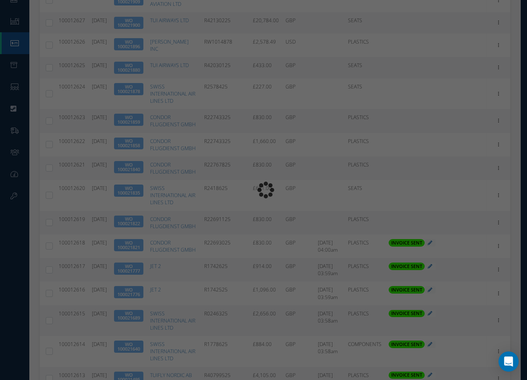
type input "INVOICE - Work Order 100021822 for CONDOR FLUGDIENST GMBH, PO: R22691125"
type textarea "Dear Accounts, Please find the attached invoice for your recent order R22691125…"
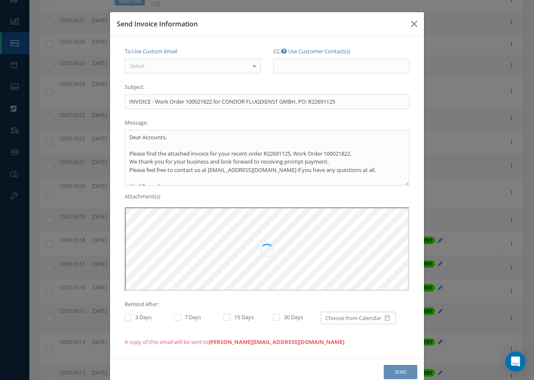
scroll to position [0, 0]
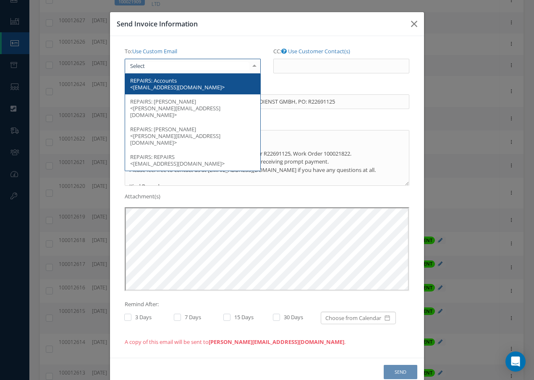
click at [201, 65] on div at bounding box center [193, 66] width 136 height 15
click at [184, 85] on span "Accounts <[EMAIL_ADDRESS][DOMAIN_NAME]>" at bounding box center [177, 84] width 94 height 14
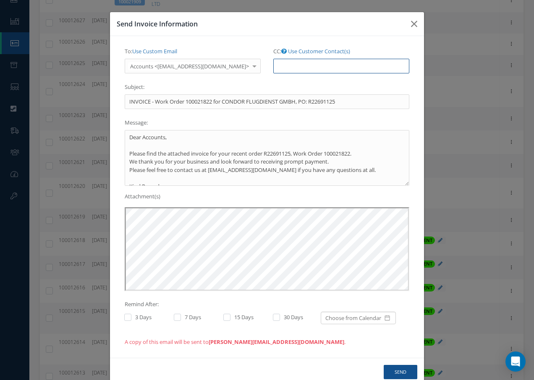
click at [290, 64] on input "CC: Use Customer Contact(s)" at bounding box center [341, 66] width 136 height 15
paste input "[EMAIL_ADDRESS][DOMAIN_NAME]"
type input "[EMAIL_ADDRESS][DOMAIN_NAME]"
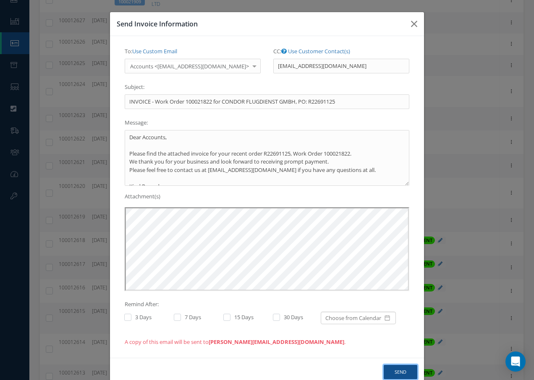
click at [395, 371] on button "Send" at bounding box center [400, 372] width 34 height 15
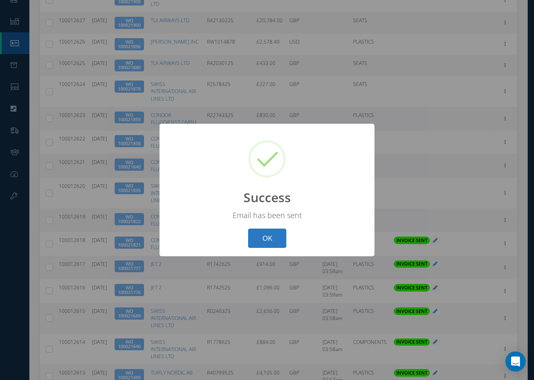
click at [266, 238] on button "OK" at bounding box center [267, 239] width 38 height 20
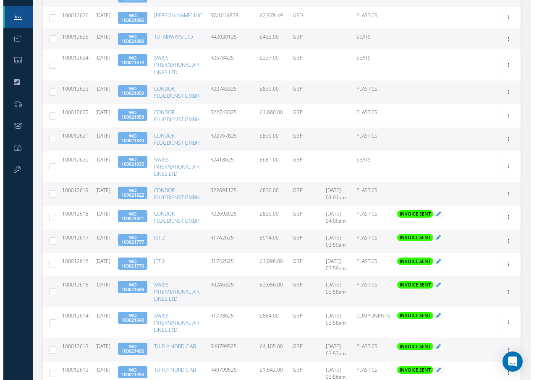
scroll to position [252, 0]
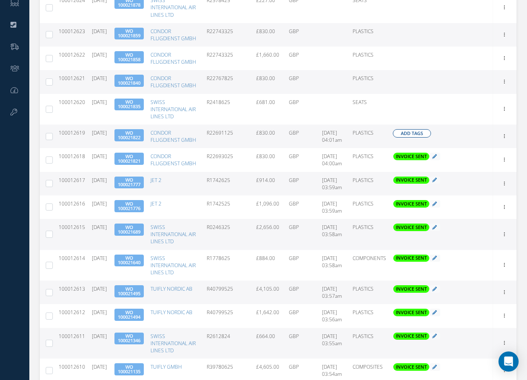
click at [417, 137] on span "Add Tags" at bounding box center [412, 133] width 22 height 7
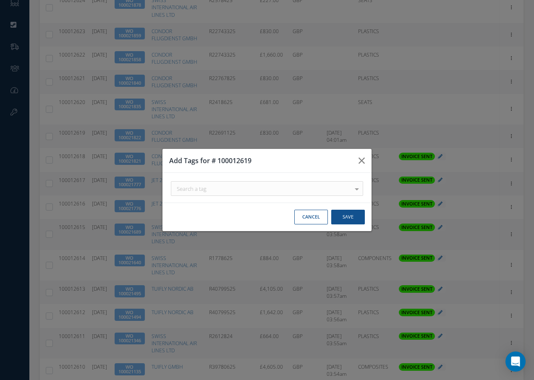
click at [242, 188] on div "Search a tag" at bounding box center [267, 188] width 192 height 15
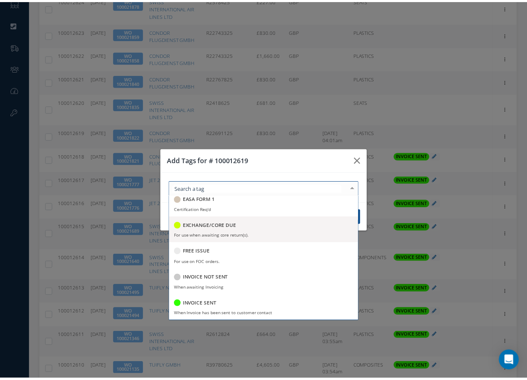
scroll to position [162, 0]
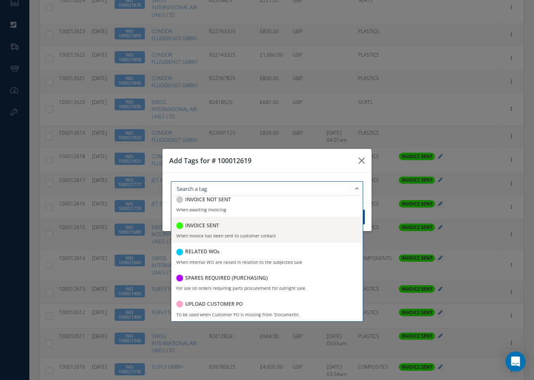
click at [214, 226] on h5 "INVOICE SENT" at bounding box center [202, 226] width 34 height 6
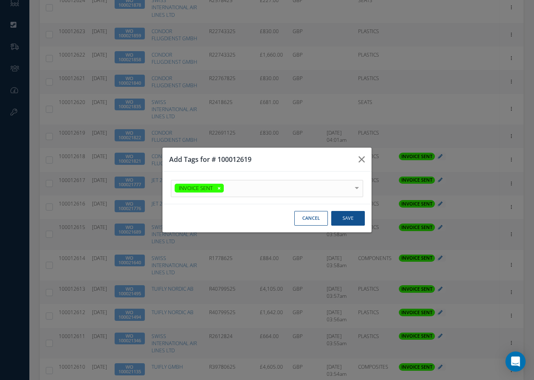
click at [356, 185] on div at bounding box center [357, 187] width 12 height 14
click at [348, 219] on button "Save" at bounding box center [348, 218] width 34 height 15
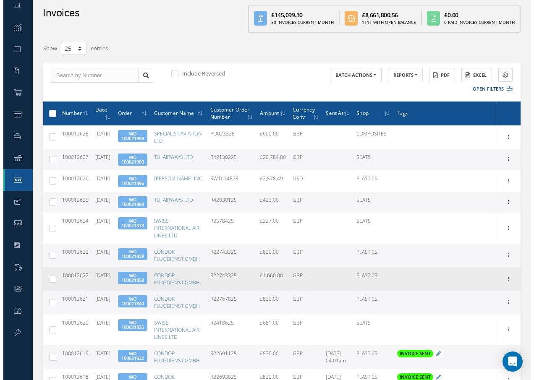
scroll to position [252, 0]
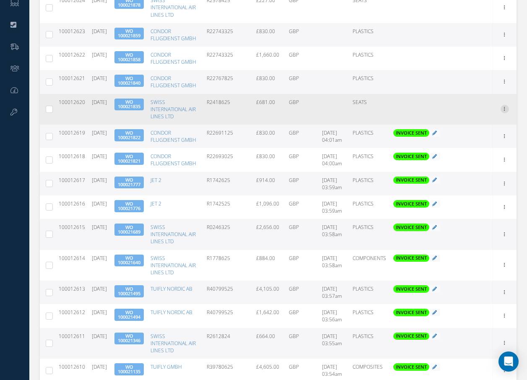
click at [506, 112] on icon at bounding box center [505, 108] width 8 height 7
click at [468, 142] on link "Send By Email" at bounding box center [466, 136] width 66 height 11
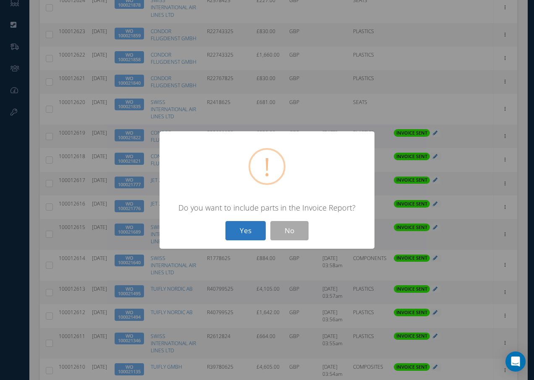
click at [248, 232] on button "Yes" at bounding box center [245, 231] width 40 height 20
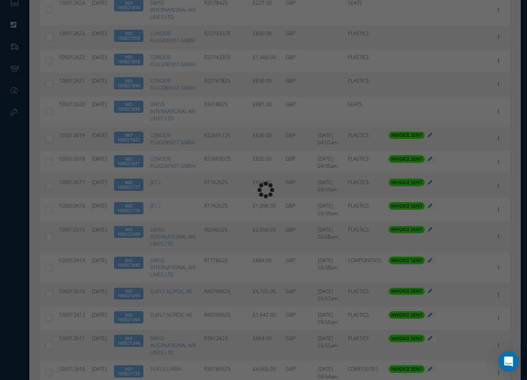
type input "INVOICE - Work Order 100021835 for SWISS INTERNATIONAL AIR LINES LTD, PO: R2418…"
type textarea "Dear Accounts, Please find the attached invoice for your recent order R2418625,…"
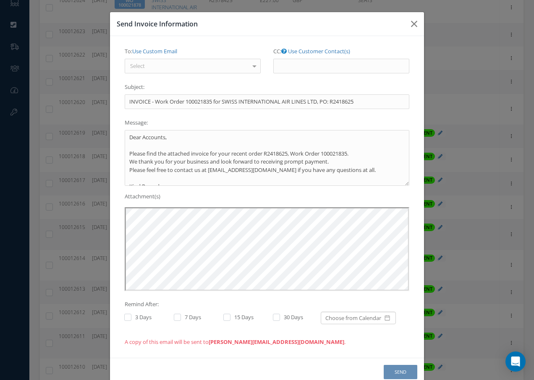
scroll to position [0, 0]
click at [202, 65] on div "Select" at bounding box center [193, 66] width 136 height 15
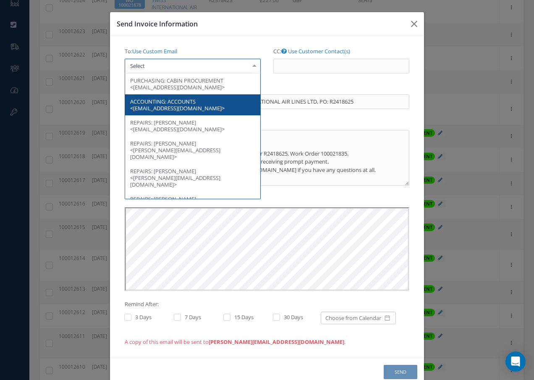
click at [187, 106] on span "ACCOUNTS <[EMAIL_ADDRESS][DOMAIN_NAME]>" at bounding box center [177, 105] width 94 height 14
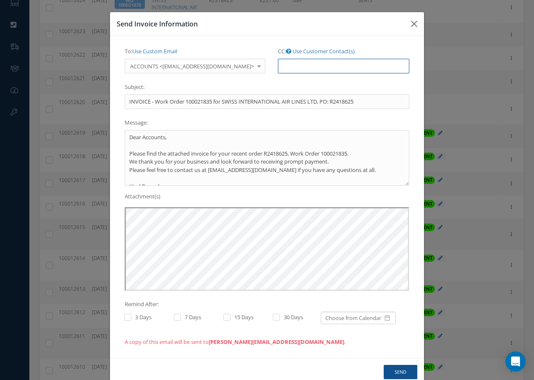
click at [297, 67] on input "CC: Use Customer Contact(s)" at bounding box center [343, 66] width 131 height 15
paste input "[EMAIL_ADDRESS][DOMAIN_NAME]"
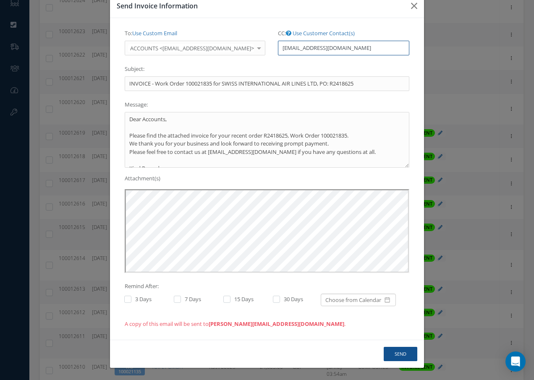
type input "[EMAIL_ADDRESS][DOMAIN_NAME]"
click at [400, 353] on button "Send" at bounding box center [400, 354] width 34 height 15
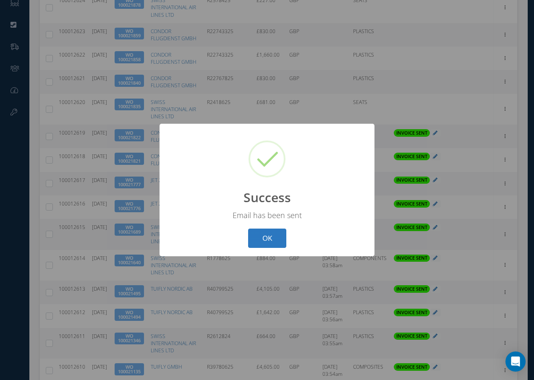
click at [269, 239] on button "OK" at bounding box center [267, 239] width 38 height 20
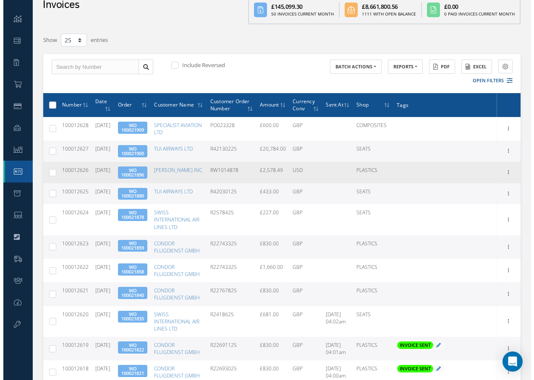
scroll to position [168, 0]
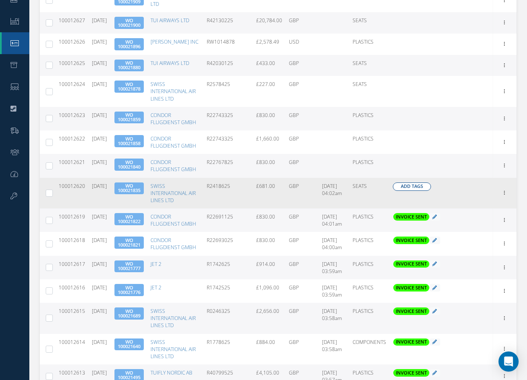
click at [421, 190] on span "Add Tags" at bounding box center [412, 186] width 22 height 7
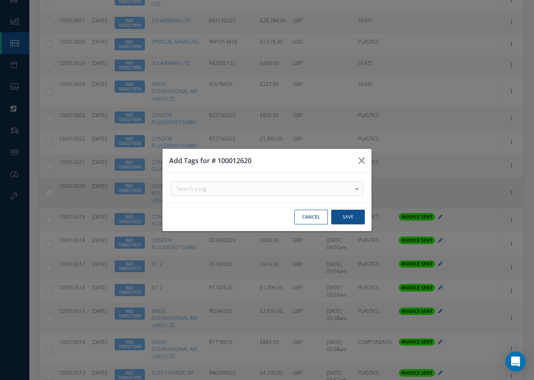
click at [222, 190] on div "Search a tag" at bounding box center [267, 188] width 192 height 15
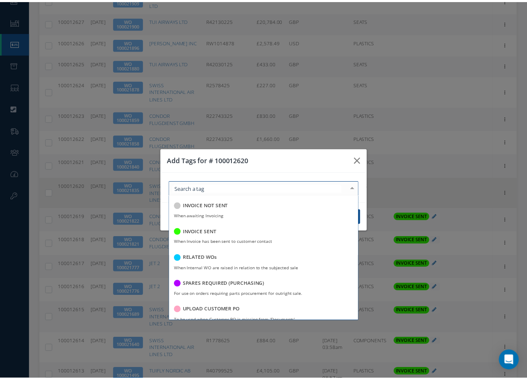
scroll to position [162, 0]
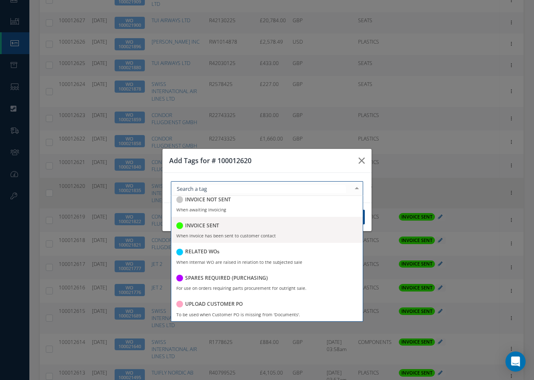
click at [201, 226] on h5 "INVOICE SENT" at bounding box center [202, 226] width 34 height 6
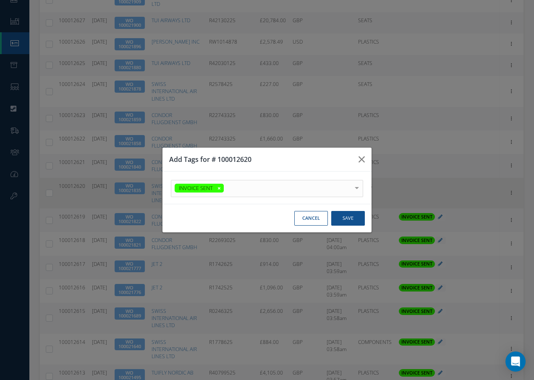
click at [357, 183] on div at bounding box center [357, 187] width 12 height 14
click at [348, 216] on button "Save" at bounding box center [348, 218] width 34 height 15
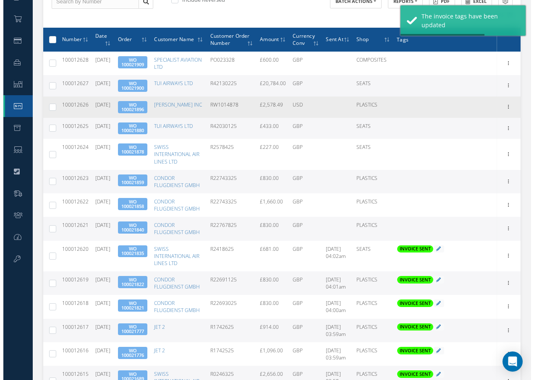
scroll to position [126, 0]
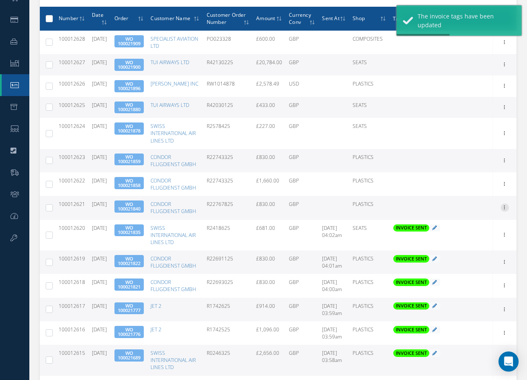
click at [505, 210] on icon at bounding box center [505, 206] width 8 height 7
click at [457, 240] on link "Send By Email" at bounding box center [466, 235] width 66 height 11
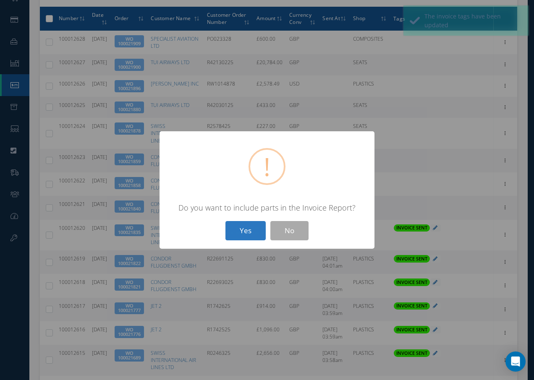
click at [251, 229] on button "Yes" at bounding box center [245, 231] width 40 height 20
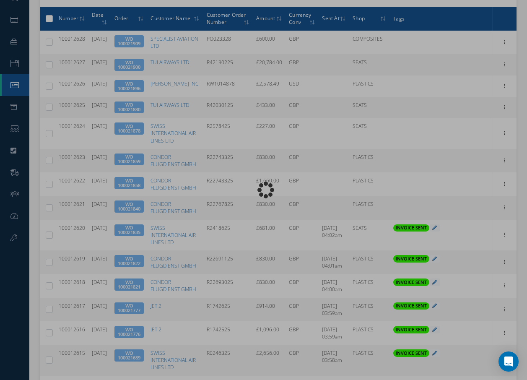
type input "INVOICE - Work Order 100021840 for CONDOR FLUGDIENST GMBH, PO: R22767825"
type textarea "Dear Accounts, Please find the attached invoice for your recent order R22767825…"
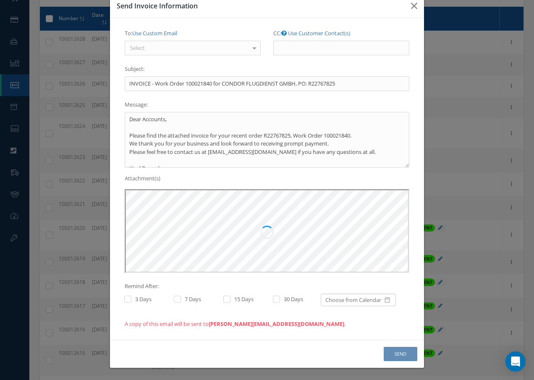
scroll to position [0, 0]
click at [180, 49] on div "Select" at bounding box center [193, 48] width 136 height 15
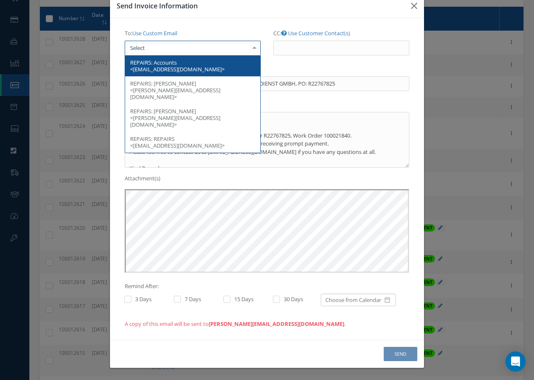
click at [173, 70] on span "Accounts <[EMAIL_ADDRESS][DOMAIN_NAME]>" at bounding box center [177, 66] width 94 height 14
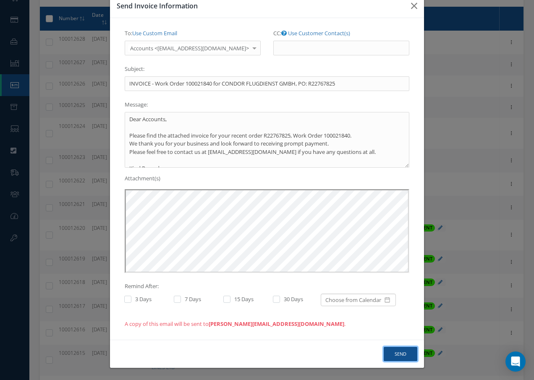
click at [397, 357] on button "Send" at bounding box center [400, 354] width 34 height 15
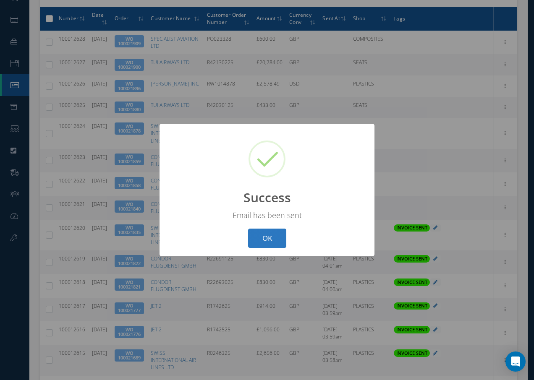
click at [268, 237] on button "OK" at bounding box center [267, 239] width 38 height 20
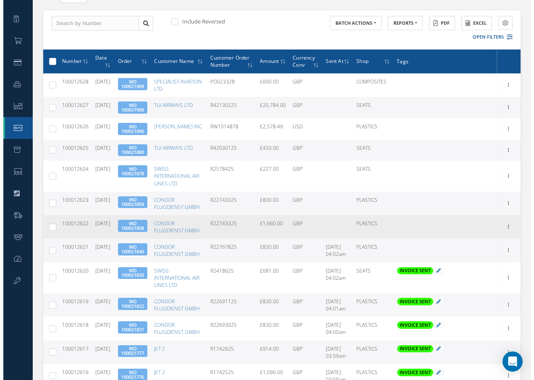
scroll to position [84, 0]
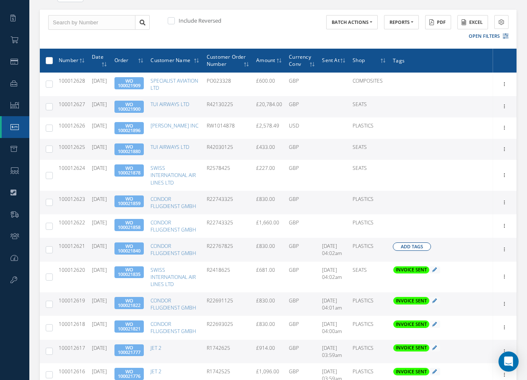
click at [423, 250] on span "Add Tags" at bounding box center [412, 246] width 22 height 7
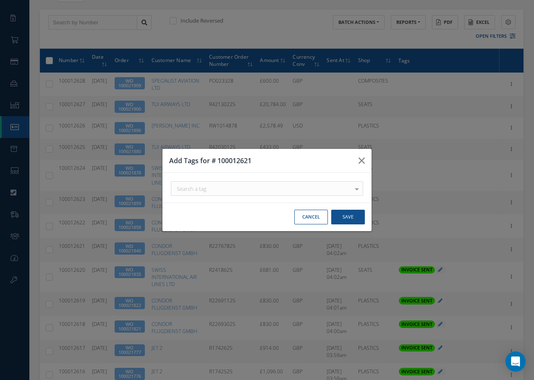
click at [227, 185] on div "Search a tag" at bounding box center [267, 188] width 192 height 15
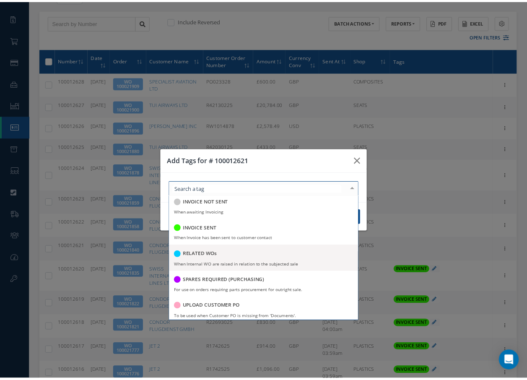
scroll to position [162, 0]
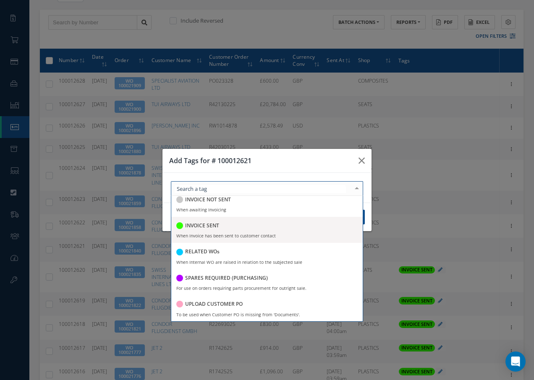
click at [198, 224] on h5 "INVOICE SENT" at bounding box center [202, 226] width 34 height 6
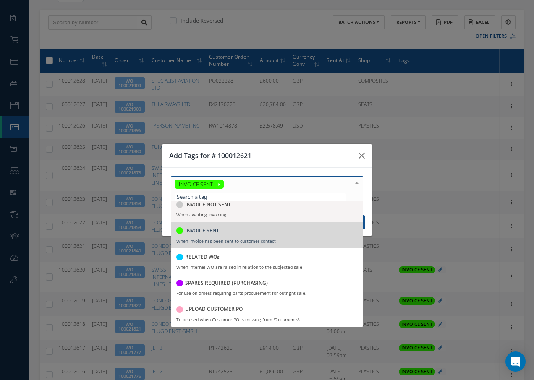
click at [356, 185] on div at bounding box center [357, 184] width 12 height 14
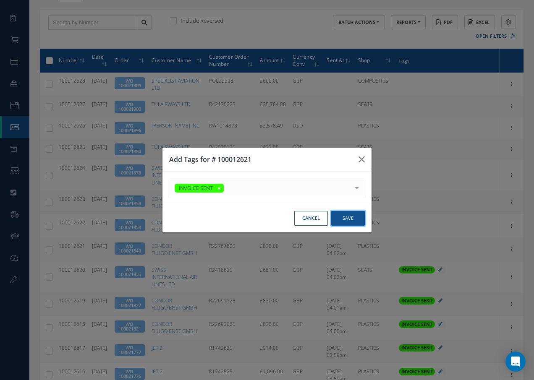
click at [348, 218] on button "Save" at bounding box center [348, 218] width 34 height 15
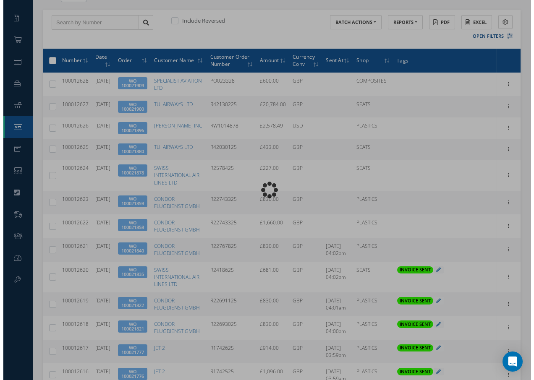
scroll to position [0, 0]
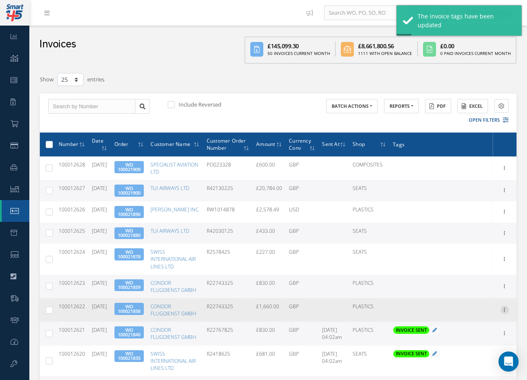
click at [507, 313] on icon at bounding box center [505, 309] width 8 height 7
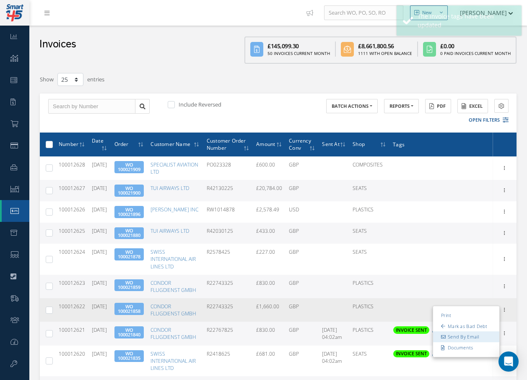
click at [464, 343] on link "Send By Email" at bounding box center [466, 337] width 66 height 11
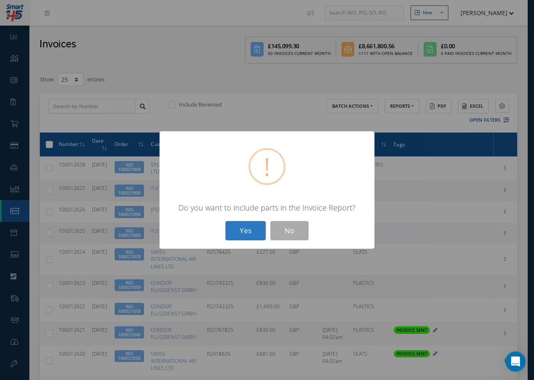
click at [242, 229] on button "Yes" at bounding box center [245, 231] width 40 height 20
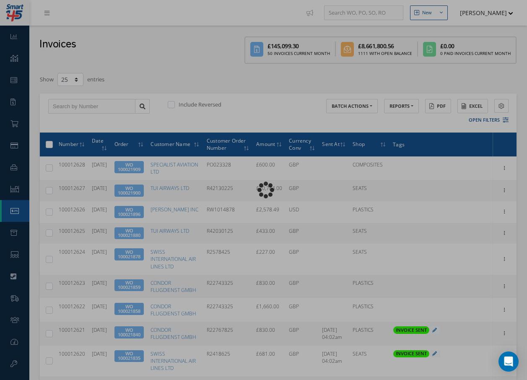
type input "INVOICE - Work Order 100021858 for CONDOR FLUGDIENST GMBH, PO: R22743325"
type textarea "Dear Accounts, Please find the attached invoice for your recent order R22743325…"
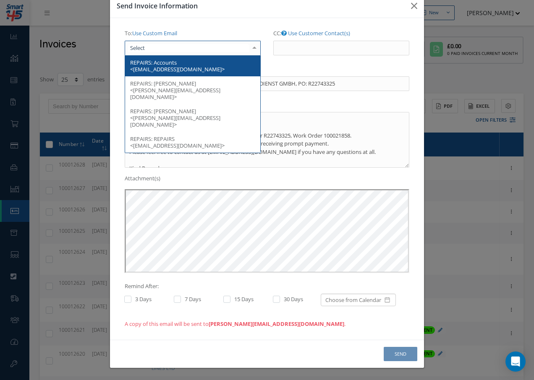
click at [183, 51] on div at bounding box center [193, 48] width 136 height 15
click at [179, 67] on span "Accounts <[EMAIL_ADDRESS][DOMAIN_NAME]>" at bounding box center [177, 66] width 94 height 14
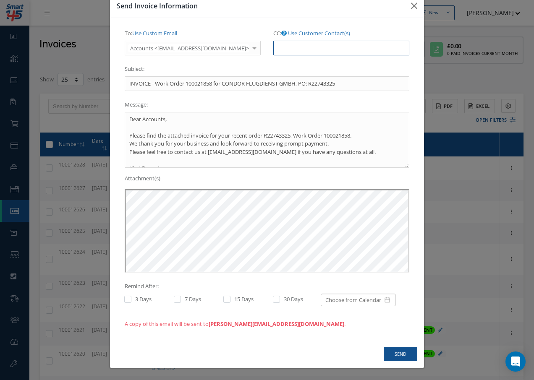
click at [280, 48] on input "CC: Use Customer Contact(s)" at bounding box center [341, 48] width 136 height 15
paste input "[EMAIL_ADDRESS][DOMAIN_NAME]"
type input "[EMAIL_ADDRESS][DOMAIN_NAME]"
click at [393, 355] on button "Send" at bounding box center [400, 354] width 34 height 15
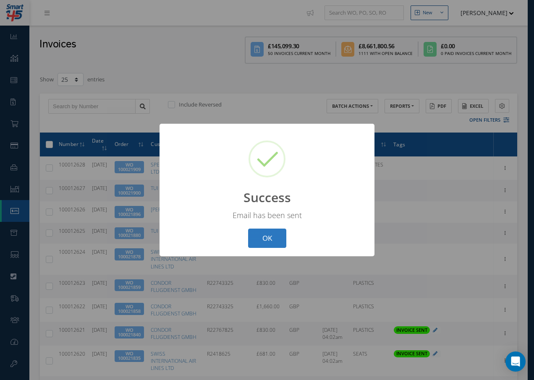
click at [269, 239] on button "OK" at bounding box center [267, 239] width 38 height 20
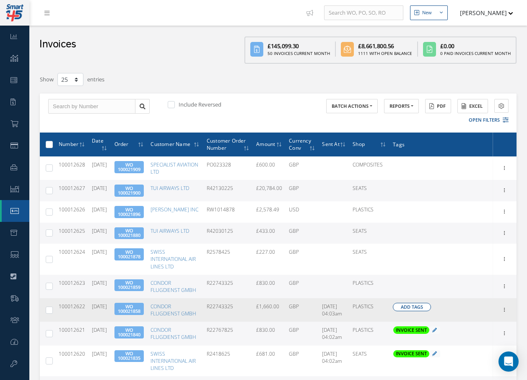
click at [415, 311] on span "Add Tags" at bounding box center [412, 307] width 22 height 7
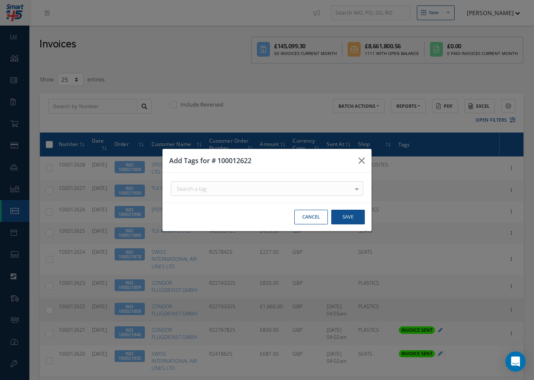
click at [255, 188] on div "Search a tag" at bounding box center [267, 188] width 192 height 15
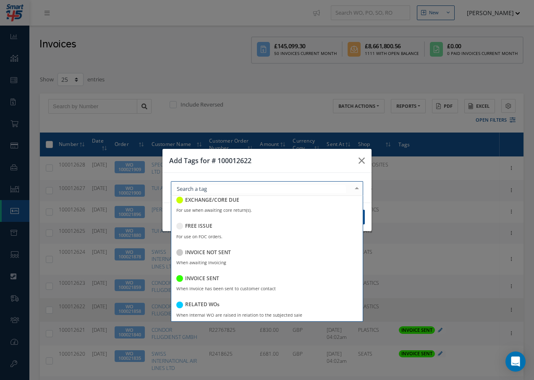
scroll to position [126, 0]
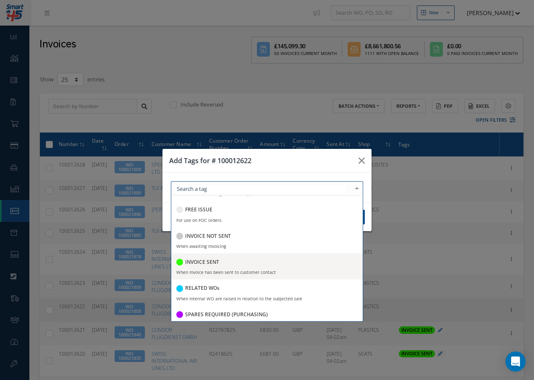
click at [205, 262] on h5 "INVOICE SENT" at bounding box center [202, 262] width 34 height 6
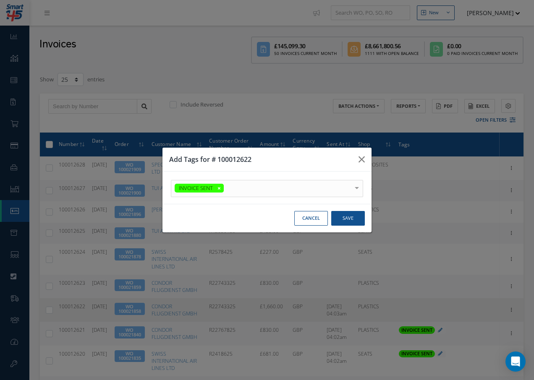
click at [358, 185] on div at bounding box center [357, 187] width 12 height 14
click at [353, 215] on button "Save" at bounding box center [348, 218] width 34 height 15
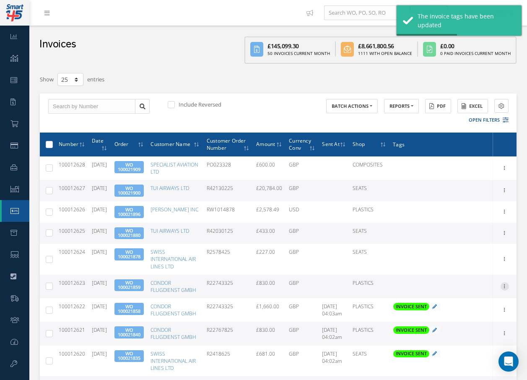
click at [503, 288] on icon at bounding box center [505, 285] width 8 height 7
click at [458, 318] on link "Send By Email" at bounding box center [466, 313] width 66 height 11
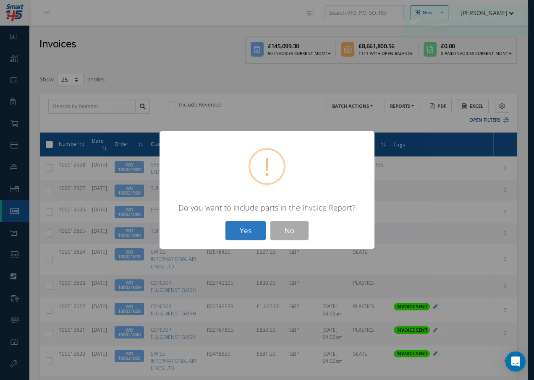
click at [244, 228] on button "Yes" at bounding box center [245, 231] width 40 height 20
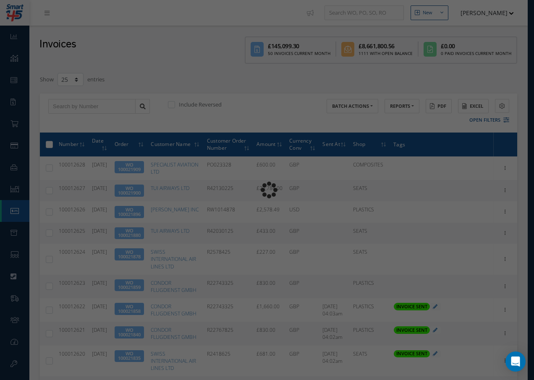
type input "INVOICE - Work Order 100021859 for CONDOR FLUGDIENST GMBH, PO: R22743325"
type textarea "Dear Accounts, Please find the attached invoice for your recent order R22743325…"
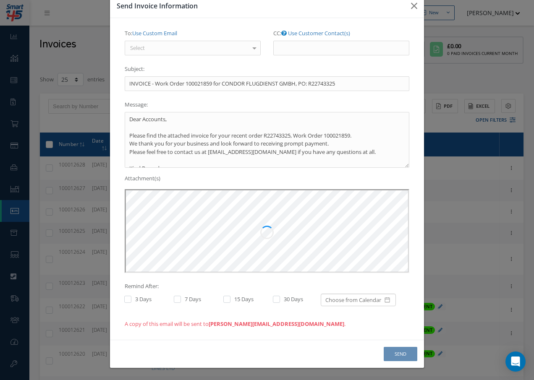
scroll to position [0, 0]
click at [183, 48] on div "Select" at bounding box center [193, 48] width 136 height 15
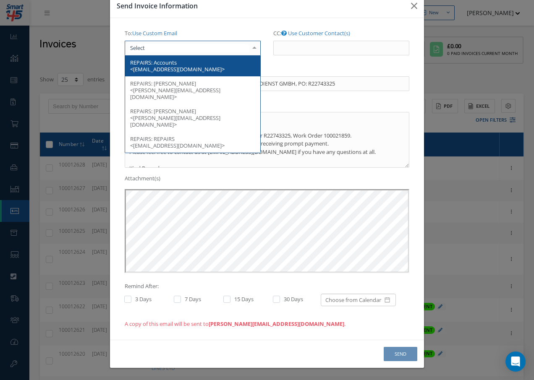
click at [175, 72] on span "Accounts <[EMAIL_ADDRESS][DOMAIN_NAME]>" at bounding box center [177, 66] width 94 height 14
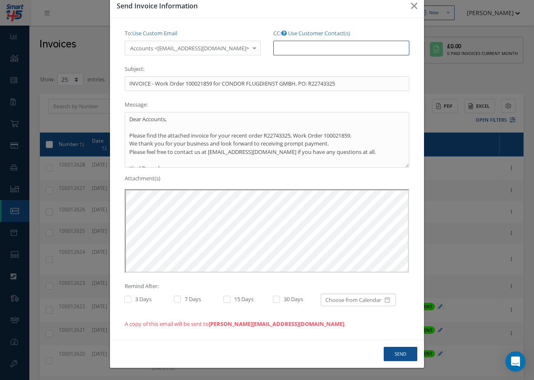
click at [278, 53] on input "CC: Use Customer Contact(s)" at bounding box center [341, 48] width 136 height 15
paste input "[EMAIL_ADDRESS][DOMAIN_NAME]"
type input "[EMAIL_ADDRESS][DOMAIN_NAME]"
click at [399, 350] on button "Send" at bounding box center [400, 354] width 34 height 15
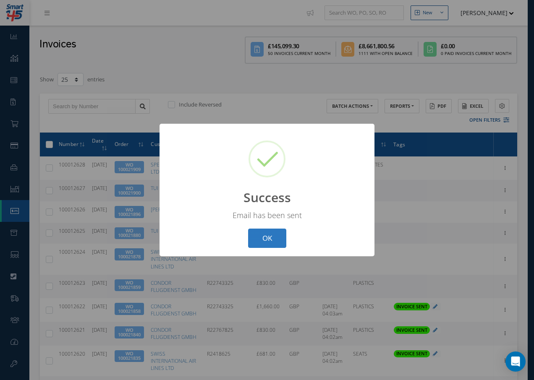
click at [263, 237] on button "OK" at bounding box center [267, 239] width 38 height 20
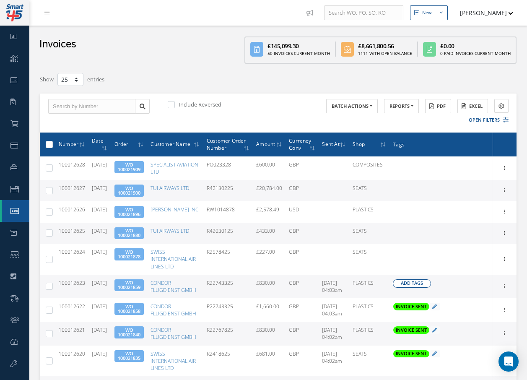
click at [406, 283] on span "Add Tags" at bounding box center [412, 283] width 22 height 7
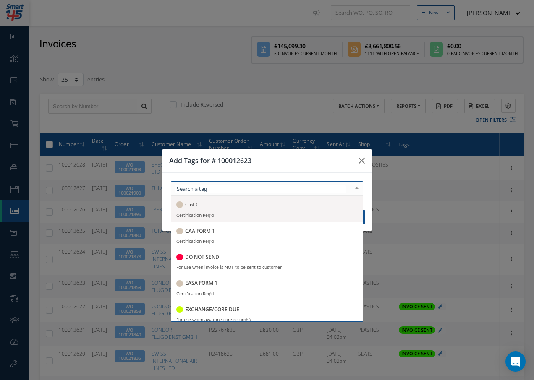
click at [258, 187] on div at bounding box center [267, 188] width 192 height 15
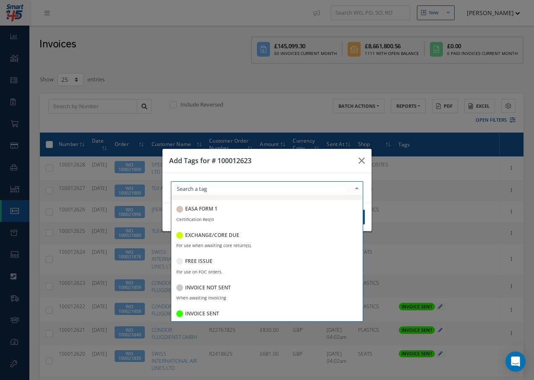
scroll to position [84, 0]
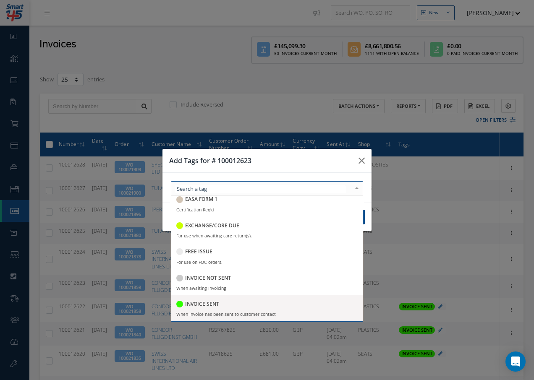
click at [196, 305] on h5 "INVOICE SENT" at bounding box center [202, 304] width 34 height 6
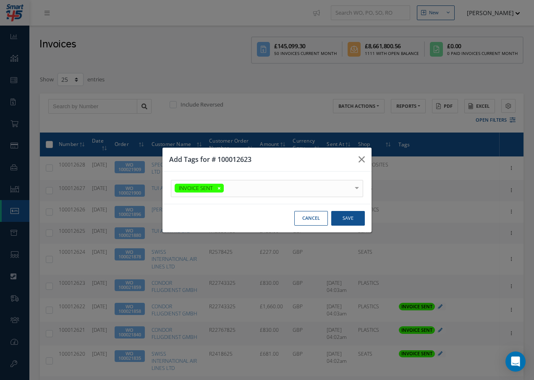
click at [357, 182] on div at bounding box center [357, 187] width 12 height 14
click at [340, 220] on button "Save" at bounding box center [348, 218] width 34 height 15
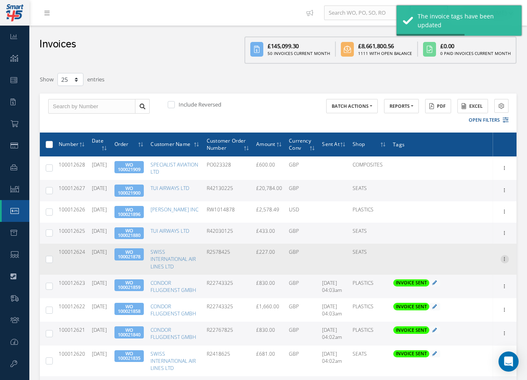
click at [504, 261] on icon at bounding box center [505, 258] width 8 height 7
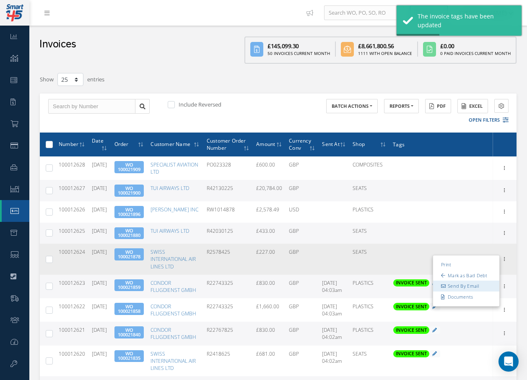
click at [455, 287] on link "Send By Email" at bounding box center [466, 286] width 66 height 11
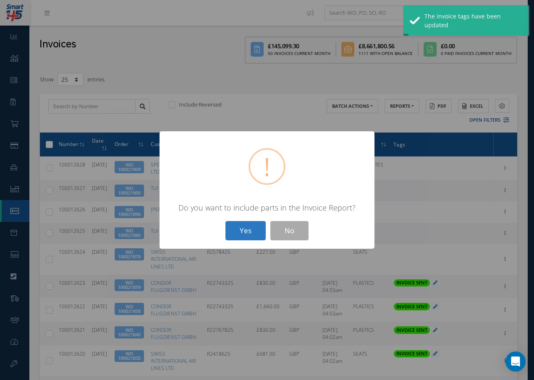
click at [242, 229] on button "Yes" at bounding box center [245, 231] width 40 height 20
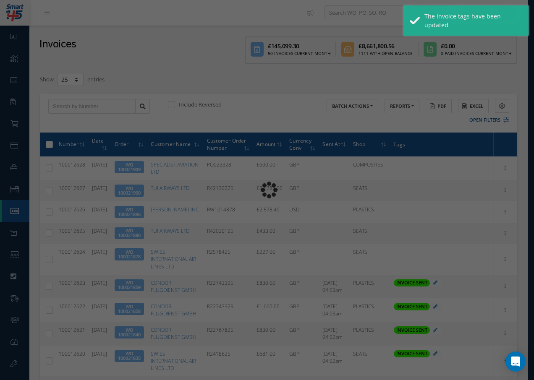
type input "INVOICE - Work Order 100021878 for SWISS INTERNATIONAL AIR LINES LTD, PO: R2578…"
type textarea "Dear Accounts, Please find the attached invoice for your recent order R2578425,…"
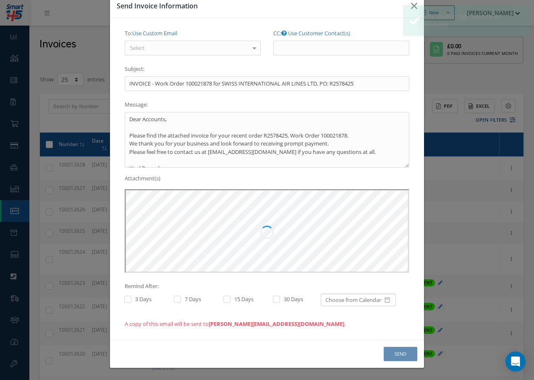
scroll to position [0, 0]
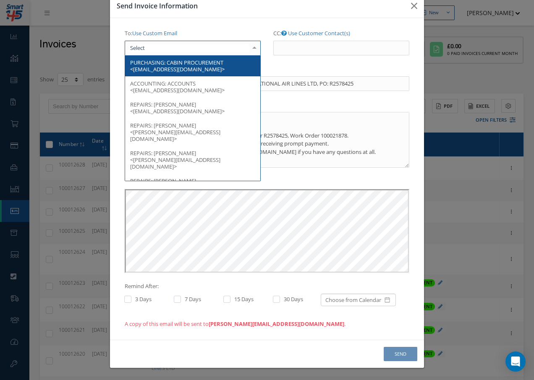
click at [175, 51] on div at bounding box center [193, 48] width 136 height 15
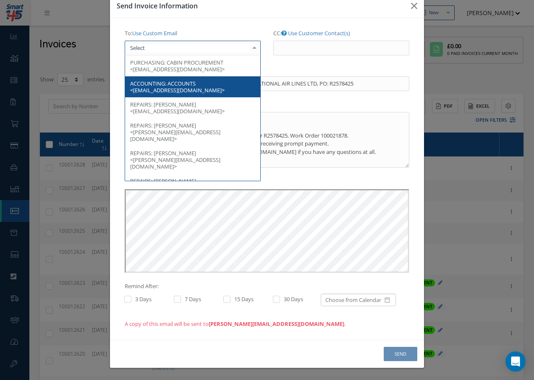
click at [191, 88] on span "ACCOUNTS <[EMAIL_ADDRESS][DOMAIN_NAME]>" at bounding box center [177, 87] width 94 height 14
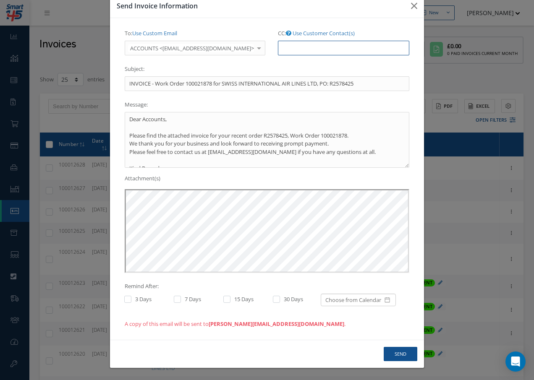
click at [316, 42] on input "CC: Use Customer Contact(s)" at bounding box center [343, 48] width 131 height 15
paste input "[EMAIL_ADDRESS][DOMAIN_NAME]"
type input "[EMAIL_ADDRESS][DOMAIN_NAME]"
click at [402, 353] on button "Send" at bounding box center [400, 354] width 34 height 15
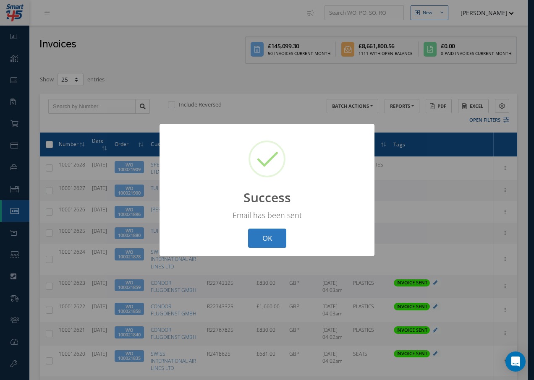
click at [269, 235] on button "OK" at bounding box center [267, 239] width 38 height 20
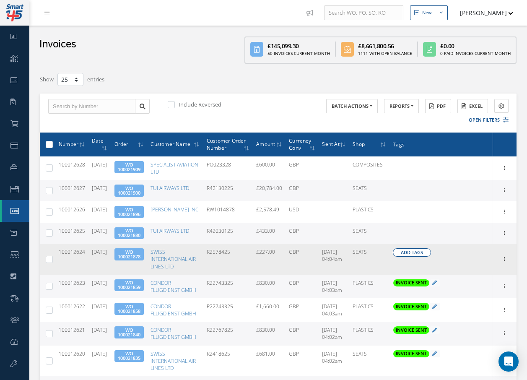
click at [407, 253] on span "Add Tags" at bounding box center [412, 252] width 22 height 7
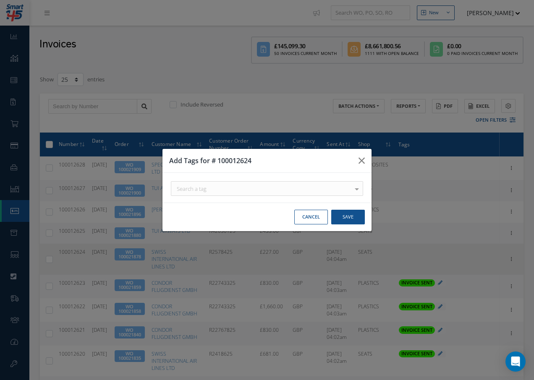
click at [246, 195] on div "Search a tag" at bounding box center [267, 188] width 192 height 15
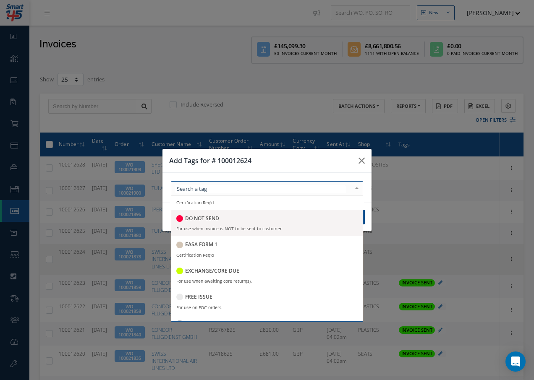
scroll to position [162, 0]
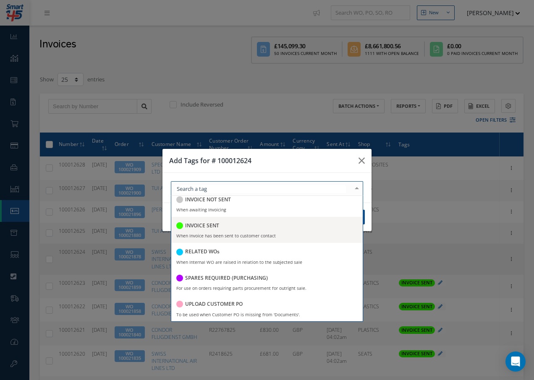
click at [211, 227] on h5 "INVOICE SENT" at bounding box center [202, 226] width 34 height 6
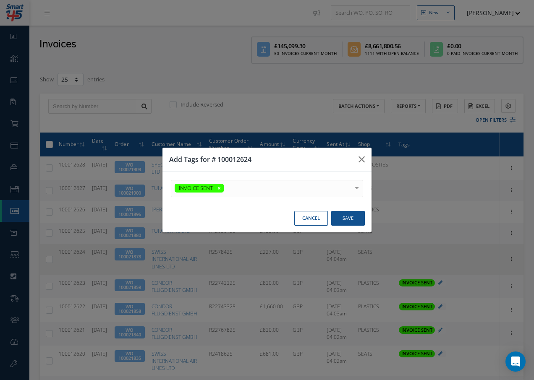
click at [358, 185] on div at bounding box center [357, 187] width 12 height 14
click at [348, 216] on button "Save" at bounding box center [348, 218] width 34 height 15
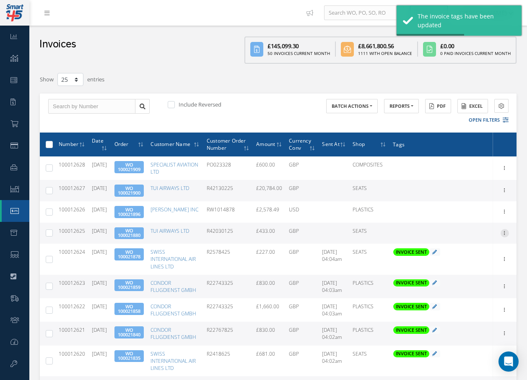
click at [505, 231] on icon at bounding box center [505, 232] width 8 height 7
click at [456, 258] on link "Send By Email" at bounding box center [466, 260] width 66 height 11
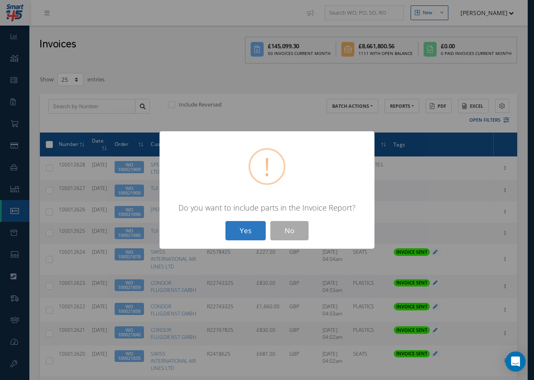
click at [244, 230] on button "Yes" at bounding box center [245, 231] width 40 height 20
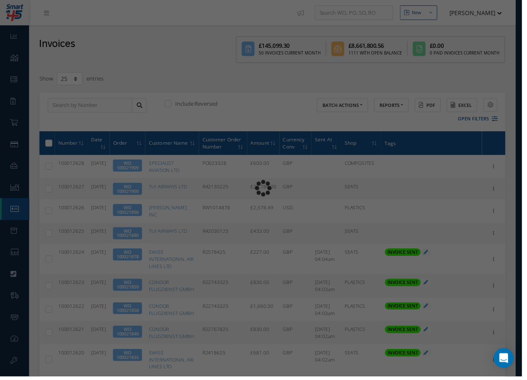
type input "INVOICE - Work Order 100021880 for TUI AIRWAYS LTD, PO: R42030125"
type textarea "Dear Accounts, Please find the attached invoice for your recent order R42030125…"
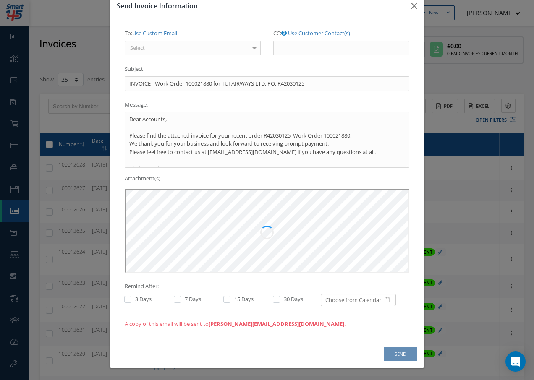
scroll to position [0, 0]
click at [179, 52] on div "Select" at bounding box center [193, 48] width 136 height 15
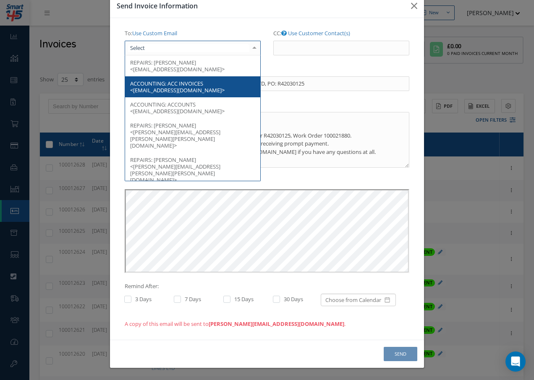
click at [186, 79] on span "ACCOUNTING: ACC INVOICES <[EMAIL_ADDRESS][DOMAIN_NAME]>" at bounding box center [192, 86] width 135 height 21
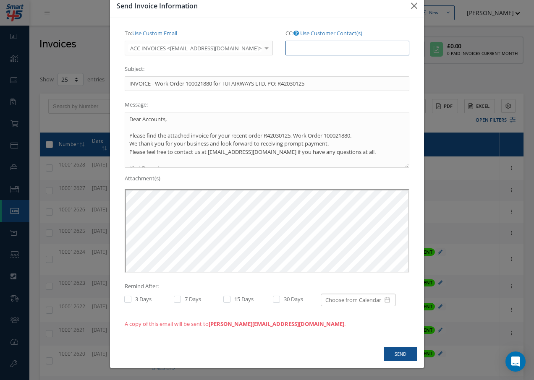
click at [293, 47] on input "CC: Use Customer Contact(s)" at bounding box center [347, 48] width 124 height 15
paste input "[EMAIL_ADDRESS][DOMAIN_NAME]"
type input "[EMAIL_ADDRESS][DOMAIN_NAME]"
click at [397, 356] on button "Send" at bounding box center [400, 354] width 34 height 15
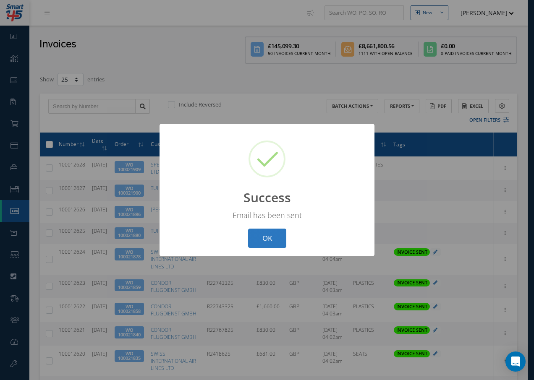
click at [270, 240] on button "OK" at bounding box center [267, 239] width 38 height 20
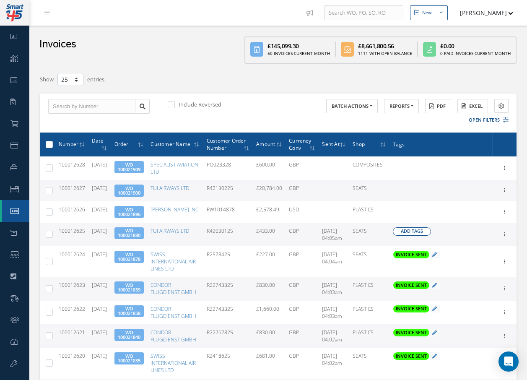
click at [409, 232] on span "Add Tags" at bounding box center [412, 231] width 22 height 7
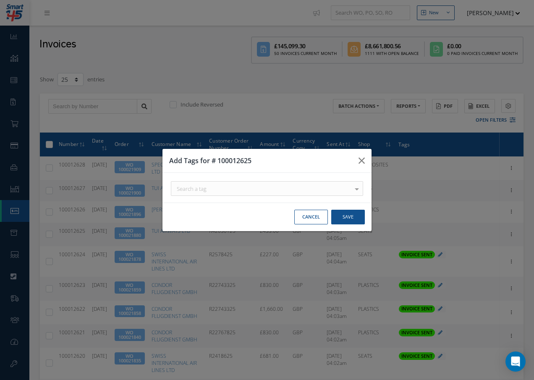
click at [231, 188] on div "Search a tag" at bounding box center [267, 188] width 192 height 15
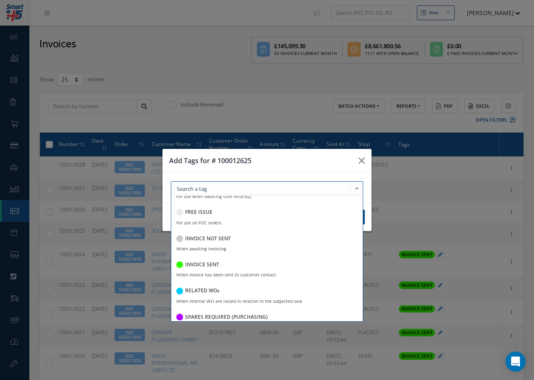
scroll to position [126, 0]
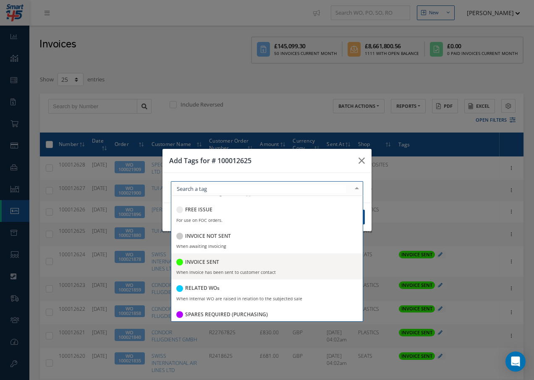
click at [198, 263] on h5 "INVOICE SENT" at bounding box center [202, 262] width 34 height 6
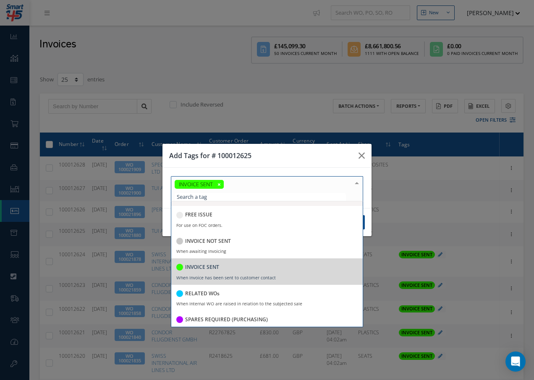
click at [355, 182] on div at bounding box center [357, 184] width 12 height 14
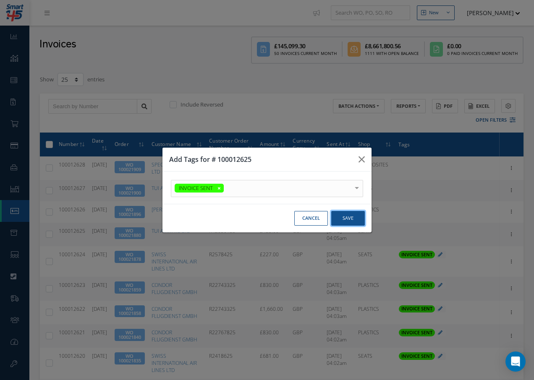
click at [350, 216] on button "Save" at bounding box center [348, 218] width 34 height 15
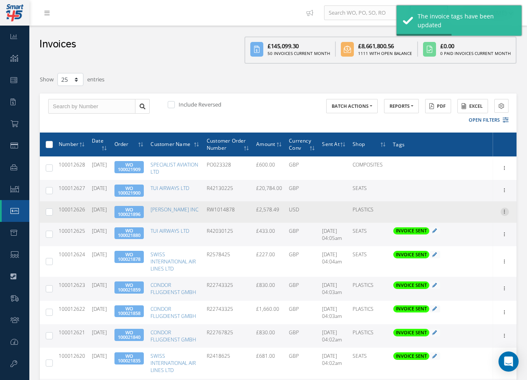
click at [506, 210] on icon at bounding box center [505, 211] width 8 height 7
click at [472, 237] on link "Send By Email" at bounding box center [466, 239] width 66 height 11
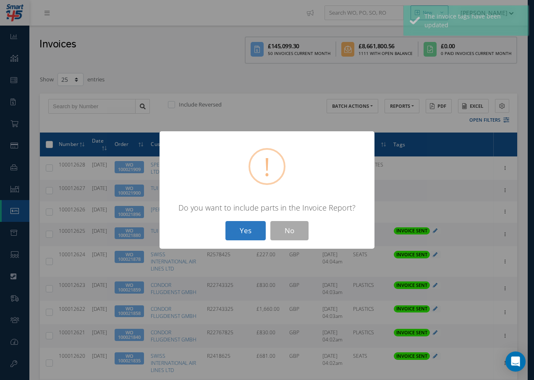
click at [250, 232] on button "Yes" at bounding box center [245, 231] width 40 height 20
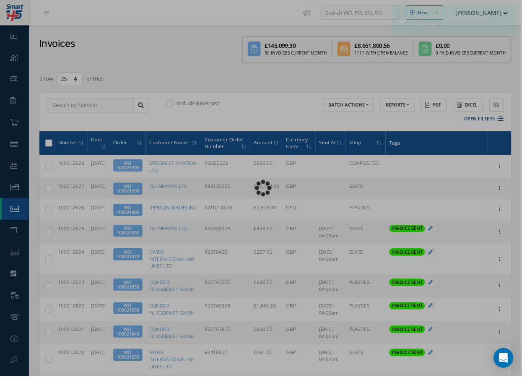
type input "INVOICE - Work Order 100021896 for [PERSON_NAME] INC, PO: RW1014878"
type textarea "Dear Accounts, Please find the attached invoice for your recent order RW1014878…"
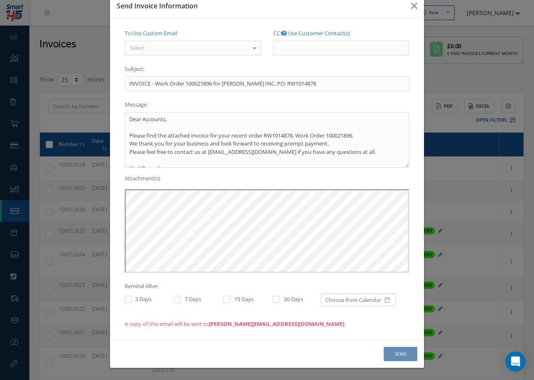
scroll to position [0, 0]
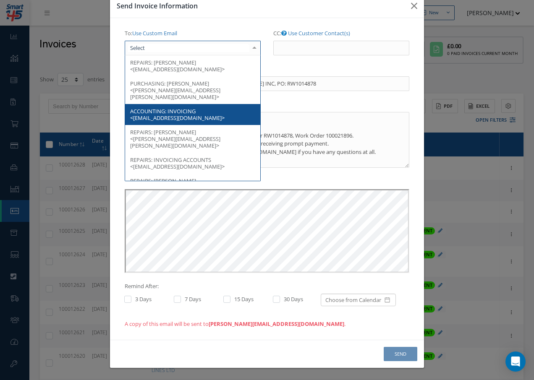
click at [183, 107] on span "INVOICING <[EMAIL_ADDRESS][DOMAIN_NAME]>" at bounding box center [177, 114] width 94 height 14
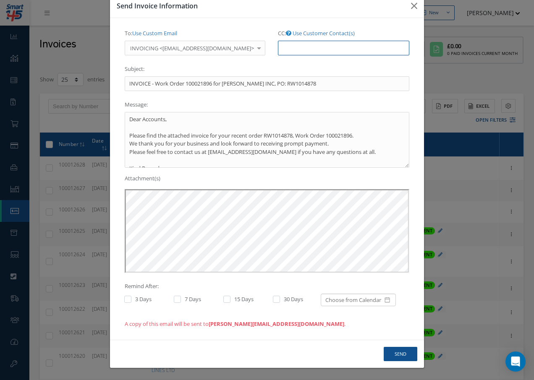
click at [313, 50] on input "CC: Use Customer Contact(s)" at bounding box center [343, 48] width 131 height 15
paste input "[EMAIL_ADDRESS][DOMAIN_NAME]"
type input "[EMAIL_ADDRESS][DOMAIN_NAME]"
click at [400, 357] on button "Send" at bounding box center [400, 354] width 34 height 15
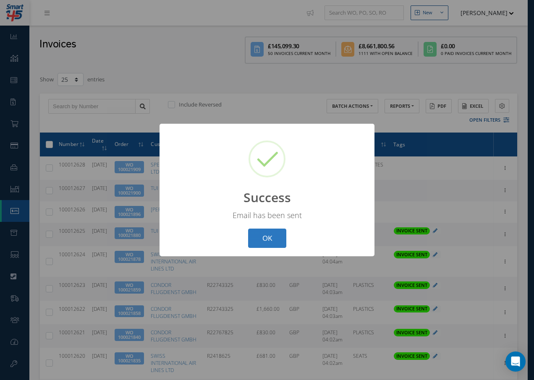
click at [266, 237] on button "OK" at bounding box center [267, 239] width 38 height 20
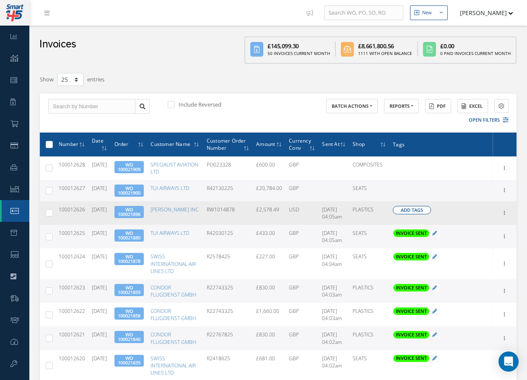
click at [418, 208] on span "Add Tags" at bounding box center [412, 210] width 22 height 7
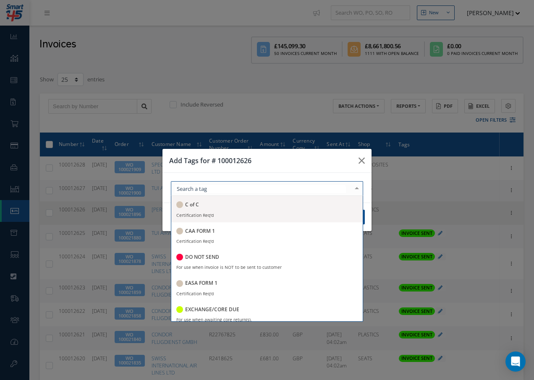
click at [256, 190] on div at bounding box center [267, 188] width 192 height 15
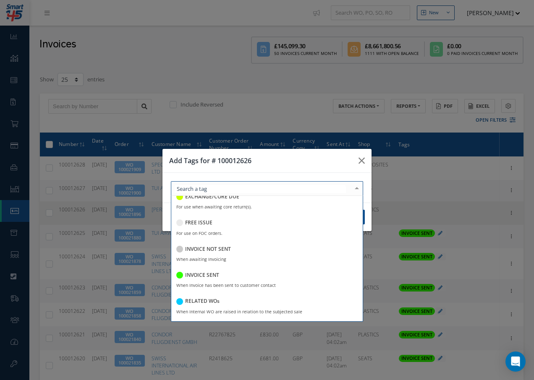
scroll to position [126, 0]
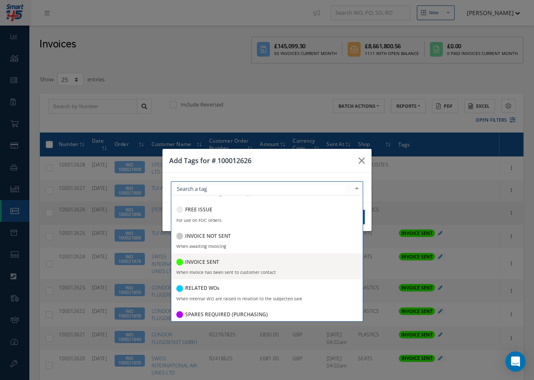
click at [193, 261] on h5 "INVOICE SENT" at bounding box center [202, 262] width 34 height 6
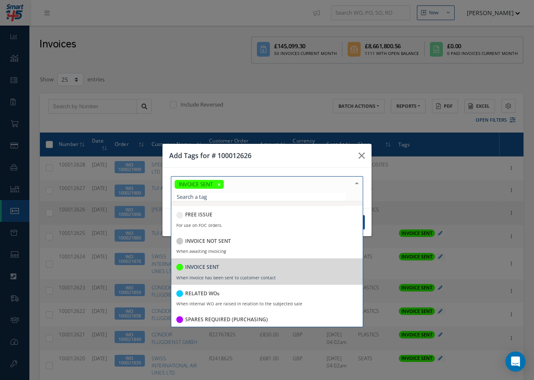
click at [357, 183] on div at bounding box center [357, 184] width 12 height 14
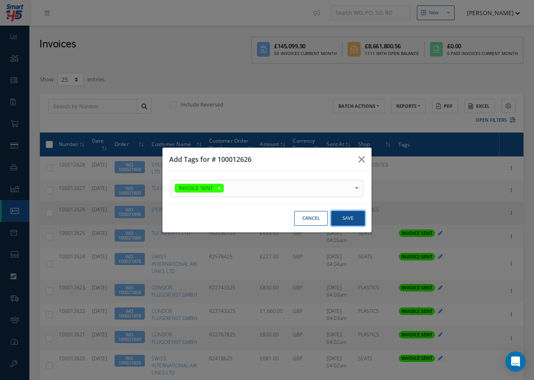
click at [348, 219] on button "Save" at bounding box center [348, 218] width 34 height 15
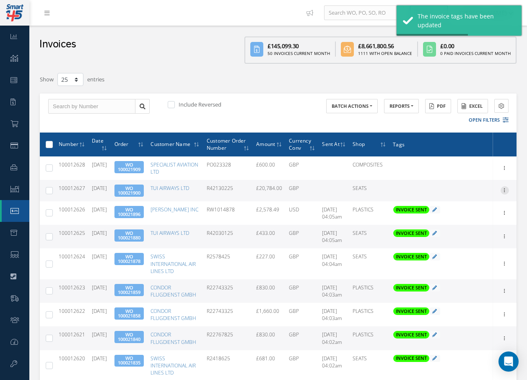
click at [506, 192] on icon at bounding box center [505, 189] width 8 height 7
click at [463, 219] on link "Send By Email" at bounding box center [466, 217] width 66 height 11
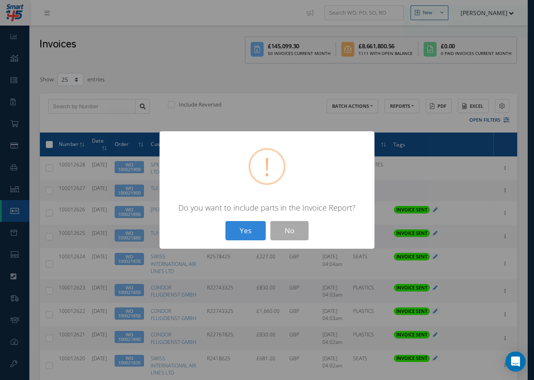
click at [252, 230] on button "Yes" at bounding box center [245, 231] width 40 height 20
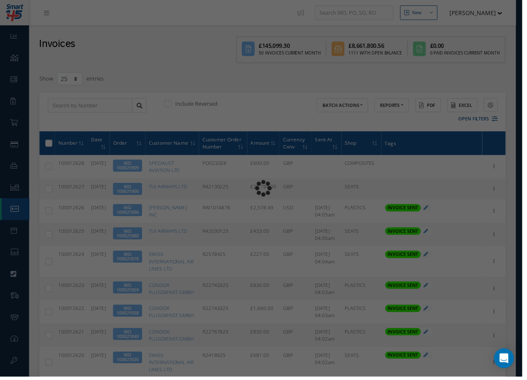
type input "INVOICE - Work Order 100021900 for TUI AIRWAYS LTD, PO: R42130225"
type textarea "Dear Accounts, Please find the attached invoice for your recent order R42130225…"
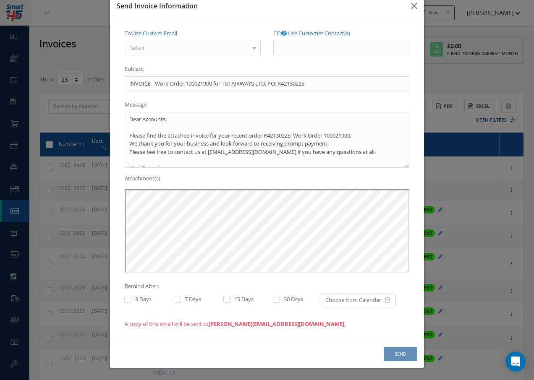
scroll to position [0, 0]
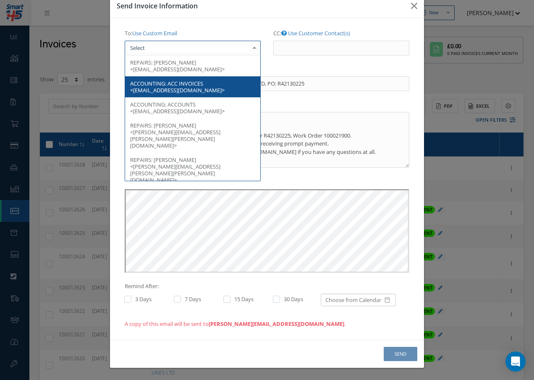
click at [201, 47] on div at bounding box center [193, 48] width 136 height 15
click at [193, 86] on span "ACC INVOICES <[EMAIL_ADDRESS][DOMAIN_NAME]>" at bounding box center [177, 87] width 94 height 14
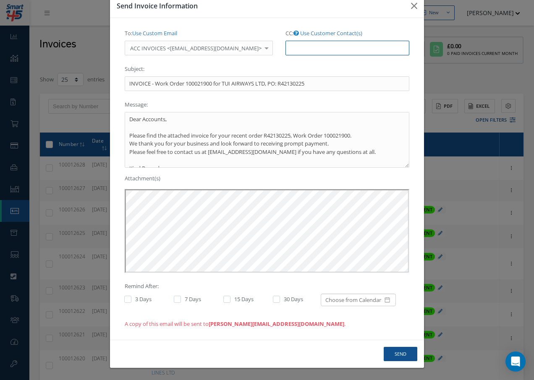
click at [285, 49] on input "CC: Use Customer Contact(s)" at bounding box center [347, 48] width 124 height 15
paste input "[EMAIL_ADDRESS][DOMAIN_NAME]"
type input "[EMAIL_ADDRESS][DOMAIN_NAME]"
click at [396, 358] on button "Send" at bounding box center [400, 354] width 34 height 15
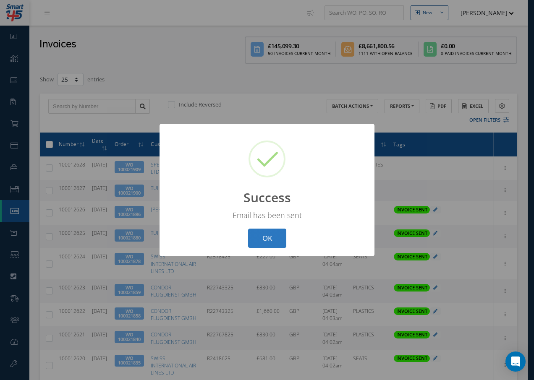
click at [269, 243] on button "OK" at bounding box center [267, 239] width 38 height 20
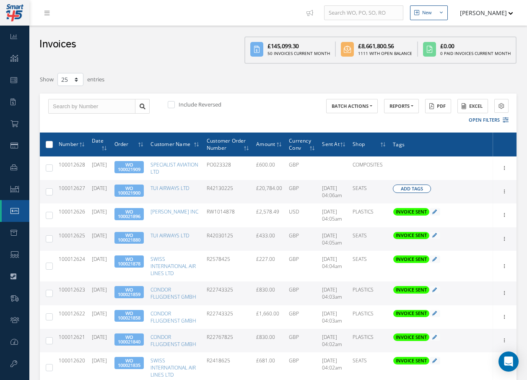
click at [411, 188] on span "Add Tags" at bounding box center [412, 188] width 22 height 7
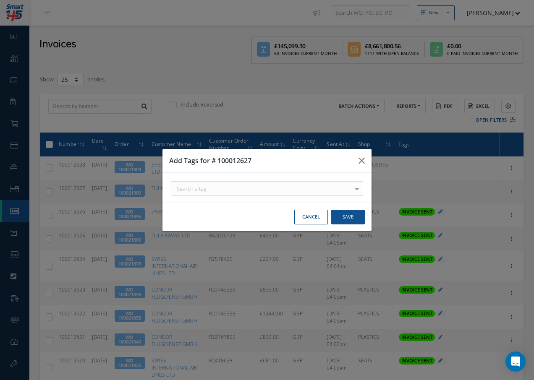
click at [270, 185] on div "Search a tag" at bounding box center [267, 188] width 192 height 15
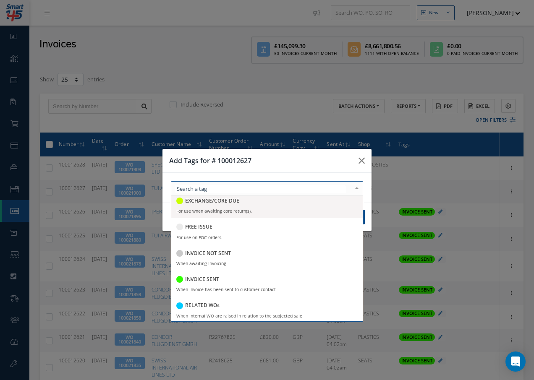
scroll to position [162, 0]
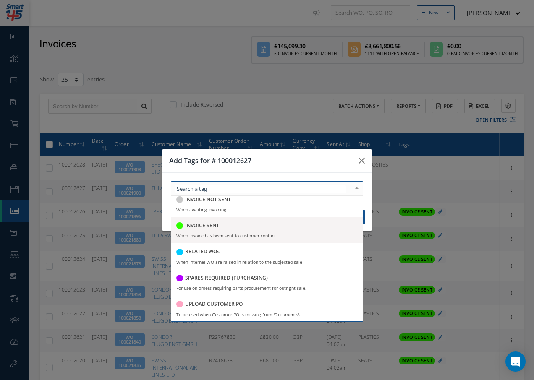
click at [203, 226] on h5 "INVOICE SENT" at bounding box center [202, 226] width 34 height 6
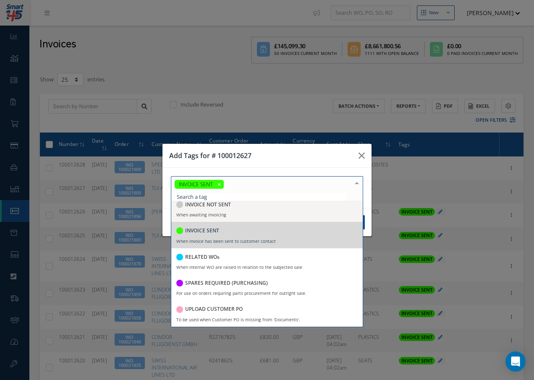
click at [357, 183] on div at bounding box center [357, 184] width 12 height 14
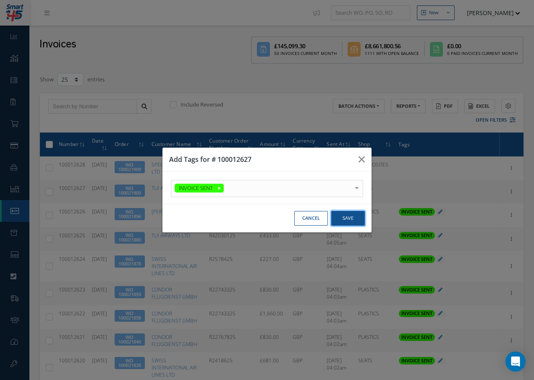
click at [350, 220] on button "Save" at bounding box center [348, 218] width 34 height 15
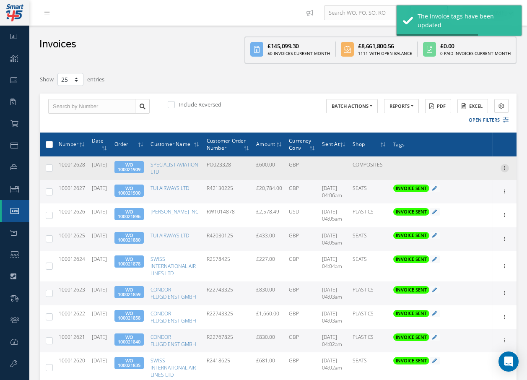
click at [505, 165] on icon at bounding box center [505, 167] width 8 height 7
click at [462, 195] on link "Send By Email" at bounding box center [466, 195] width 66 height 11
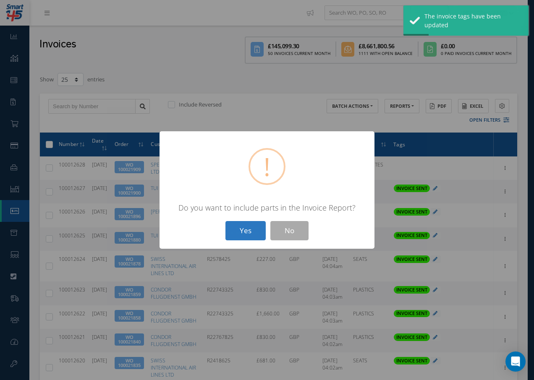
click at [254, 233] on button "Yes" at bounding box center [245, 231] width 40 height 20
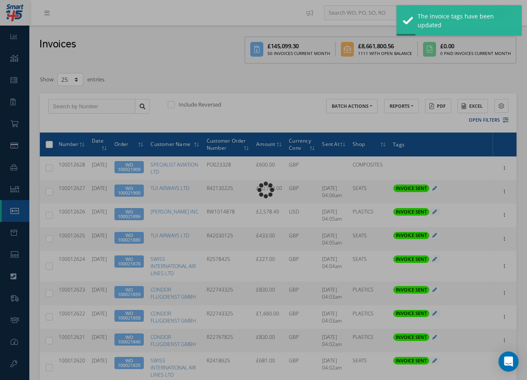
type input "INVOICE - Work Order 100021909 for SPECIALIST AVIATION LTD, PO: PO023328"
type textarea "Dear Accounts, Please find the attached invoice for your recent order PO023328,…"
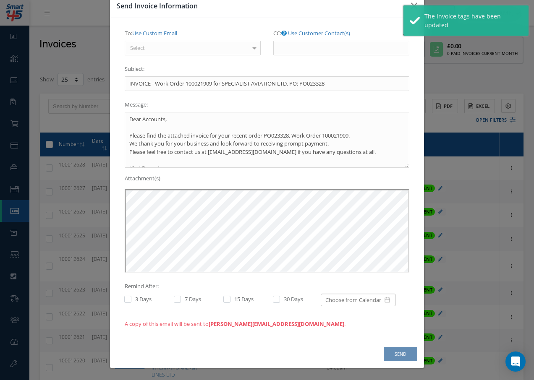
scroll to position [0, 0]
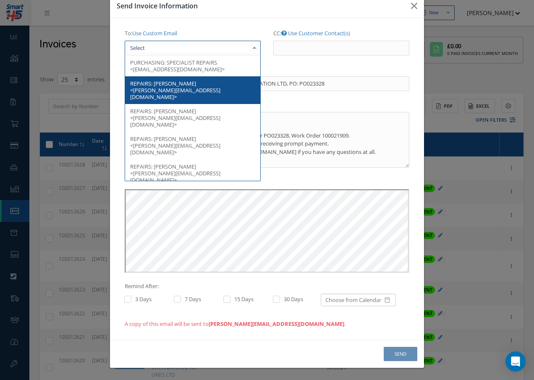
click at [160, 48] on div at bounding box center [193, 48] width 136 height 15
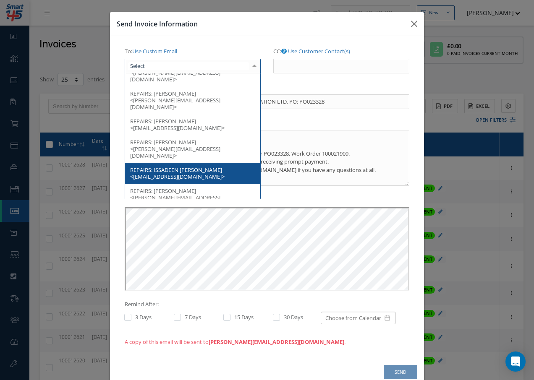
scroll to position [210, 0]
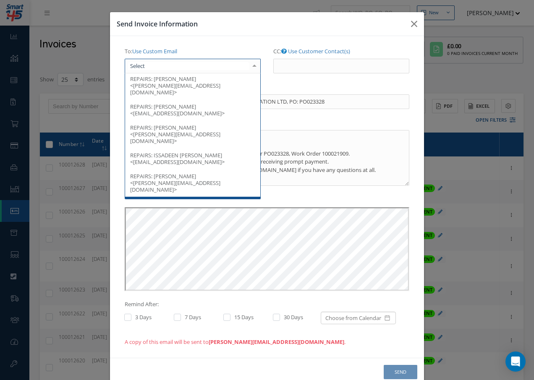
click at [196, 197] on span "REPAIRS: [PERSON_NAME] <[PERSON_NAME][EMAIL_ADDRESS][DOMAIN_NAME]>" at bounding box center [192, 211] width 135 height 28
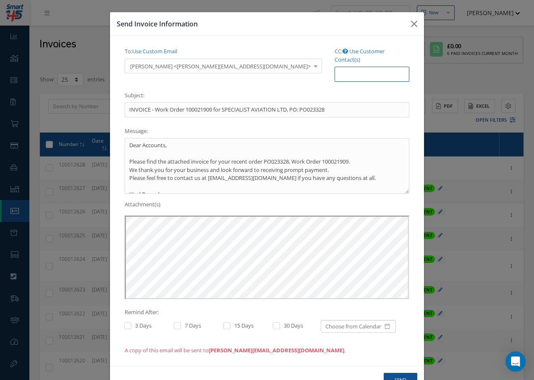
click at [334, 67] on input "CC: Use Customer Contact(s)" at bounding box center [371, 74] width 75 height 15
paste input "[EMAIL_ADDRESS][DOMAIN_NAME]"
type input "[EMAIL_ADDRESS][DOMAIN_NAME]"
click at [399, 373] on button "Send" at bounding box center [400, 380] width 34 height 15
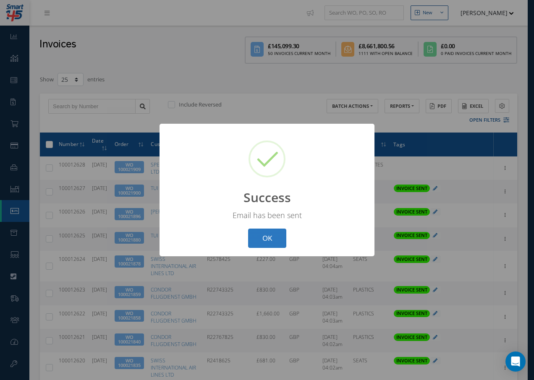
click at [266, 236] on button "OK" at bounding box center [267, 239] width 38 height 20
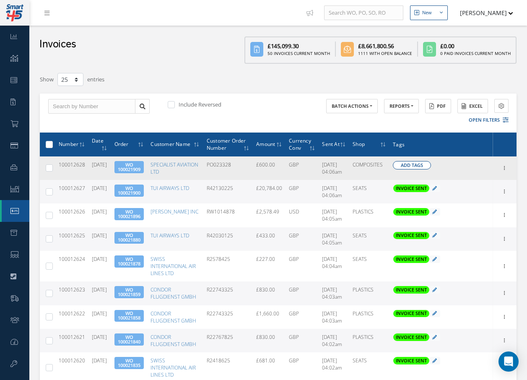
click at [402, 166] on button "Add Tags" at bounding box center [412, 165] width 38 height 8
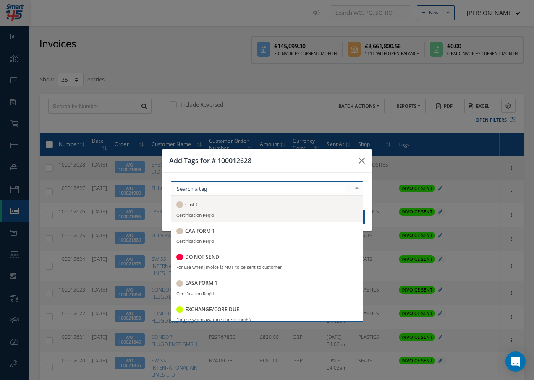
click at [272, 191] on div at bounding box center [267, 188] width 192 height 15
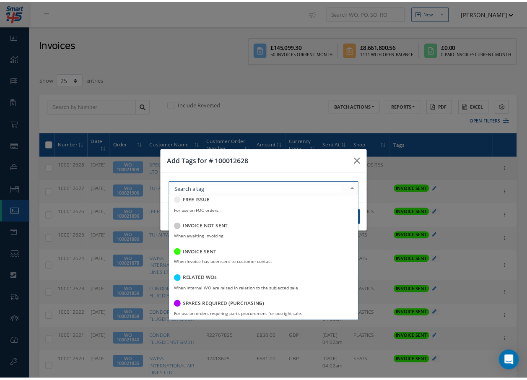
scroll to position [162, 0]
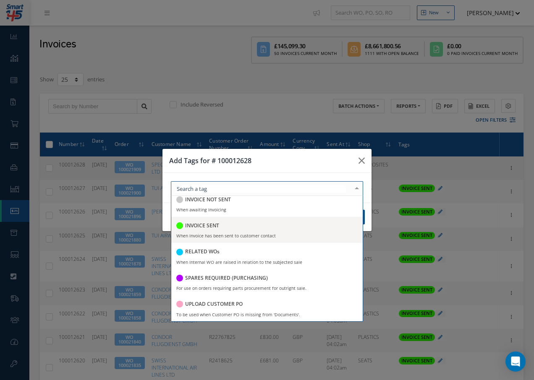
click at [196, 226] on h5 "INVOICE SENT" at bounding box center [202, 226] width 34 height 6
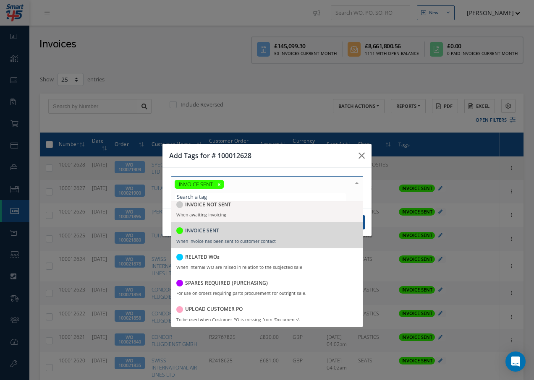
click at [355, 183] on div at bounding box center [357, 184] width 12 height 14
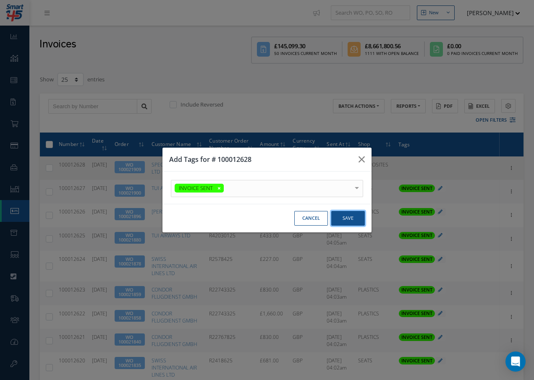
click at [347, 216] on button "Save" at bounding box center [348, 218] width 34 height 15
